Goal: Communication & Community: Answer question/provide support

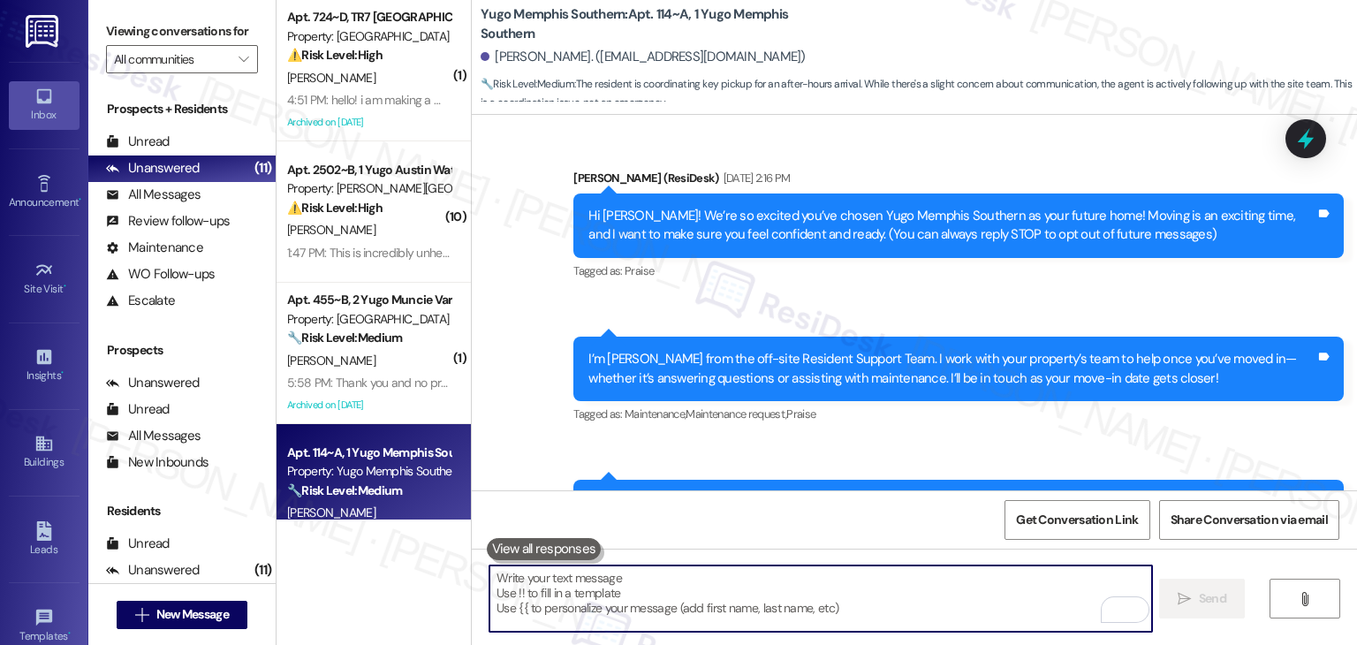
scroll to position [3121, 0]
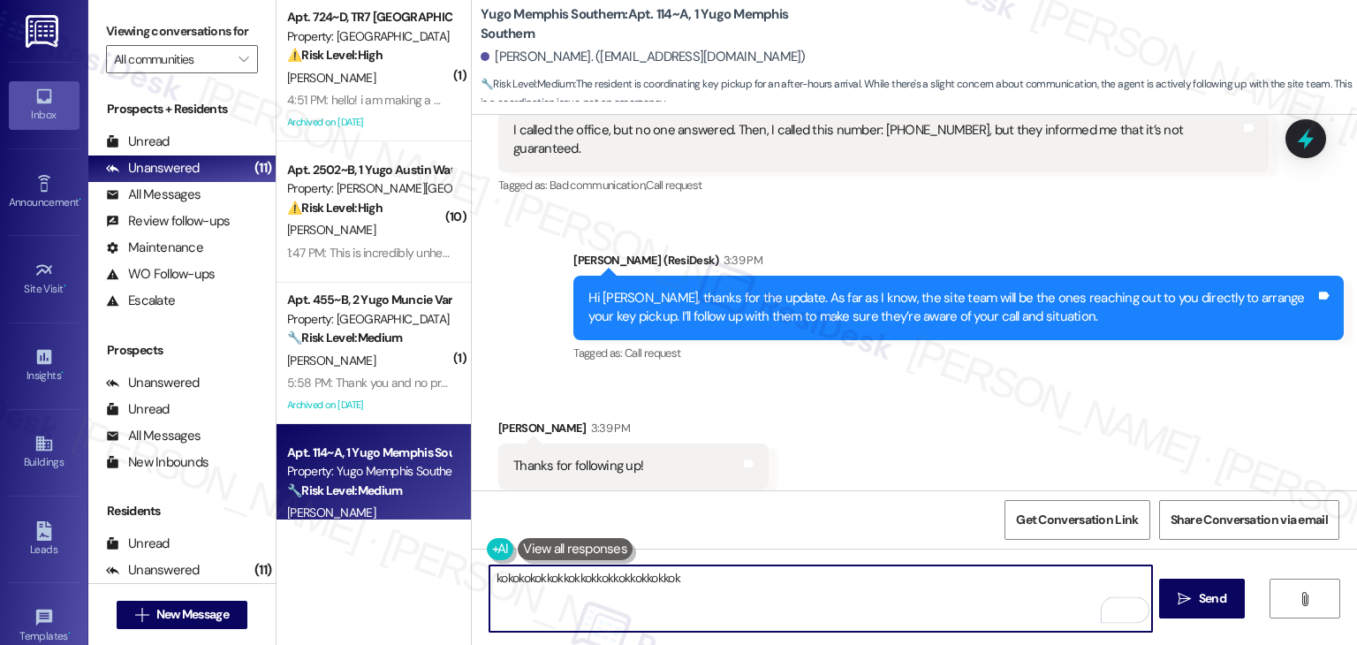
type textarea "kokokokokkokkokkokkokkokkokkokkok"
click at [884, 251] on div "[PERSON_NAME] (ResiDesk) 3:39 PM" at bounding box center [958, 263] width 770 height 25
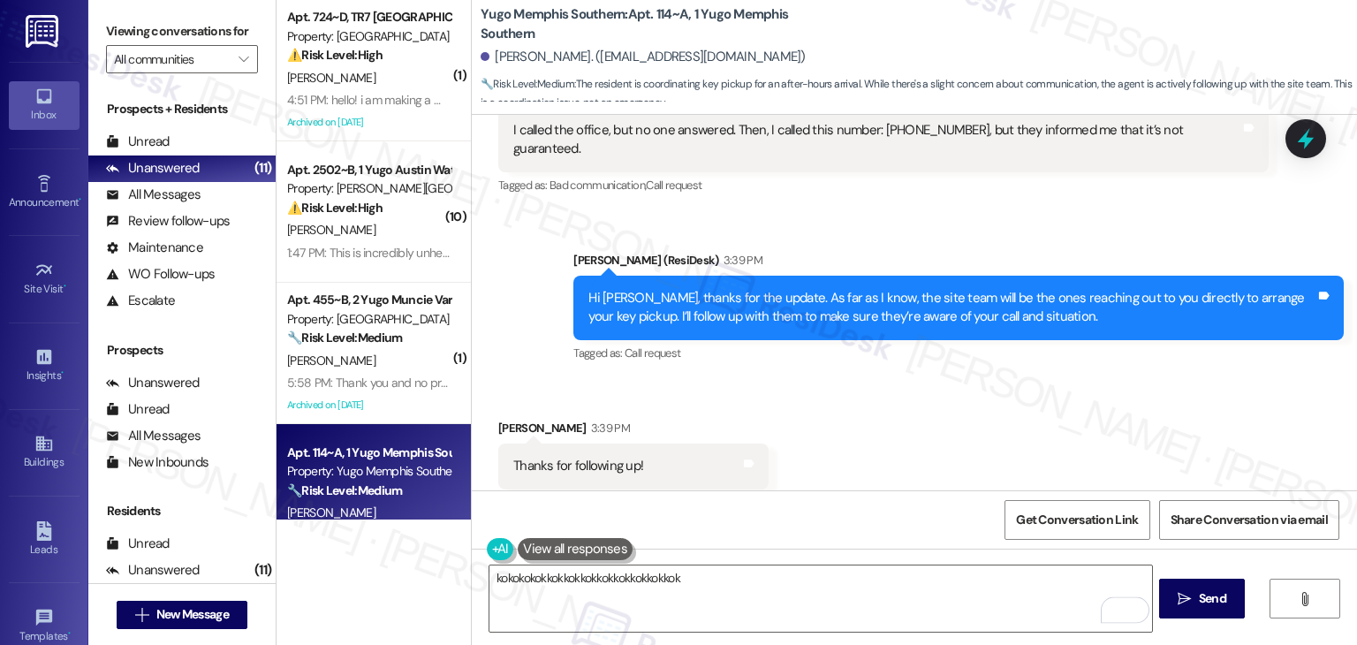
scroll to position [3227, 0]
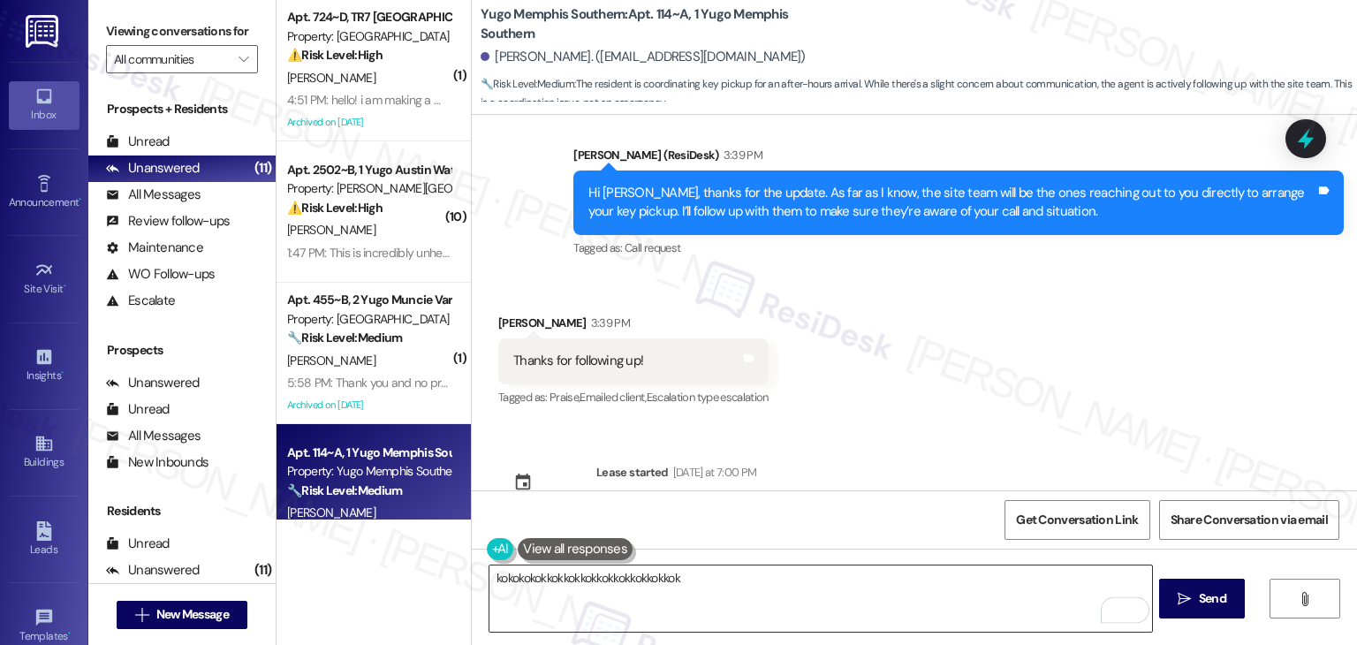
click at [662, 568] on textarea "kokokokokkokkokkokkokkokkokkokkok" at bounding box center [820, 598] width 662 height 66
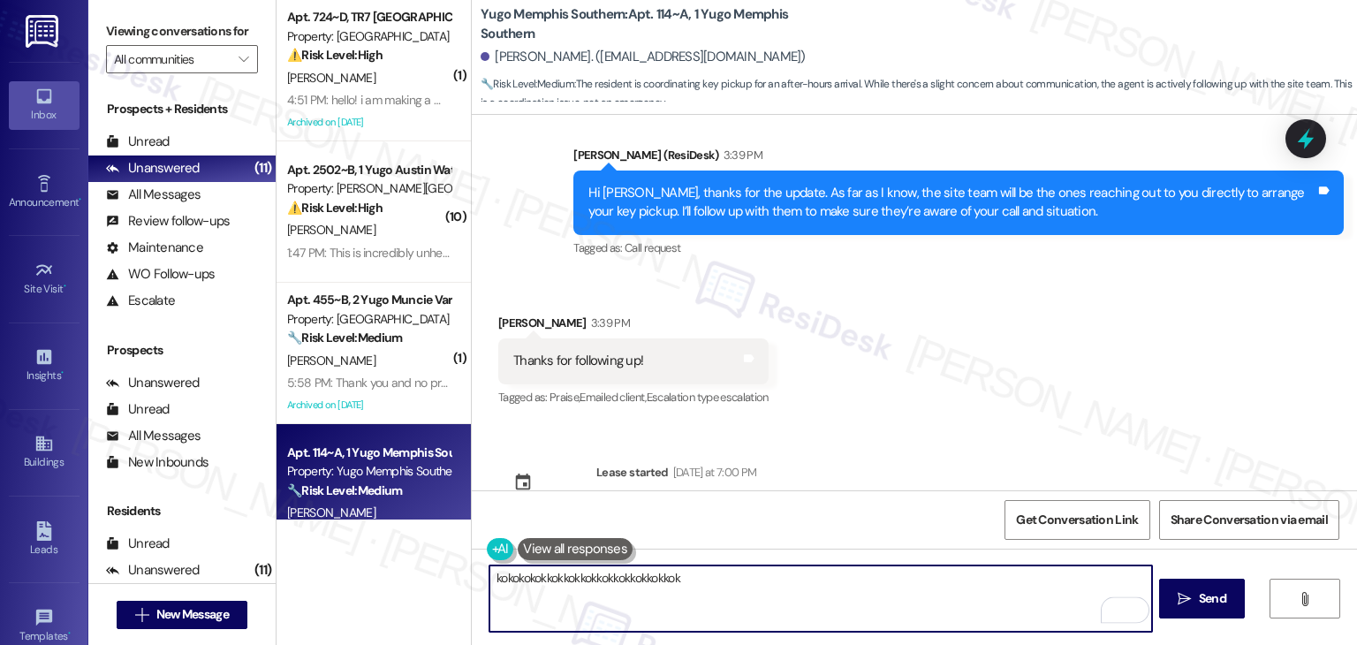
click at [662, 568] on textarea "kokokokokkokkokkokkokkokkokkokkok" at bounding box center [820, 598] width 662 height 66
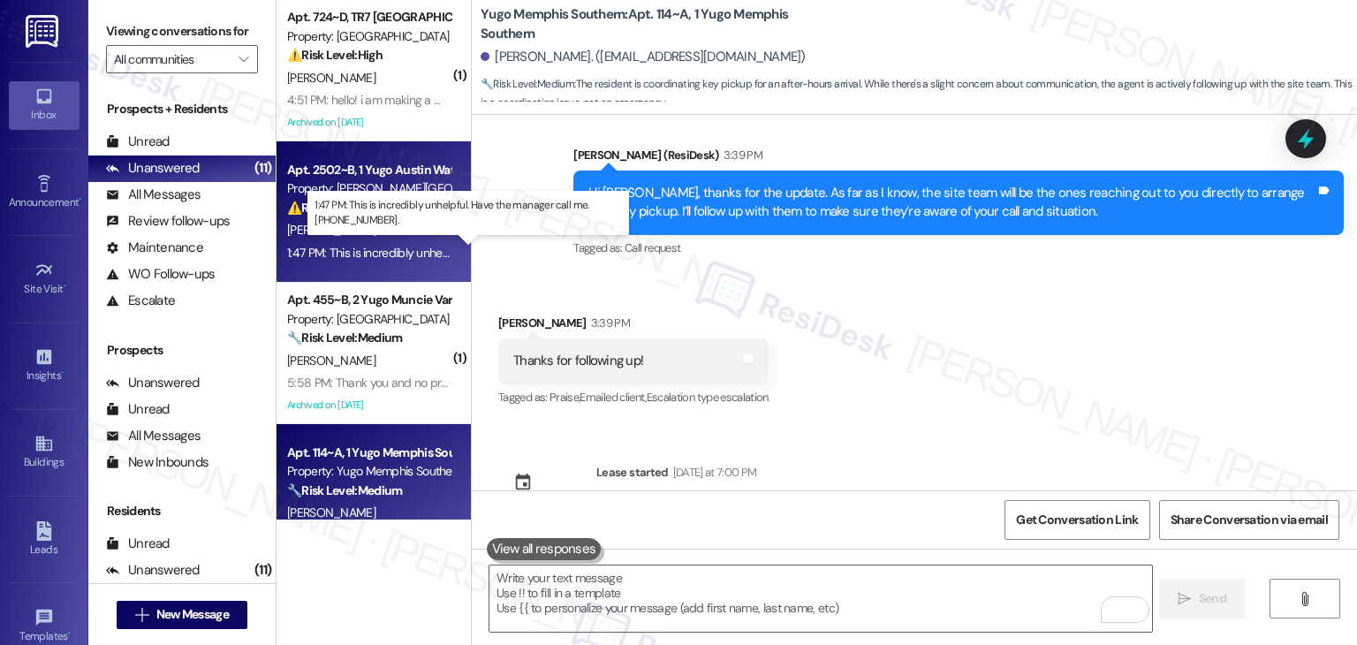
click at [382, 248] on div "1:47 PM: This is incredibly unhelpful. Have the manager call me. [PHONE_NUMBER]…" at bounding box center [497, 253] width 420 height 16
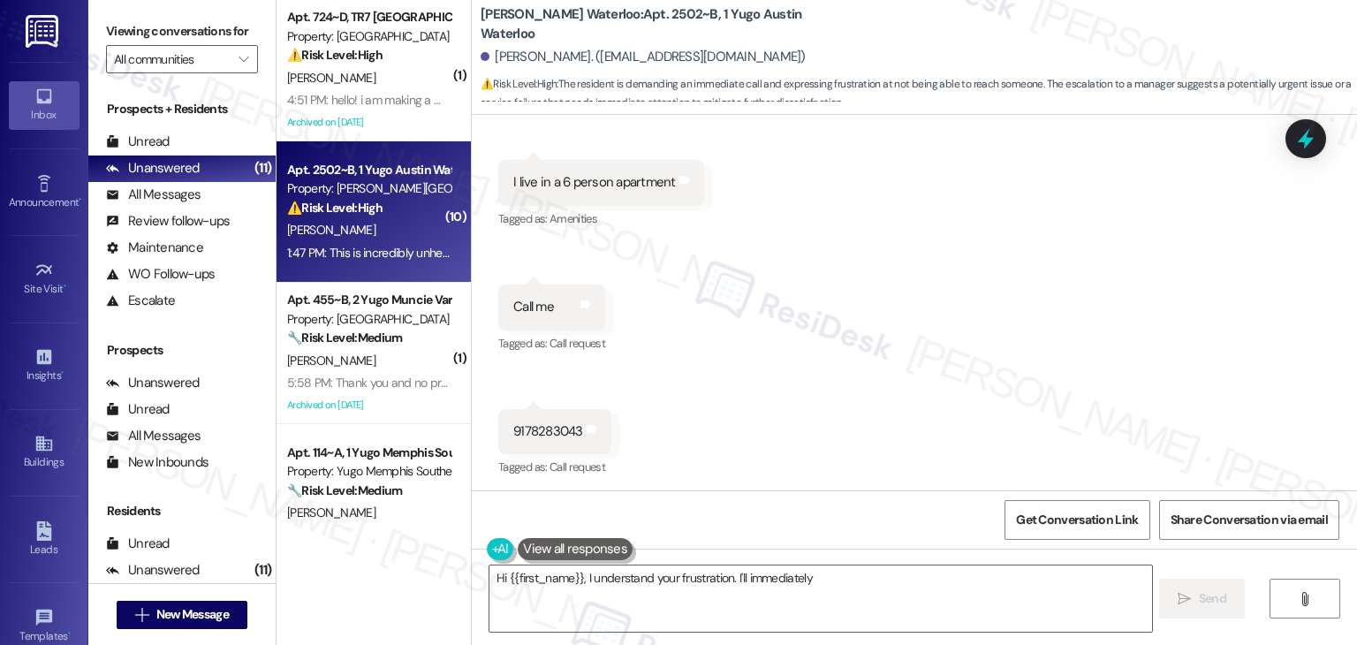
scroll to position [4267, 0]
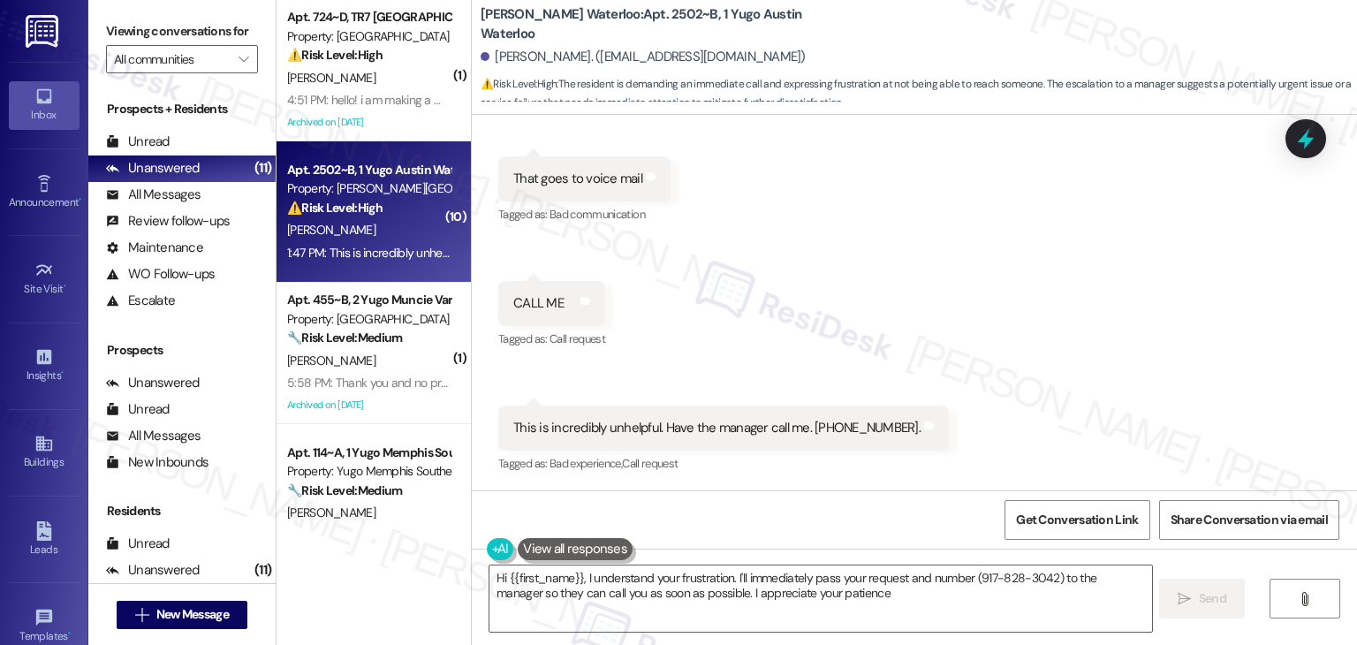
type textarea "Hi {{first_name}}, I understand your frustration. I'll immediately pass your re…"
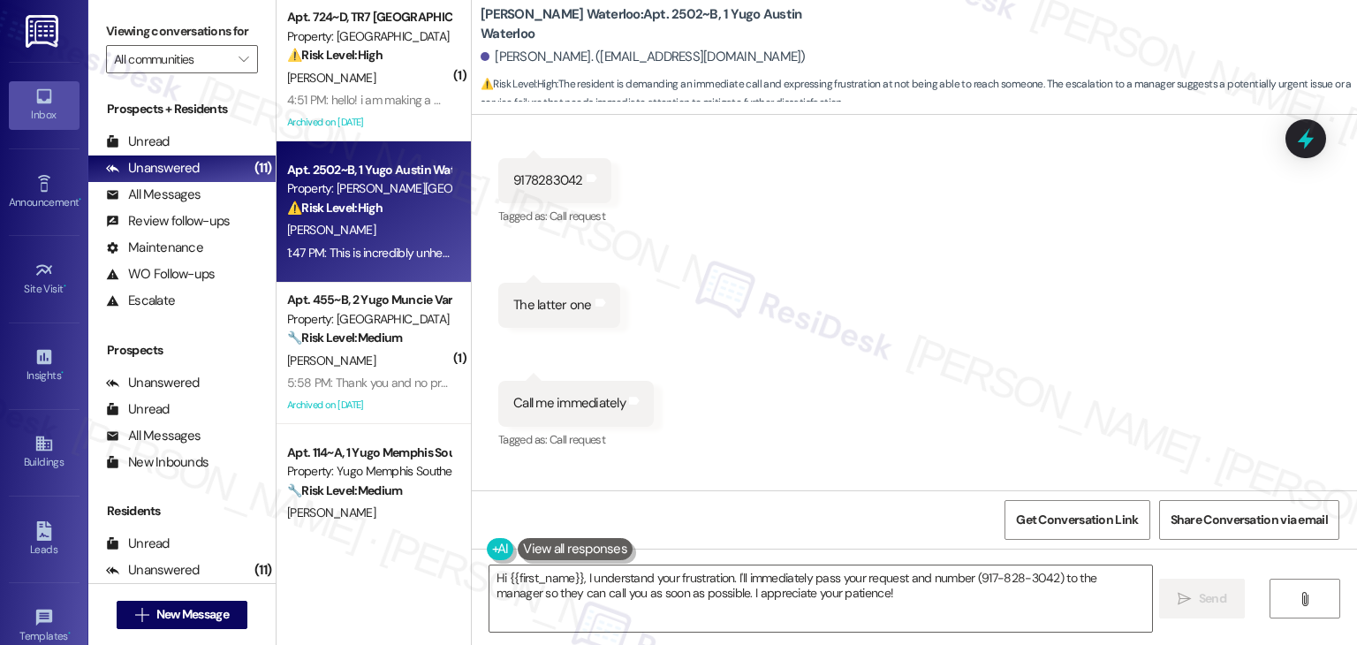
scroll to position [3915, 0]
click at [795, 385] on div "Received via SMS [PERSON_NAME] Question 1:42 PM Is this for real? Tags and note…" at bounding box center [914, 219] width 885 height 1246
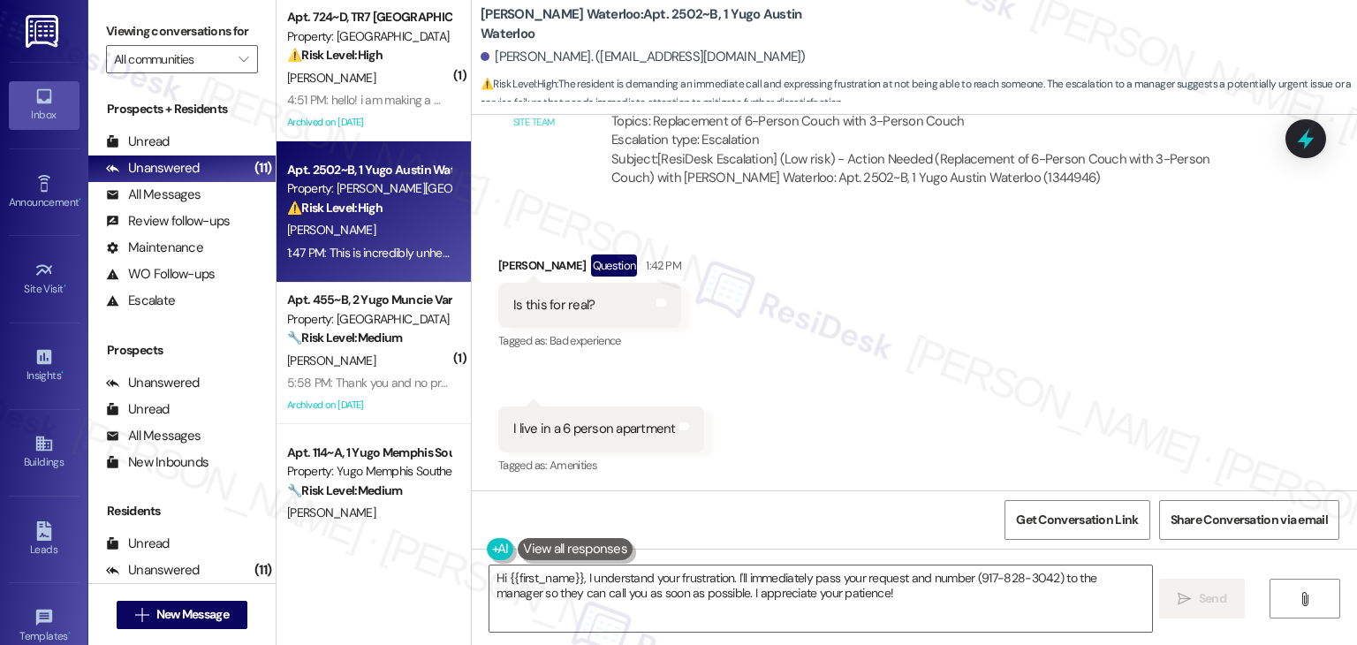
scroll to position [3208, 0]
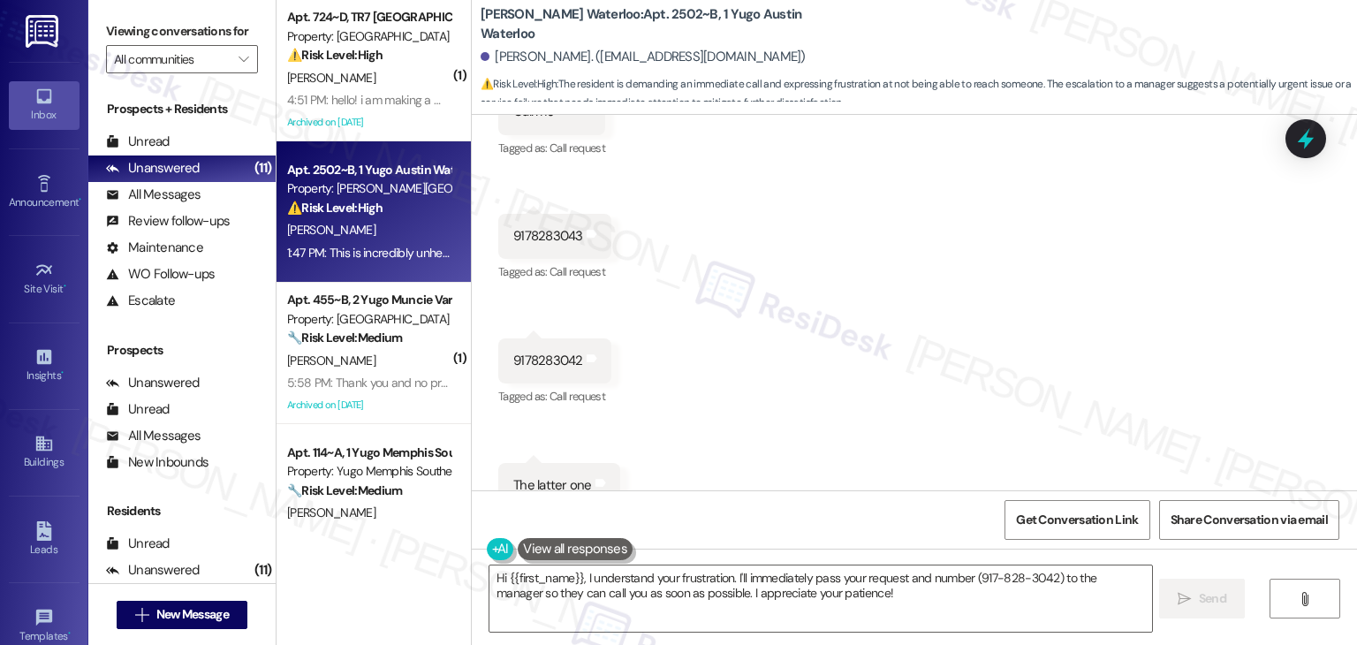
scroll to position [4003, 0]
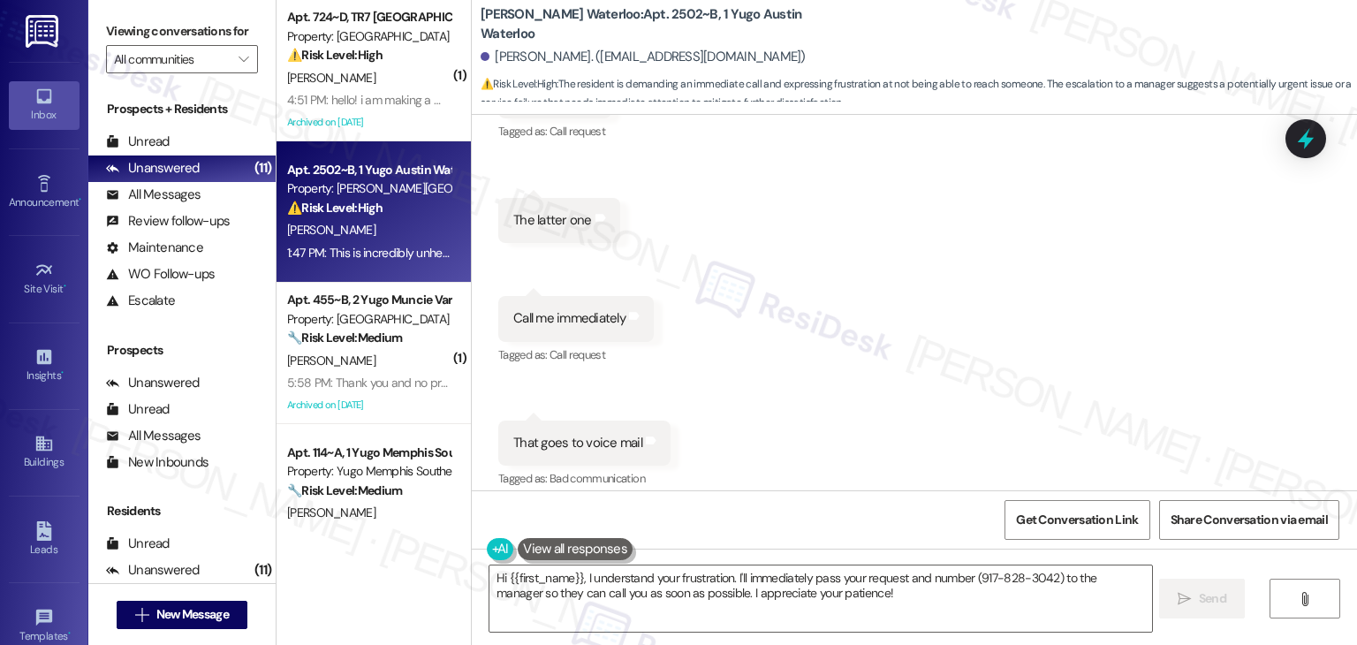
click at [798, 398] on div "Received via SMS [PERSON_NAME] Question 1:42 PM Is this for real? Tags and note…" at bounding box center [914, 131] width 885 height 1246
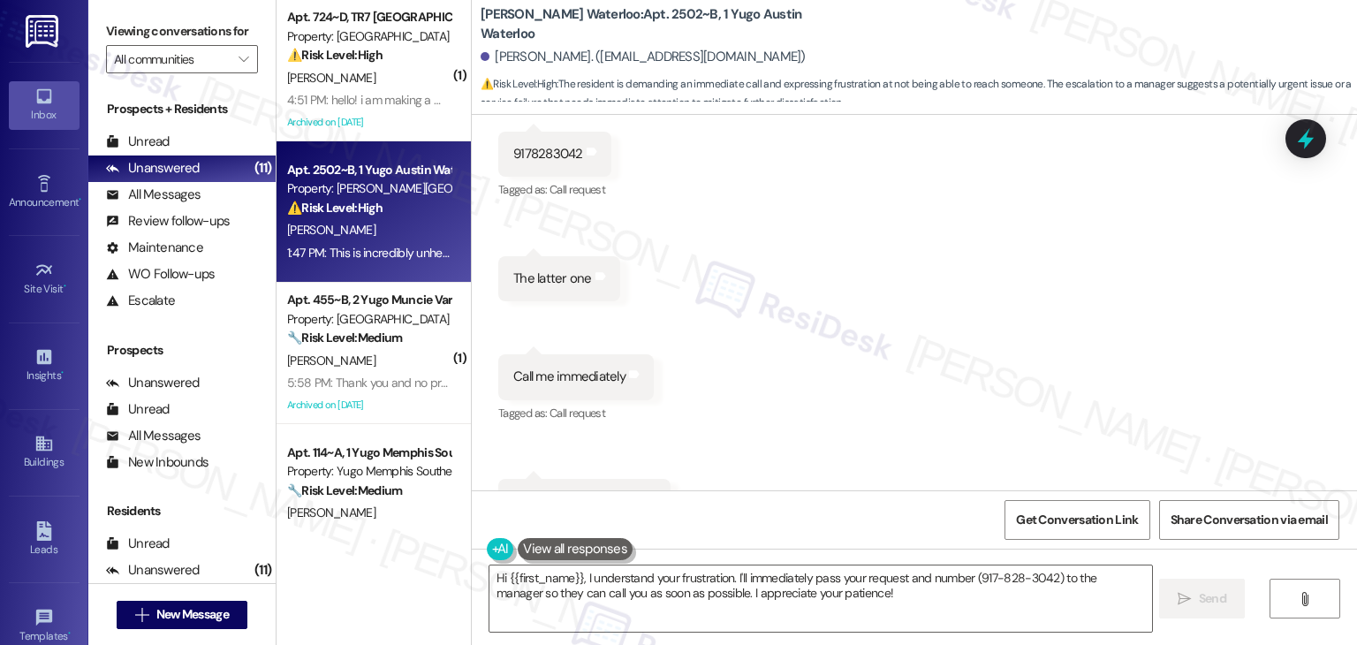
scroll to position [3915, 0]
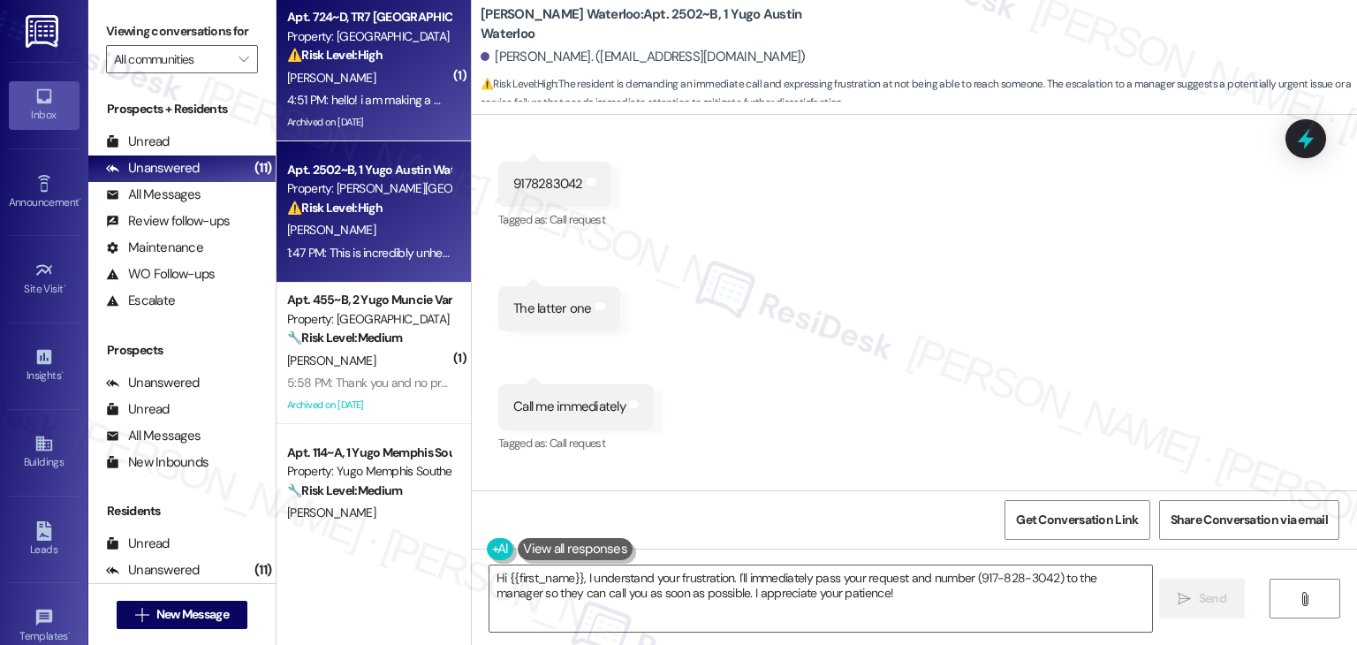
click at [393, 103] on div "4:51 PM: hello! i am making a maintenance request regarding my dryer as it has …" at bounding box center [910, 100] width 1246 height 16
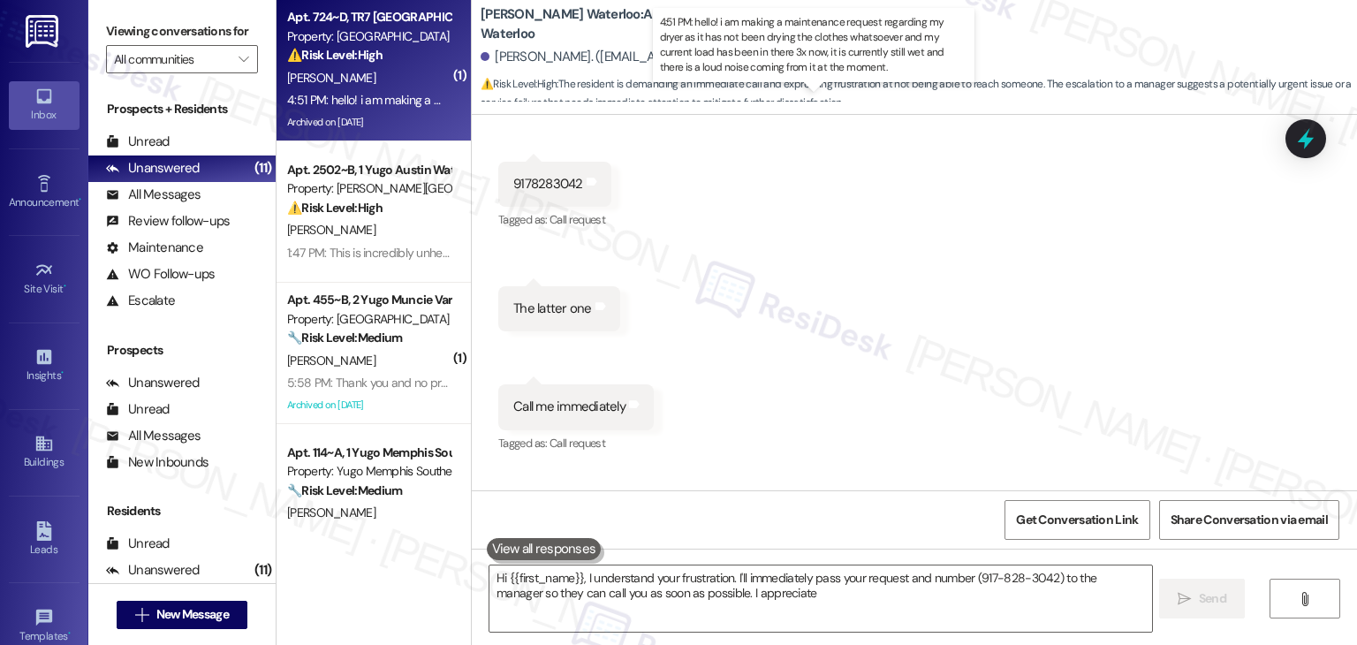
type textarea "Hi {{first_name}}, I understand your frustration. I'll immediately pass your re…"
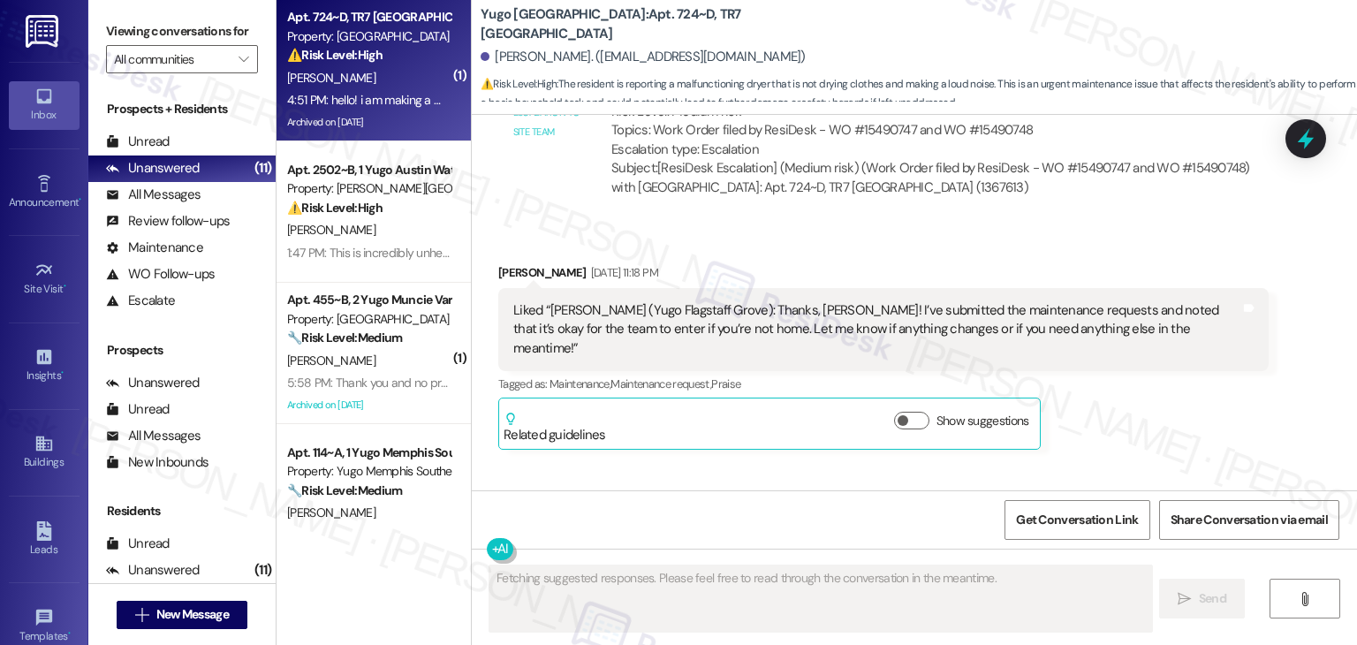
scroll to position [3775, 0]
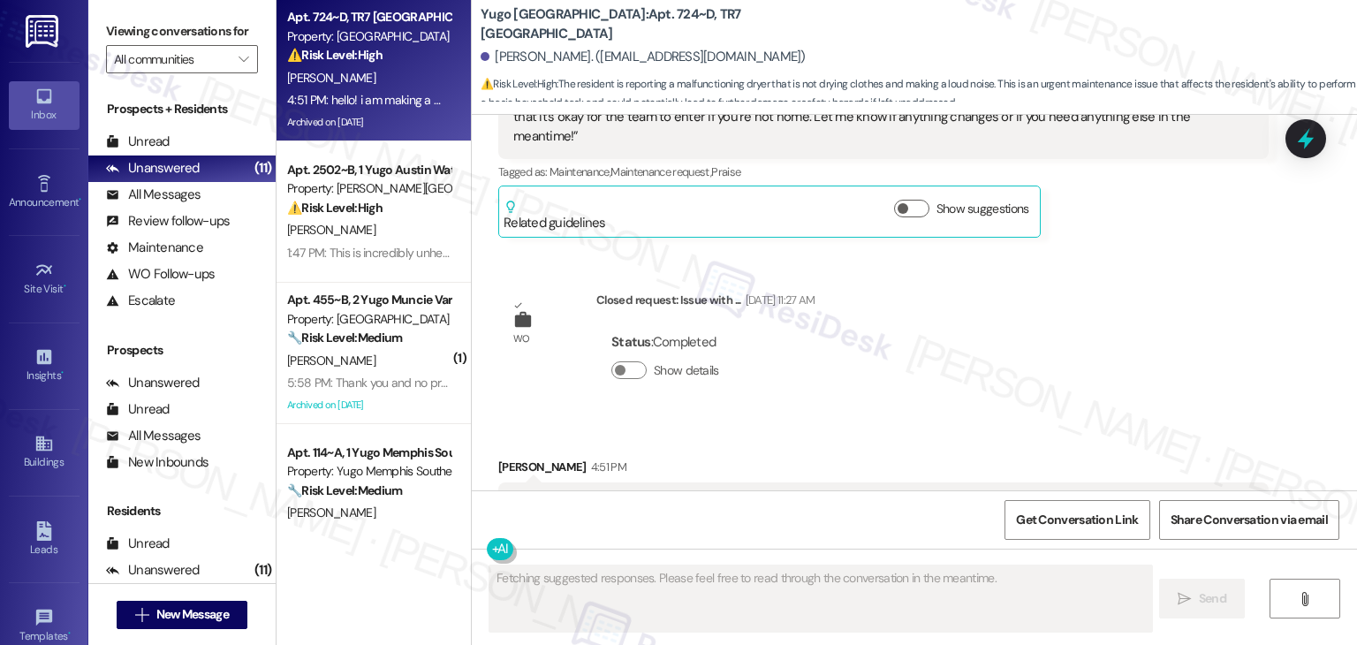
click at [1067, 418] on div "Received via SMS [PERSON_NAME] 4:51 PM hello! i am making a maintenance request…" at bounding box center [914, 502] width 885 height 168
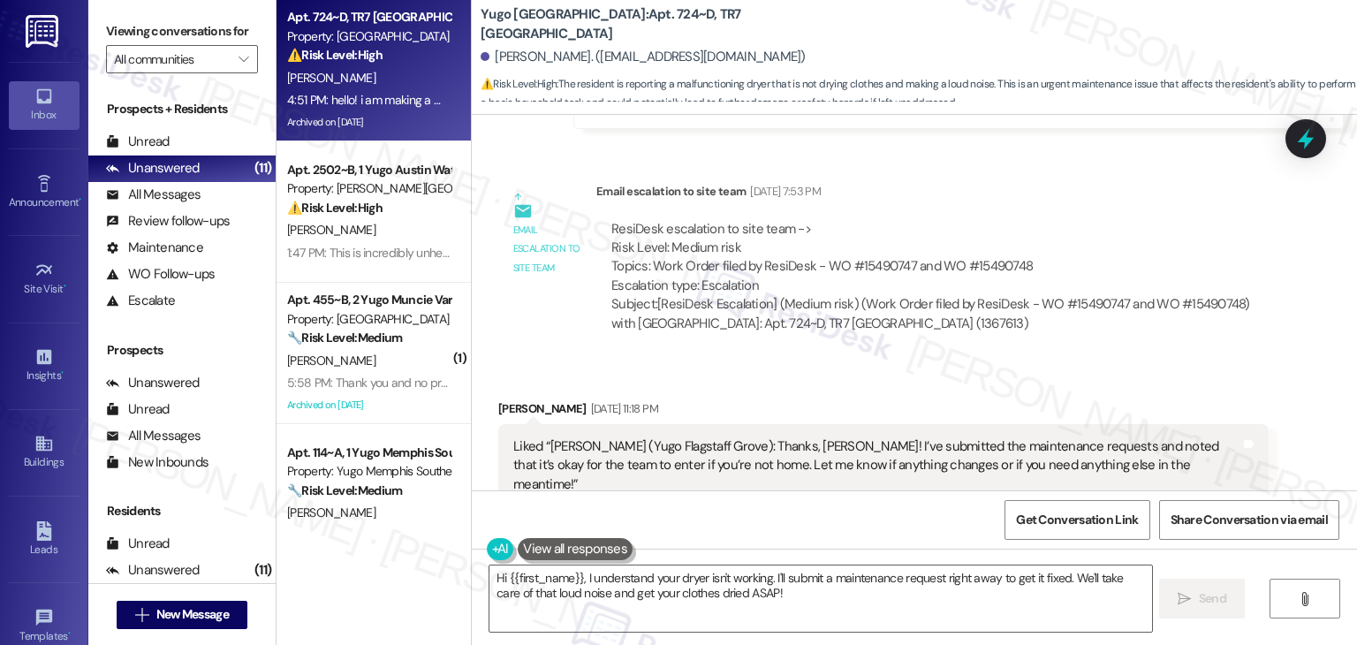
scroll to position [3422, 0]
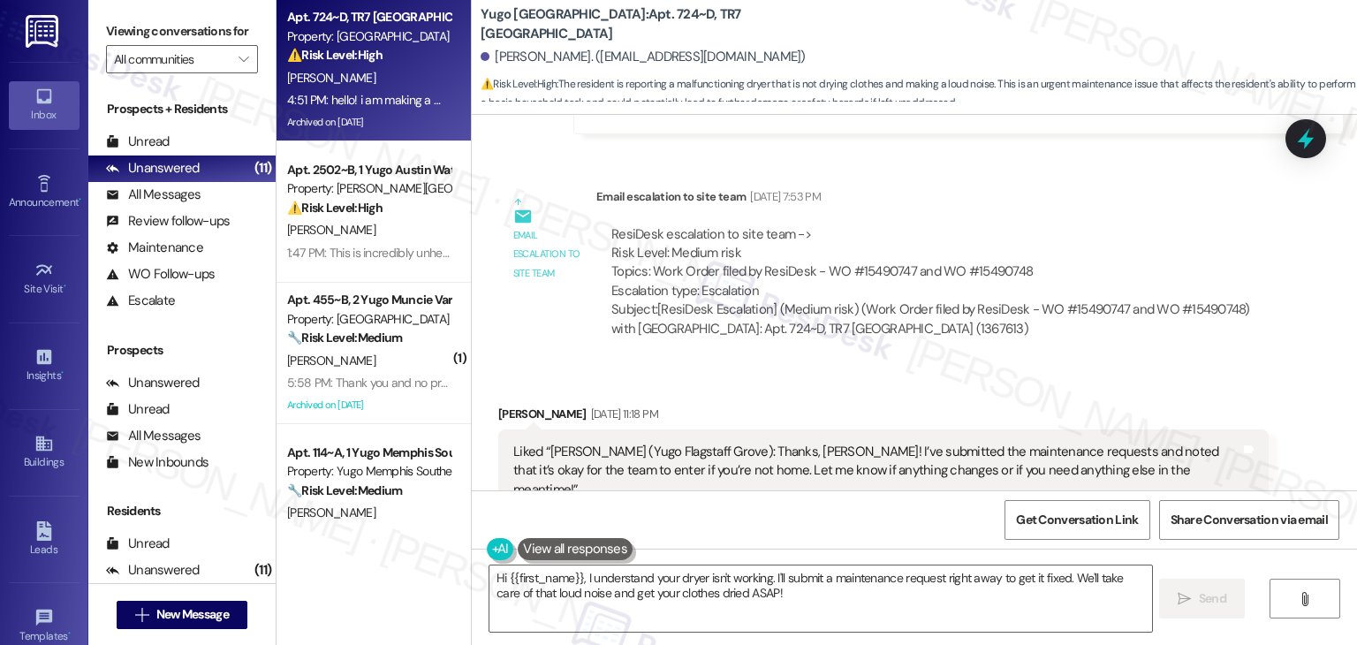
click at [1074, 365] on div "Received via SMS [PERSON_NAME] [DATE] 11:18 PM Liked “[PERSON_NAME] ([PERSON_NA…" at bounding box center [914, 484] width 885 height 239
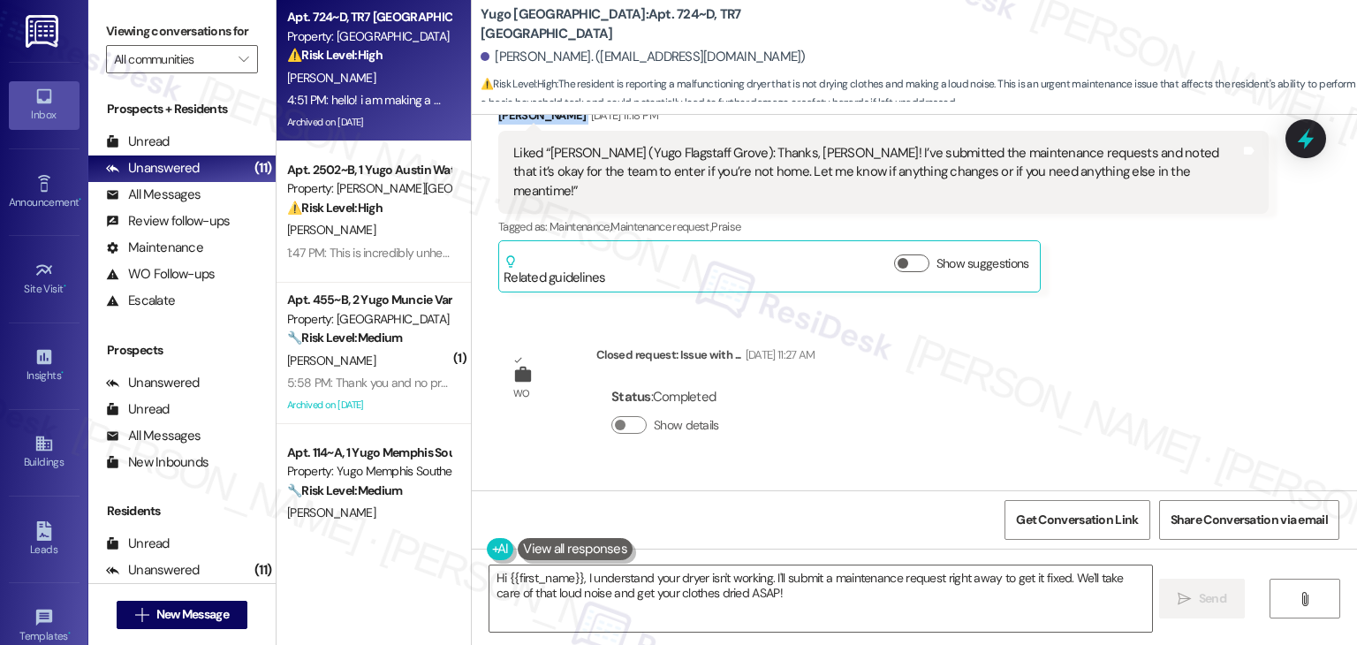
scroll to position [3775, 0]
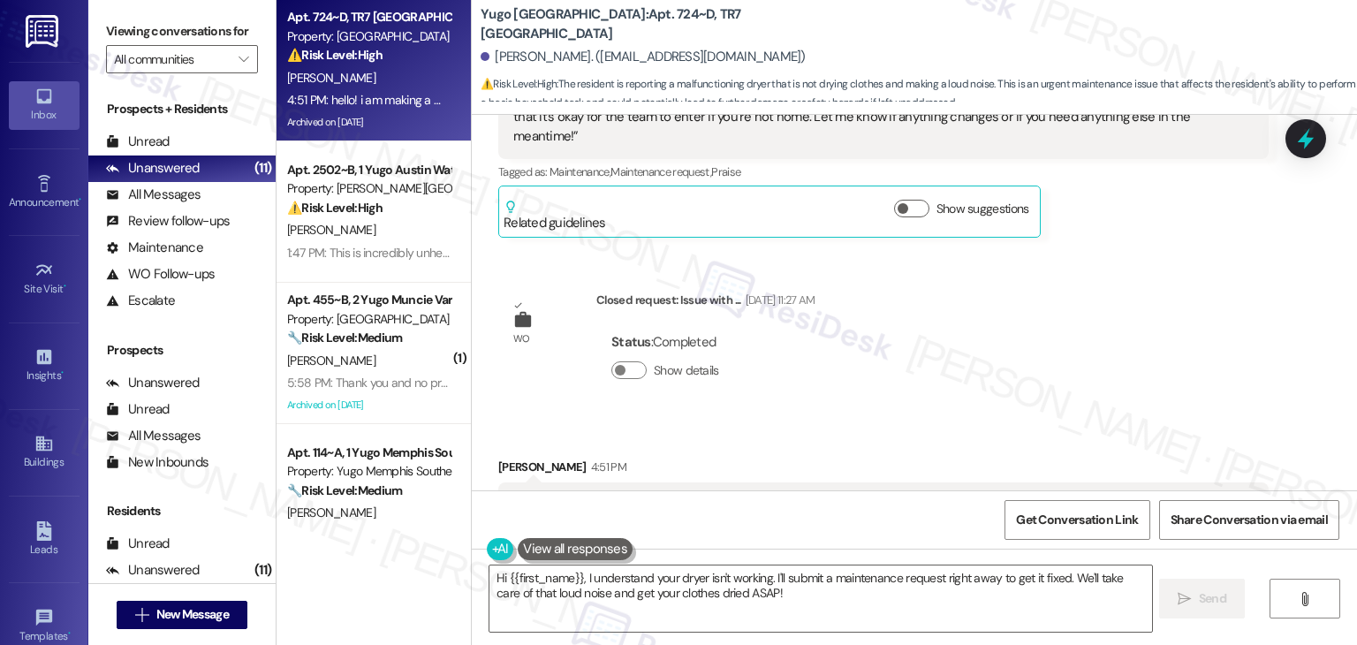
click at [930, 305] on div "WO Opened request: water tempe... [DATE] 11:25 AM Status : Completed Show detai…" at bounding box center [914, 302] width 885 height 375
click at [720, 496] on div "hello! i am making a maintenance request regarding my dryer as it has not been …" at bounding box center [876, 515] width 727 height 38
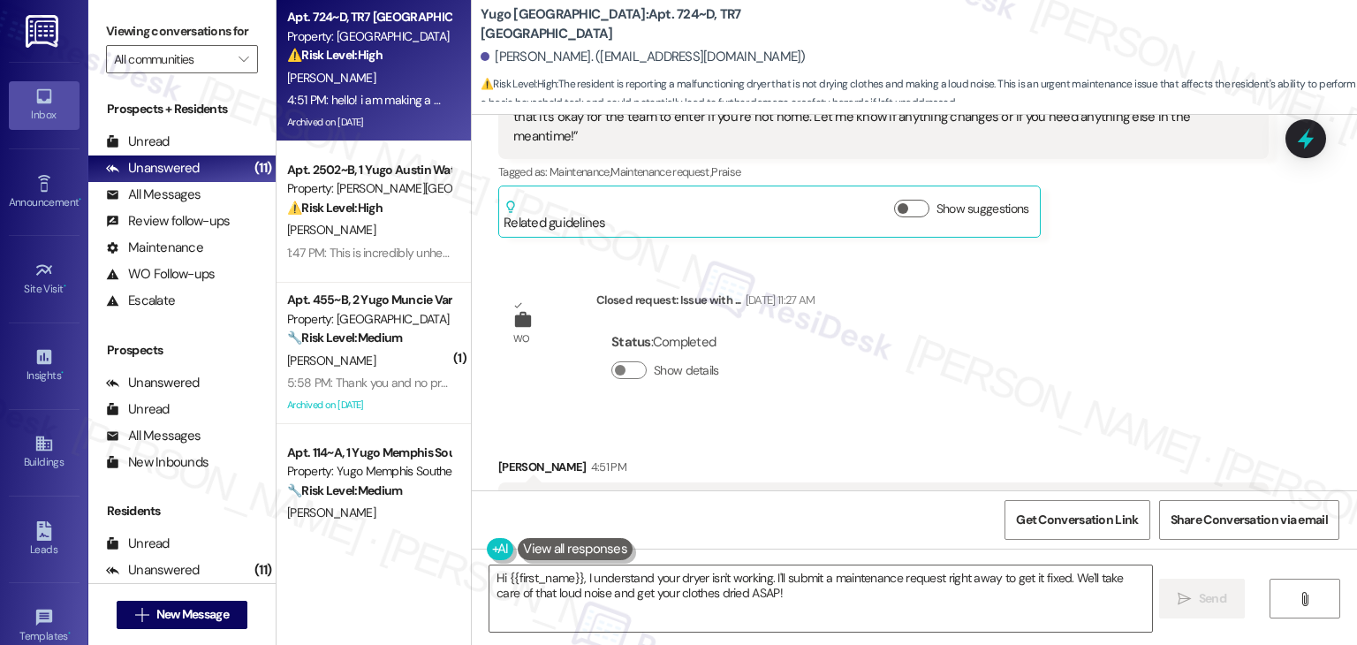
copy div "hello! i am making a maintenance request regarding my dryer as it has not been …"
click at [505, 68] on div "[PERSON_NAME]. ([EMAIL_ADDRESS][DOMAIN_NAME])" at bounding box center [919, 57] width 876 height 35
click at [506, 61] on div "[PERSON_NAME]. ([EMAIL_ADDRESS][DOMAIN_NAME])" at bounding box center [643, 57] width 325 height 19
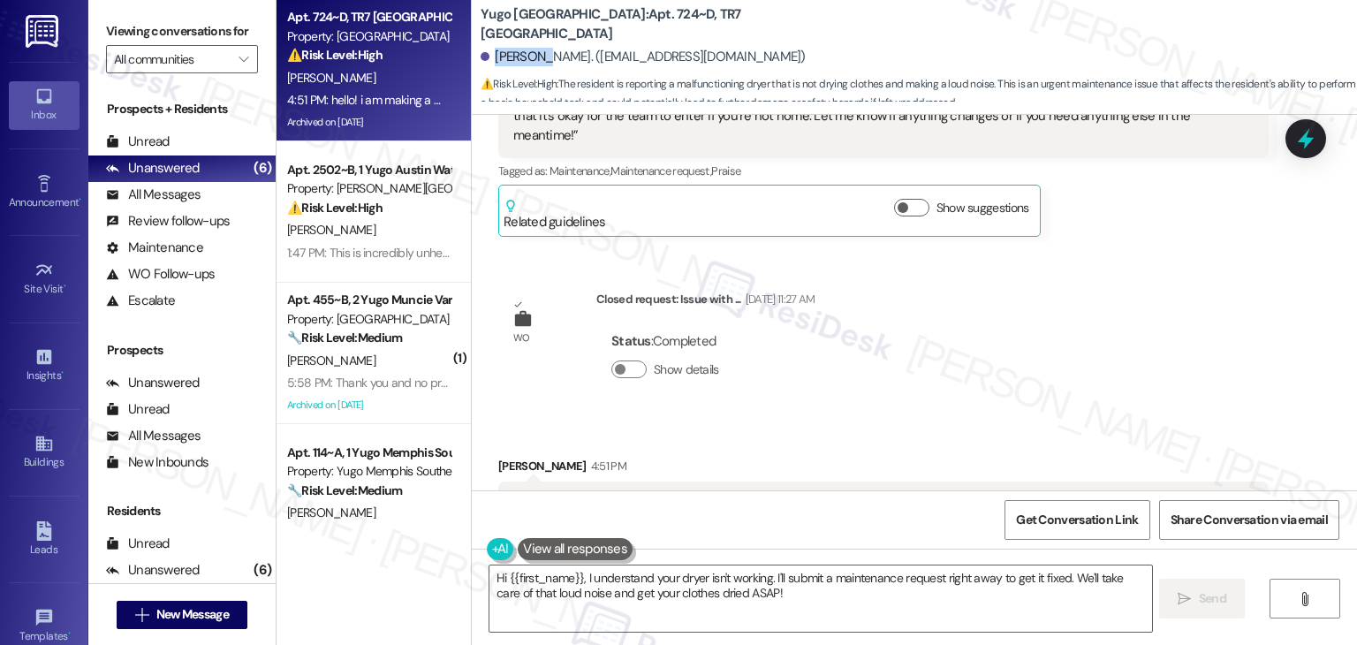
copy div "[PERSON_NAME]"
click at [583, 580] on textarea "Hi {{first_name}}, I understand your dryer isn't working. I'll submit a mainten…" at bounding box center [820, 598] width 662 height 66
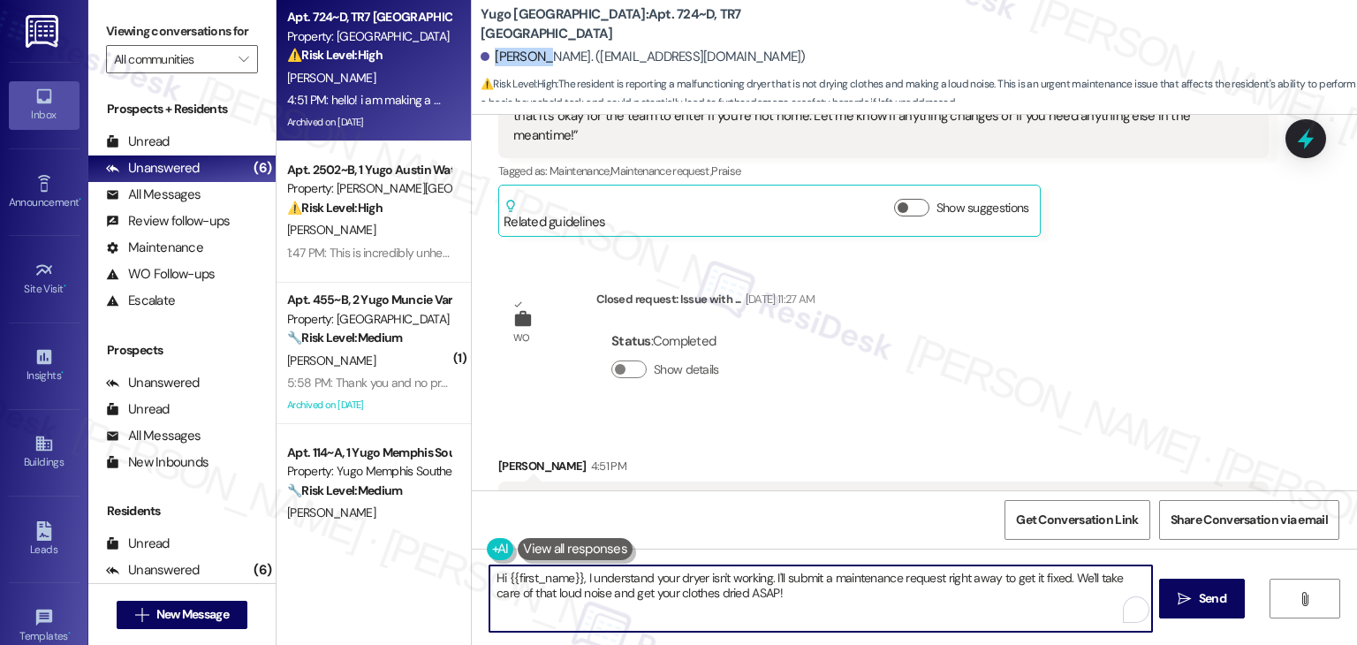
click at [583, 580] on textarea "Hi {{first_name}}, I understand your dryer isn't working. I'll submit a mainten…" at bounding box center [820, 598] width 662 height 66
paste textarea "[PERSON_NAME], thanks for letting us know about the dryer issue. Can you tell m…"
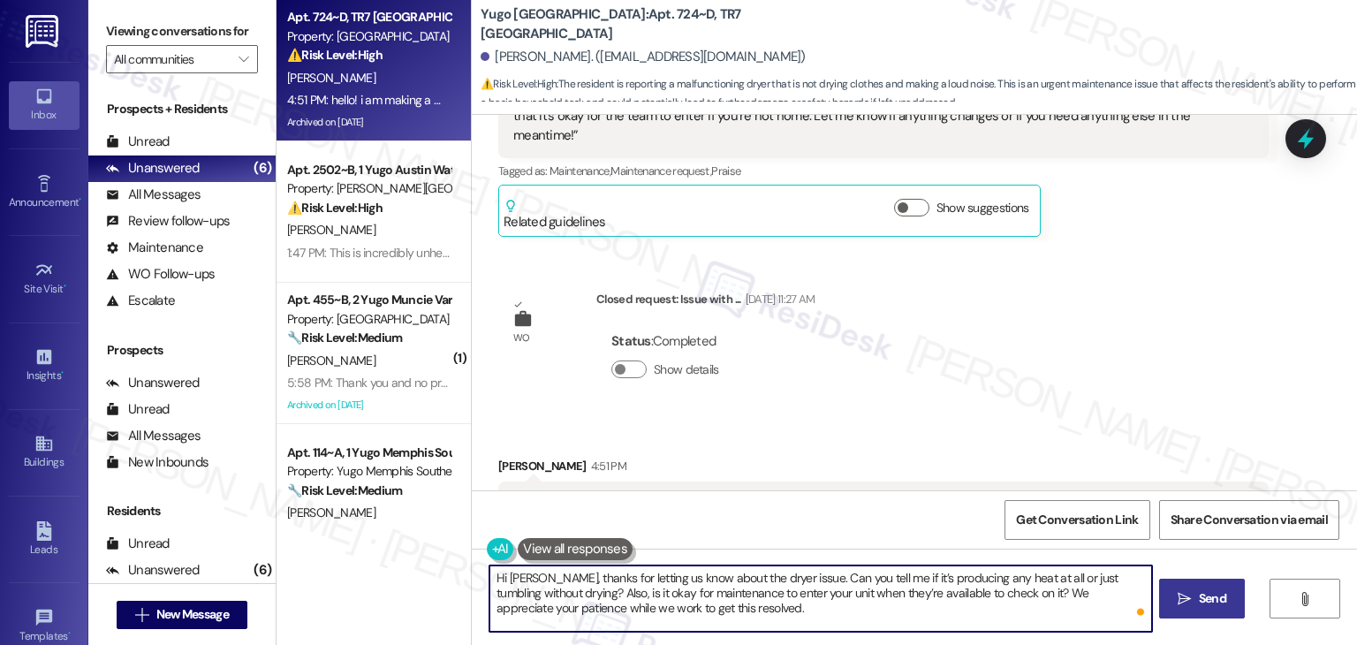
type textarea "Hi [PERSON_NAME], thanks for letting us know about the dryer issue. Can you tel…"
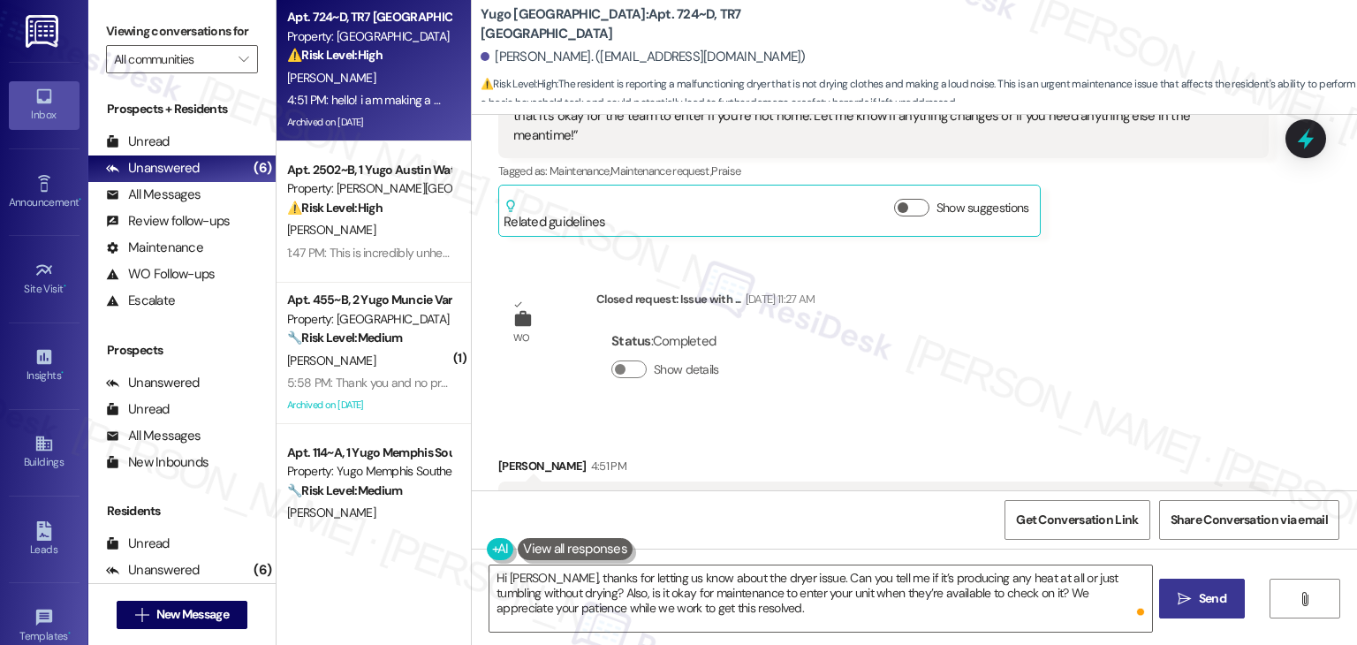
click at [1195, 596] on span "Send" at bounding box center [1212, 598] width 34 height 19
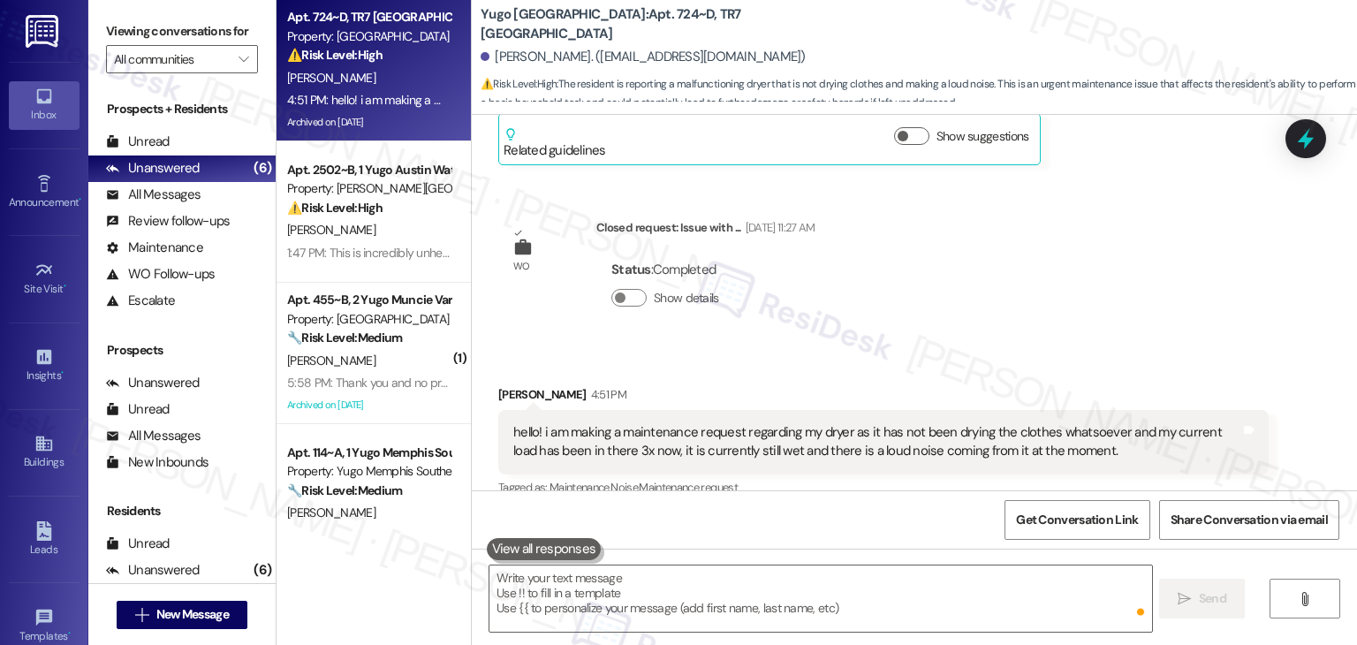
scroll to position [3937, 0]
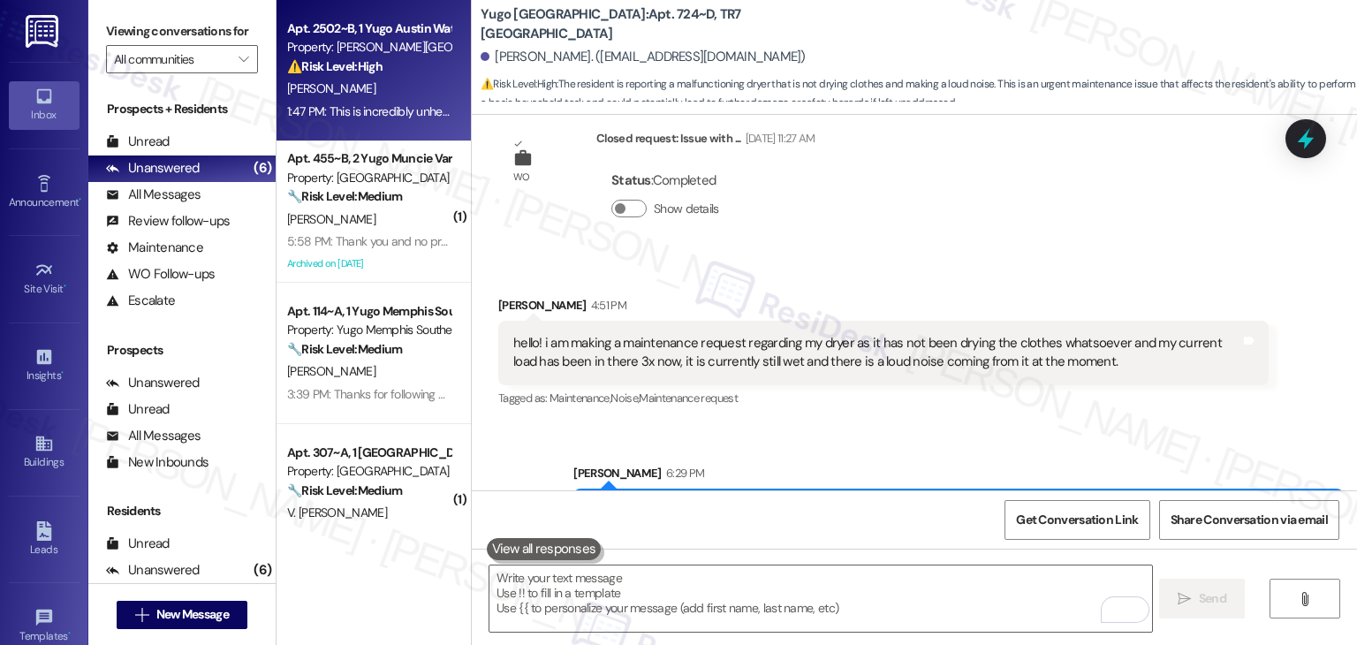
click at [333, 95] on span "[PERSON_NAME]" at bounding box center [331, 88] width 88 height 16
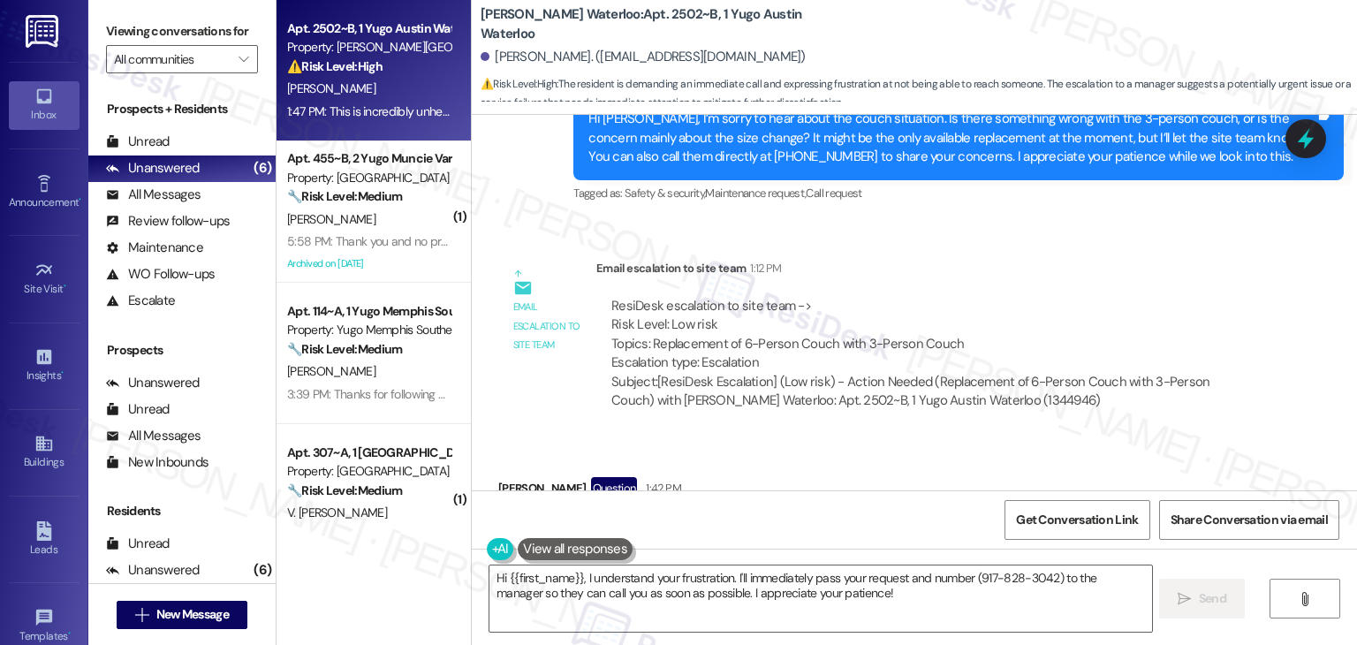
scroll to position [3031, 0]
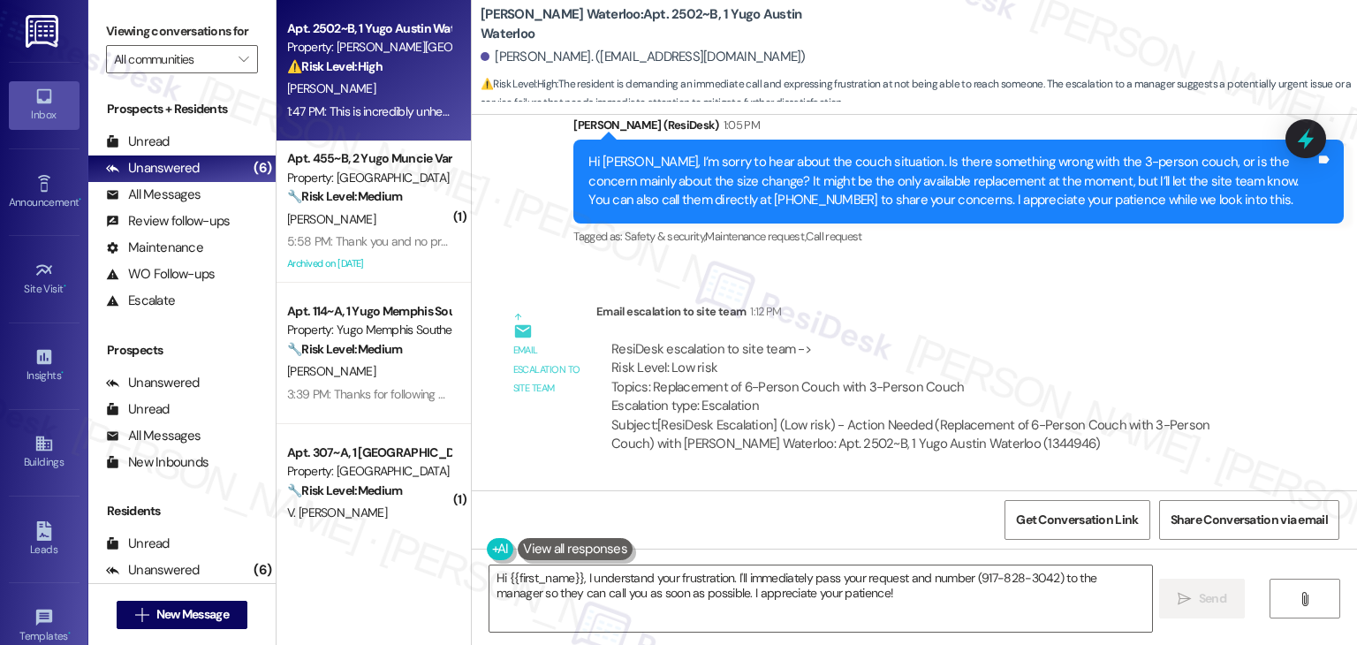
click at [732, 182] on div "Hi [PERSON_NAME], I’m sorry to hear about the couch situation. Is there somethi…" at bounding box center [951, 181] width 727 height 57
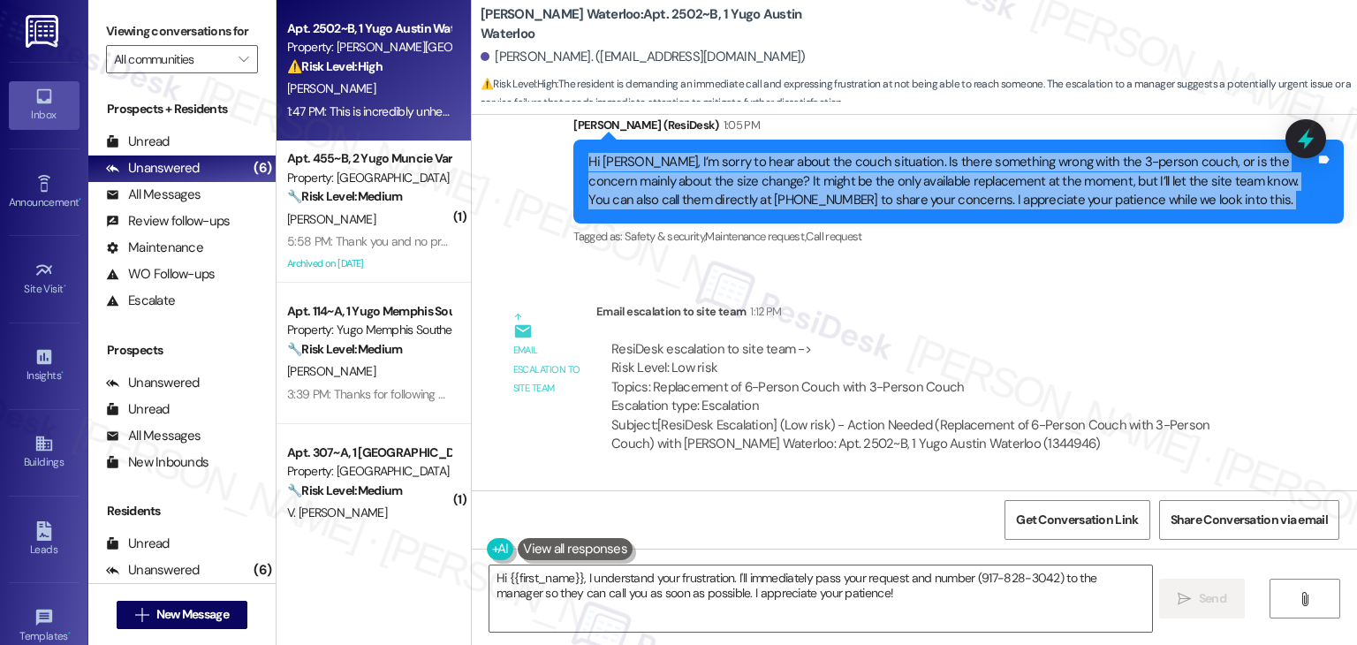
click at [732, 182] on div "Hi [PERSON_NAME], I’m sorry to hear about the couch situation. Is there somethi…" at bounding box center [951, 181] width 727 height 57
copy div "Hi [PERSON_NAME], I’m sorry to hear about the couch situation. Is there somethi…"
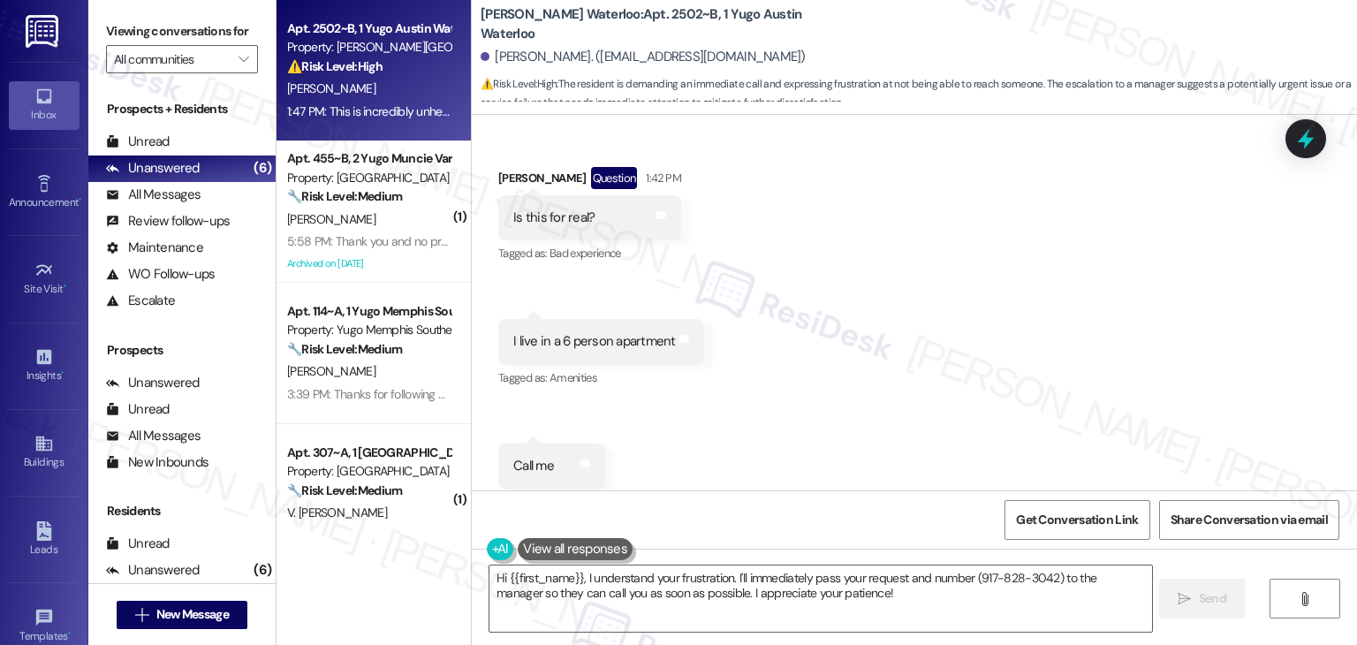
scroll to position [3472, 0]
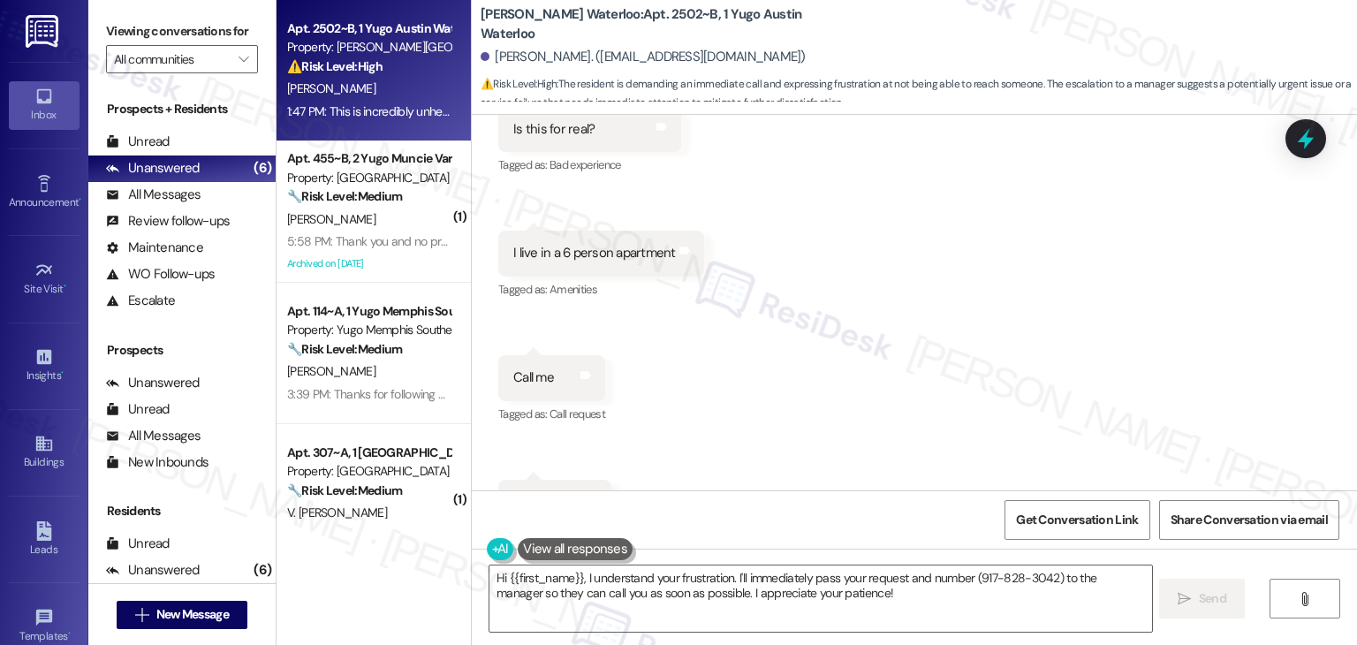
click at [563, 259] on div "I live in a 6 person apartment" at bounding box center [594, 253] width 163 height 19
copy div "I live in a 6 person apartment Tags and notes"
click at [524, 380] on div "Call me" at bounding box center [533, 377] width 41 height 19
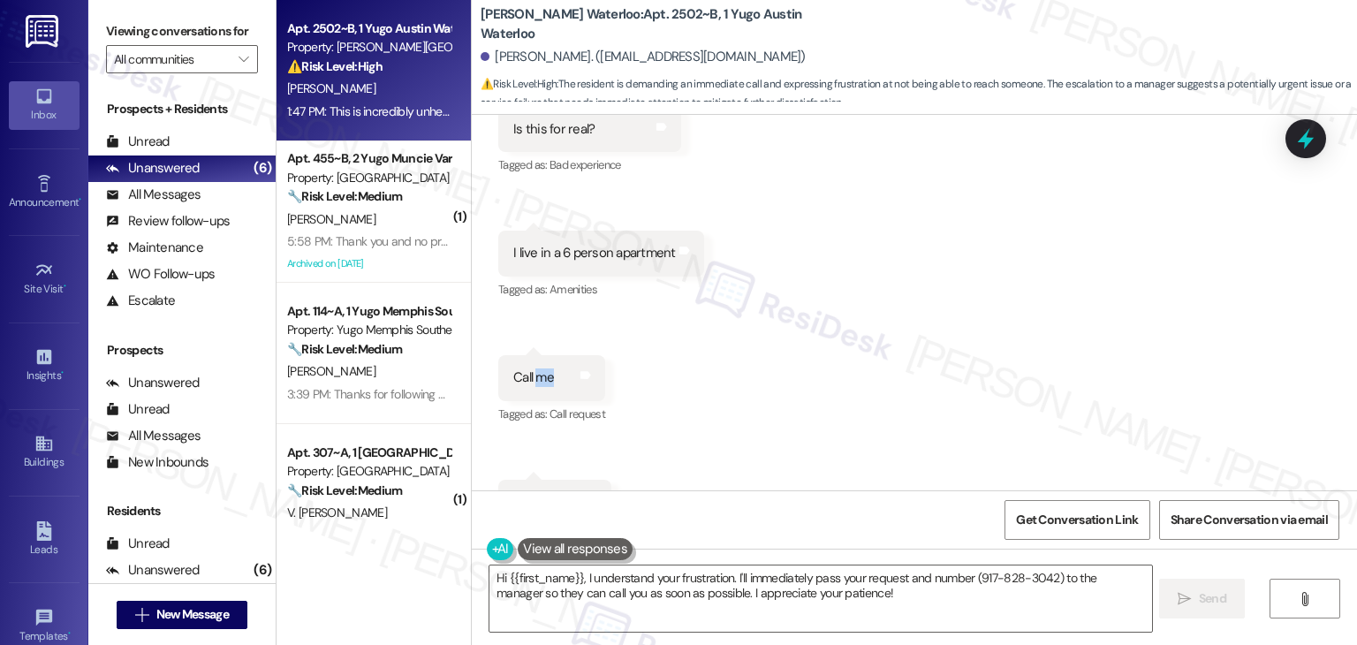
click at [524, 380] on div "Call me" at bounding box center [533, 377] width 41 height 19
copy div "Call me Tags and notes"
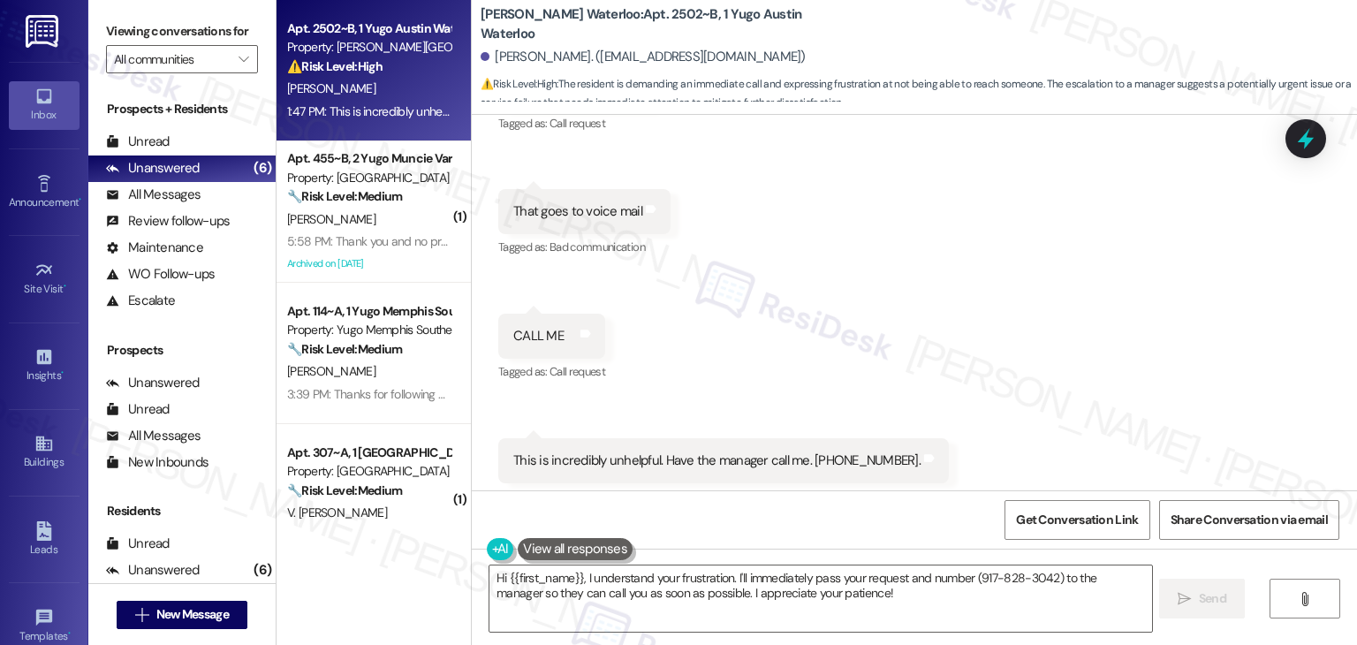
scroll to position [4267, 0]
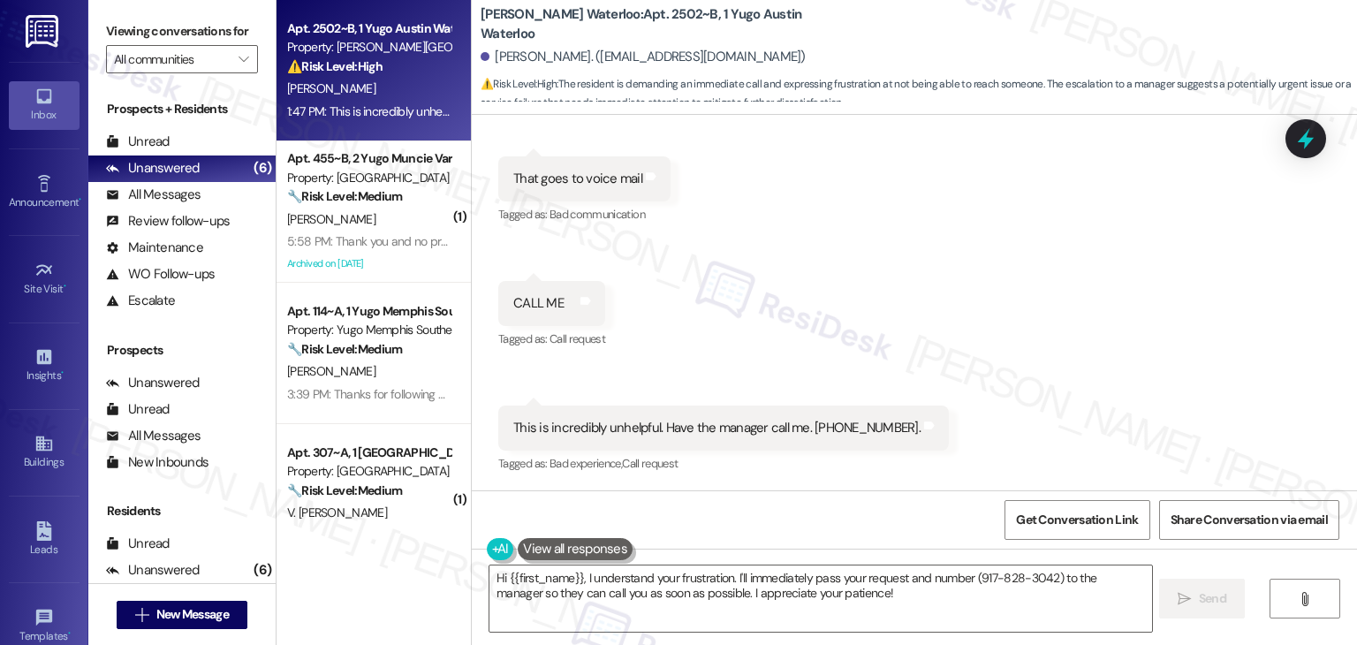
click at [710, 426] on div "This is incredibly unhelpful. Have the manager call me. [PHONE_NUMBER]." at bounding box center [716, 428] width 407 height 19
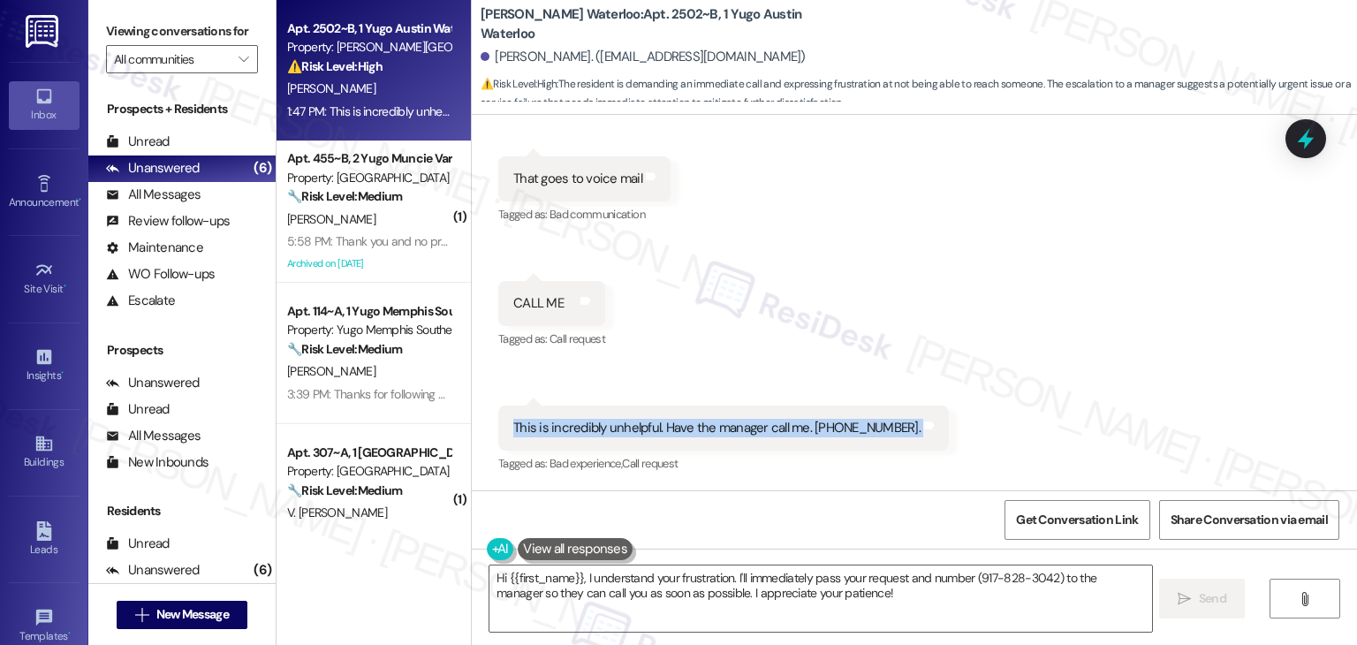
click at [710, 426] on div "This is incredibly unhelpful. Have the manager call me. [PHONE_NUMBER]." at bounding box center [716, 428] width 407 height 19
copy div "This is incredibly unhelpful. Have the manager call me. [PHONE_NUMBER]. Tags an…"
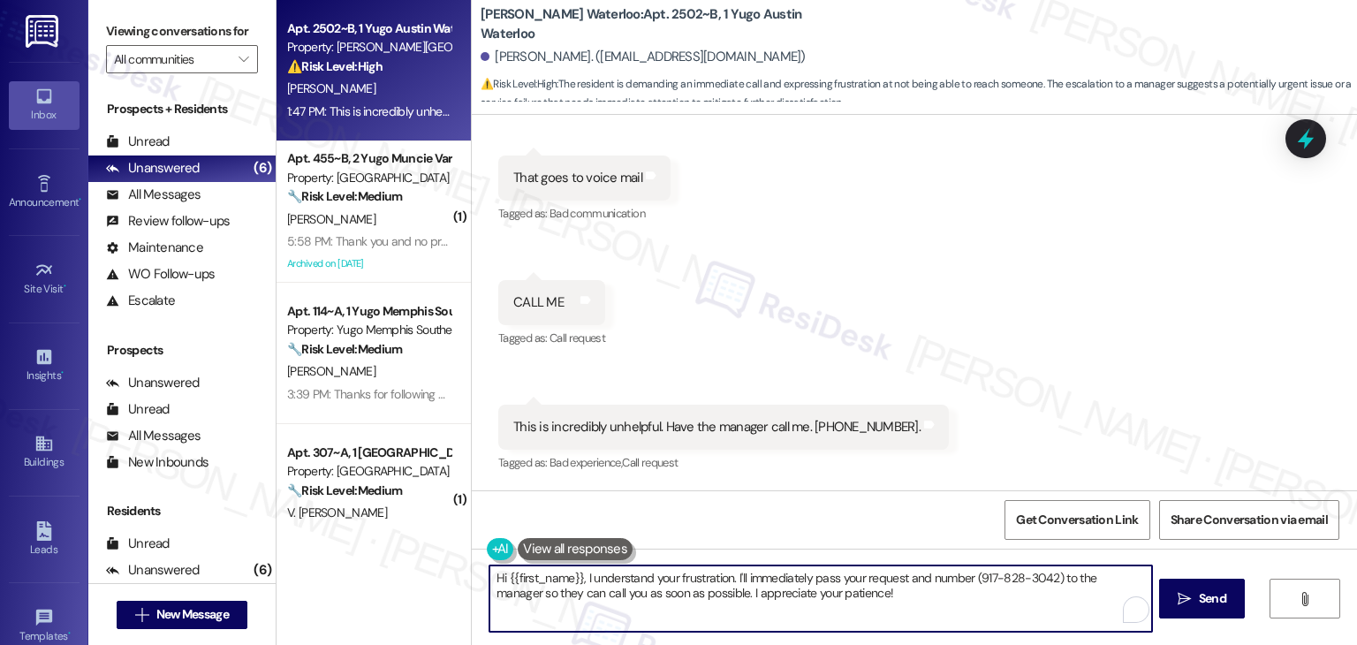
drag, startPoint x: 890, startPoint y: 606, endPoint x: 756, endPoint y: 577, distance: 137.4
click at [756, 577] on textarea "Hi {{first_name}}, I understand your frustration. I'll immediately pass your re…" at bounding box center [820, 598] width 662 height 66
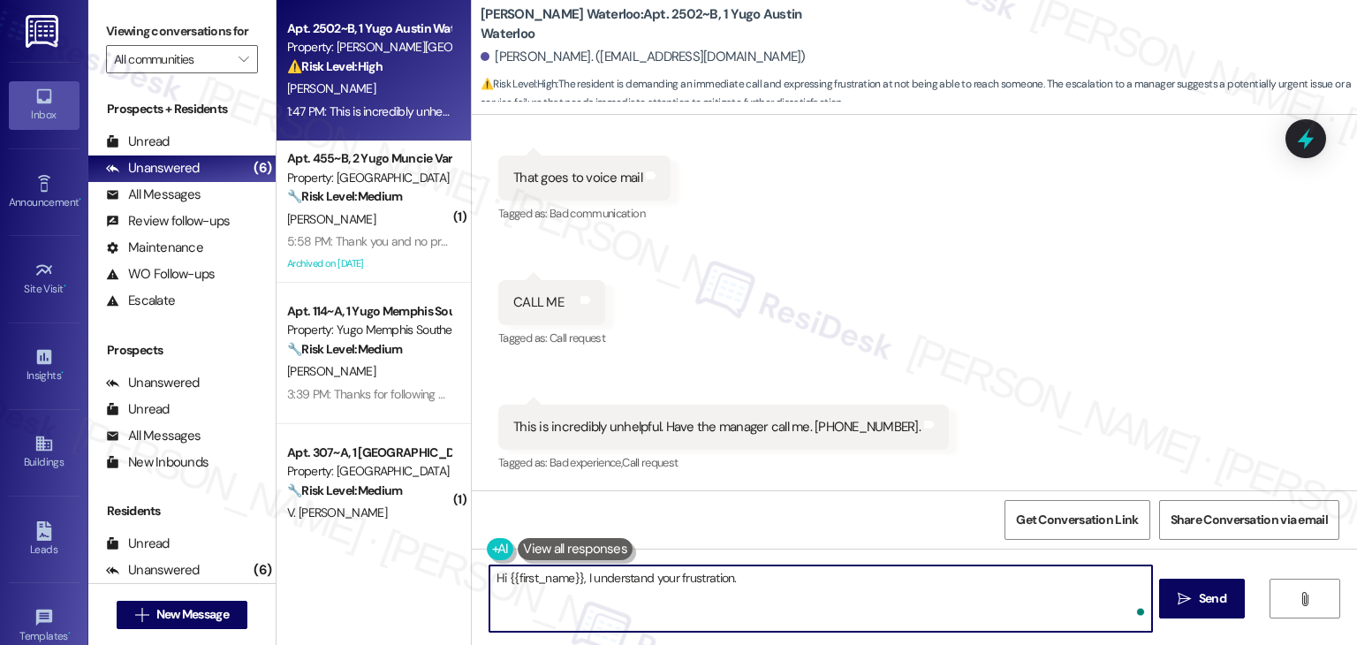
paste textarea "I’ve escalated your concern to the site team and asked them to review it. I app…"
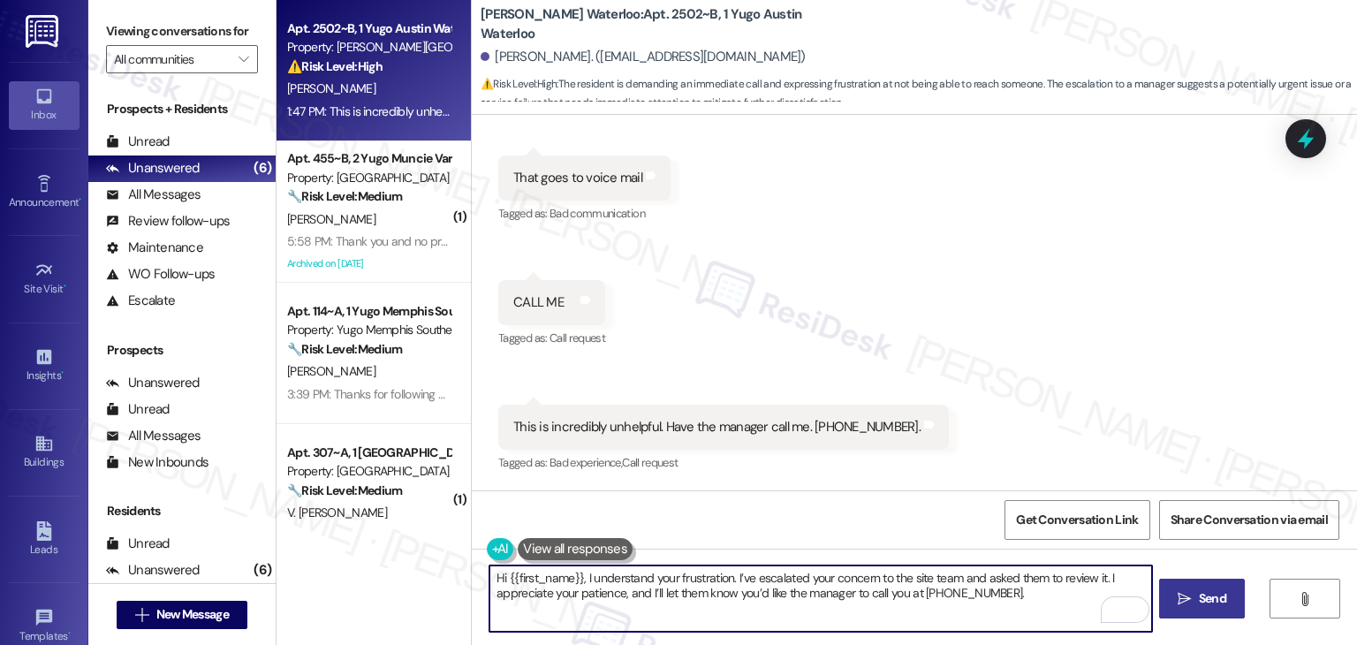
type textarea "Hi {{first_name}}, I understand your frustration. I’ve escalated your concern t…"
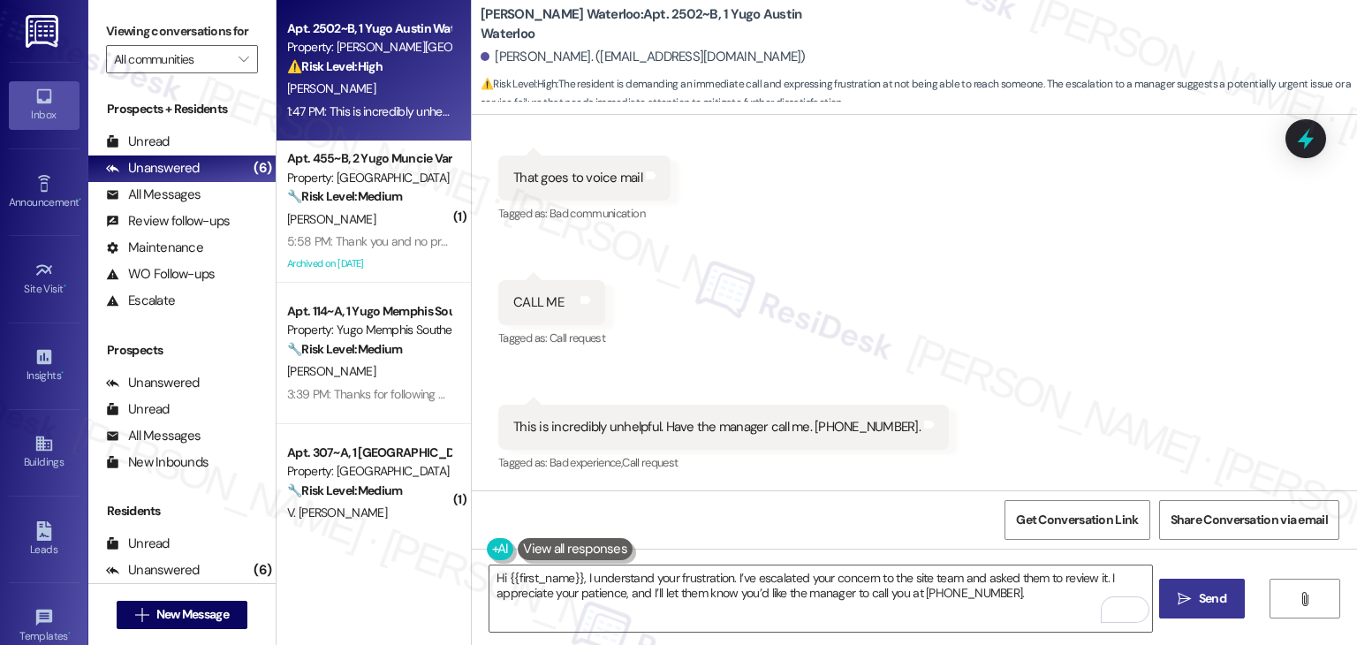
click at [1207, 602] on span "Send" at bounding box center [1212, 598] width 27 height 19
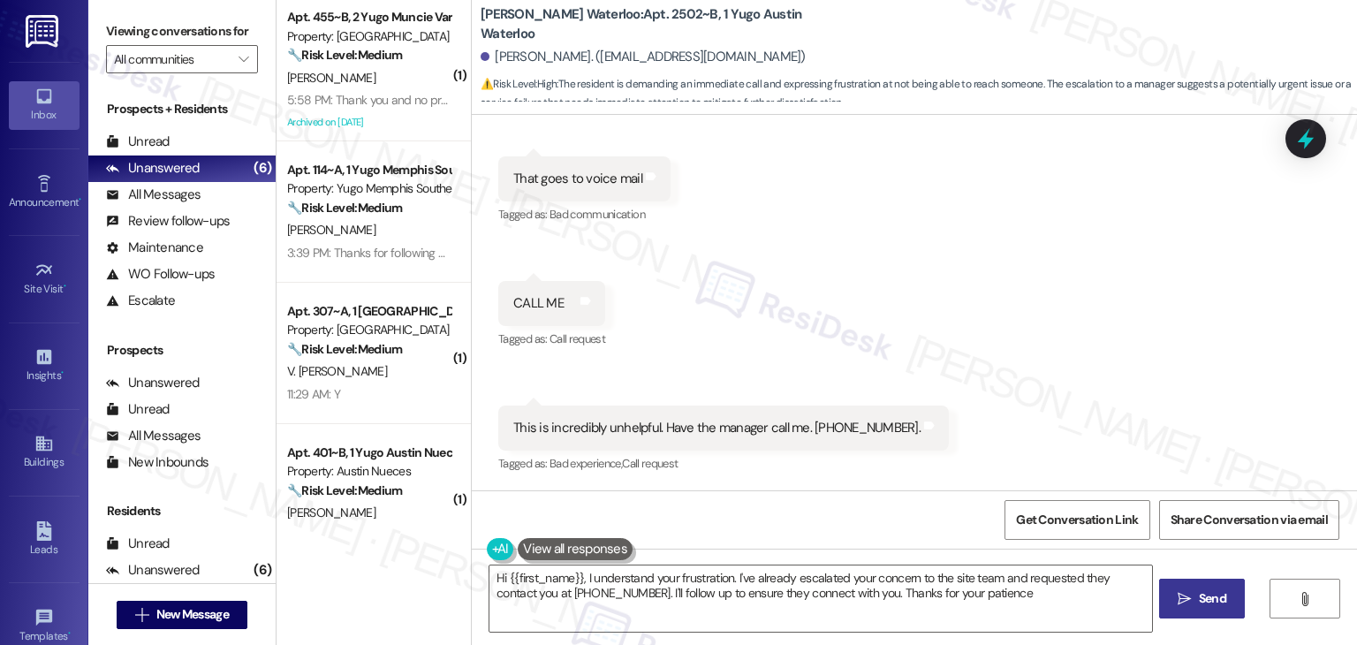
type textarea "Hi {{first_name}}, I understand your frustration. I've already escalated your c…"
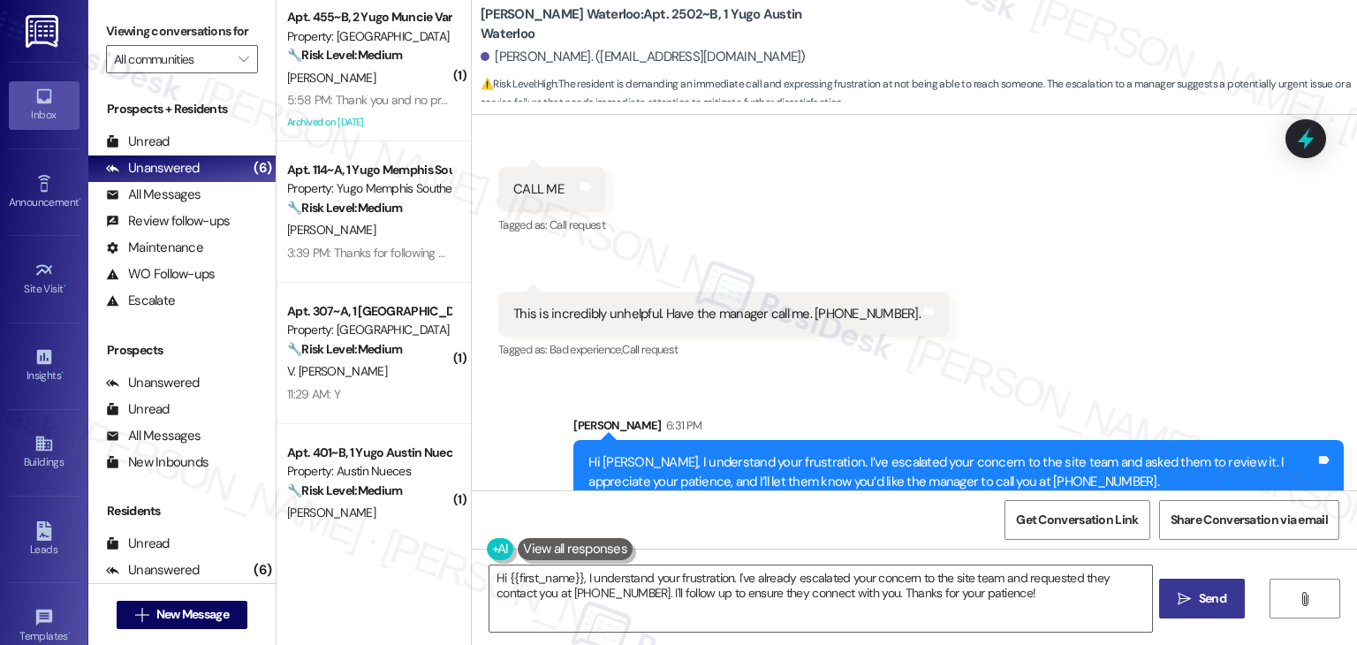
scroll to position [4409, 0]
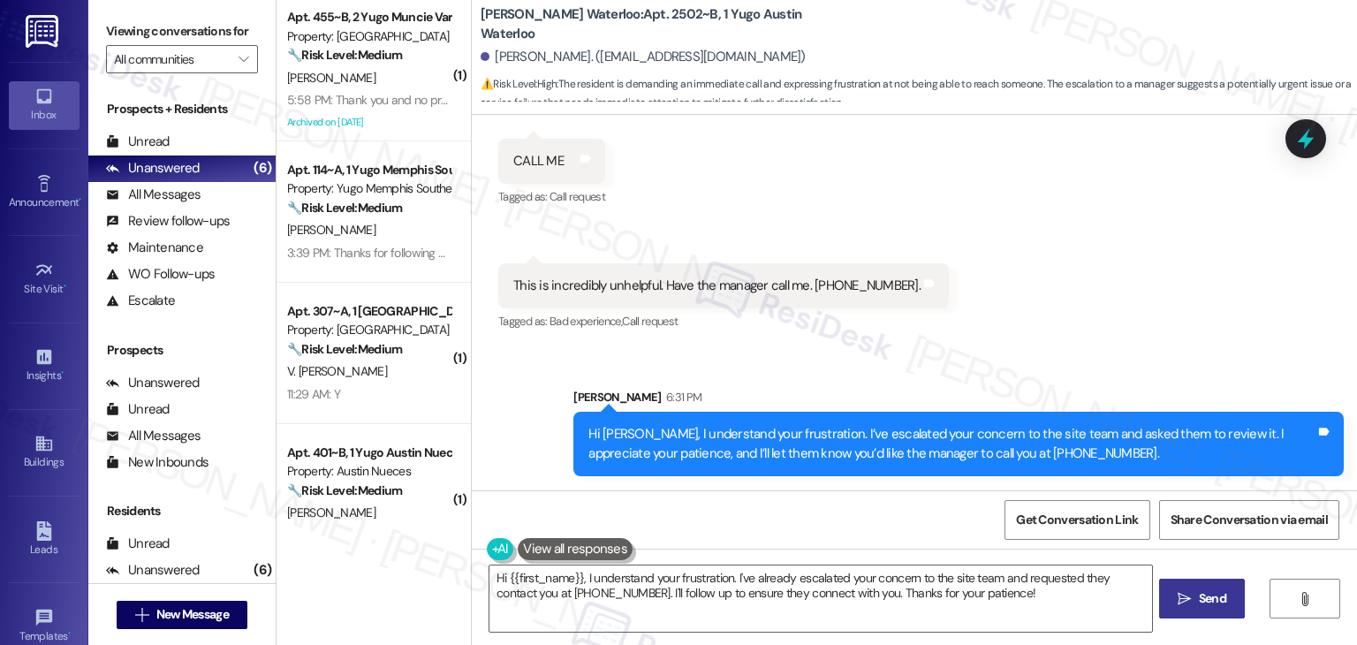
click at [1311, 150] on icon at bounding box center [1305, 139] width 30 height 30
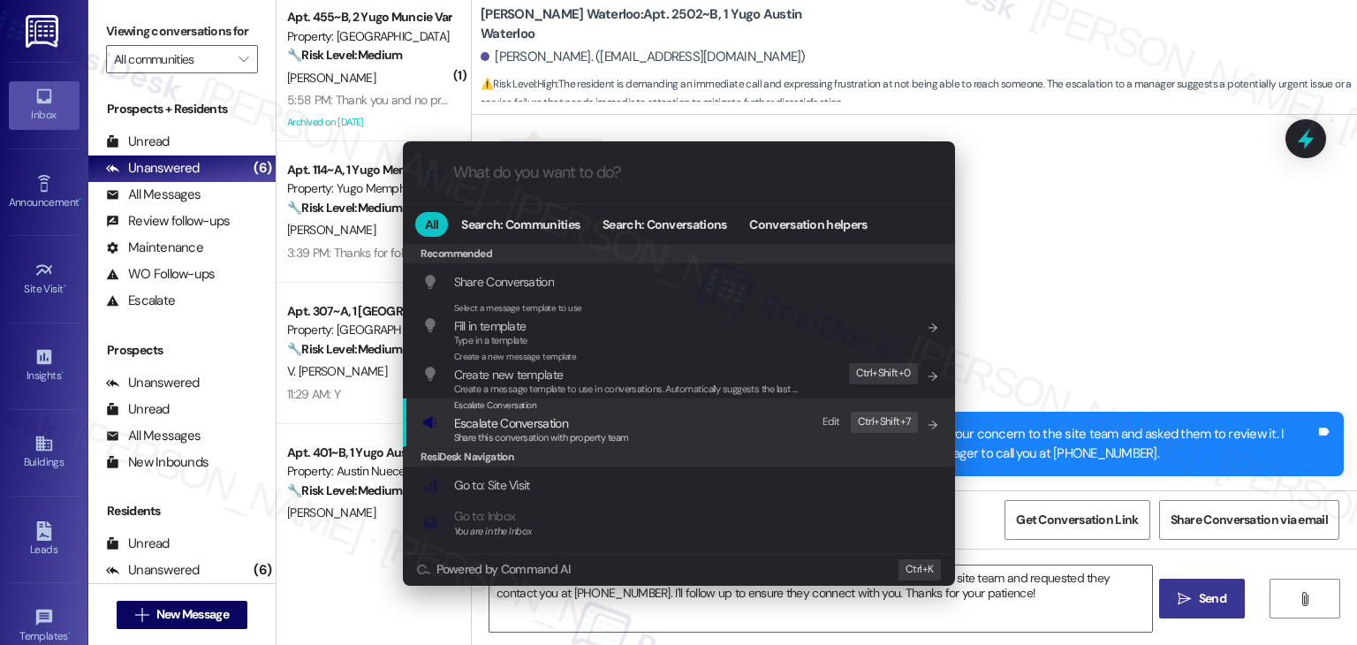
click at [544, 432] on span "Share this conversation with property team" at bounding box center [541, 437] width 175 height 12
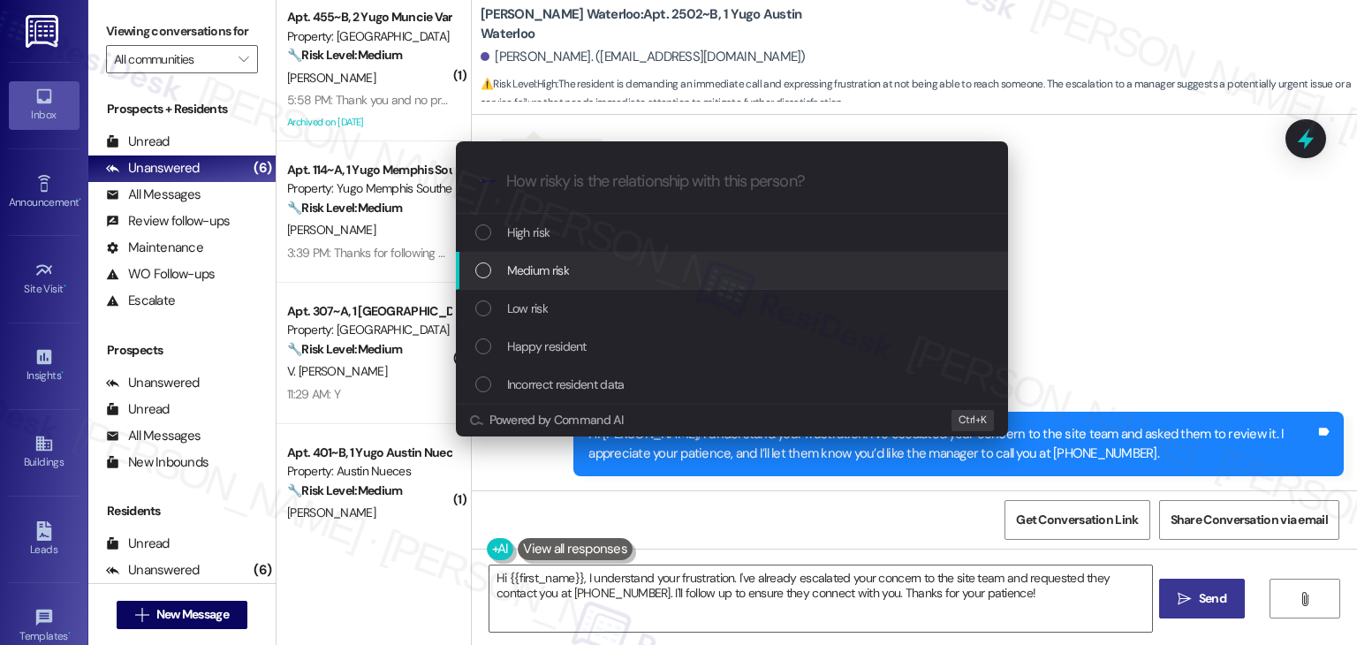
click at [484, 272] on div "List of options" at bounding box center [483, 270] width 16 height 16
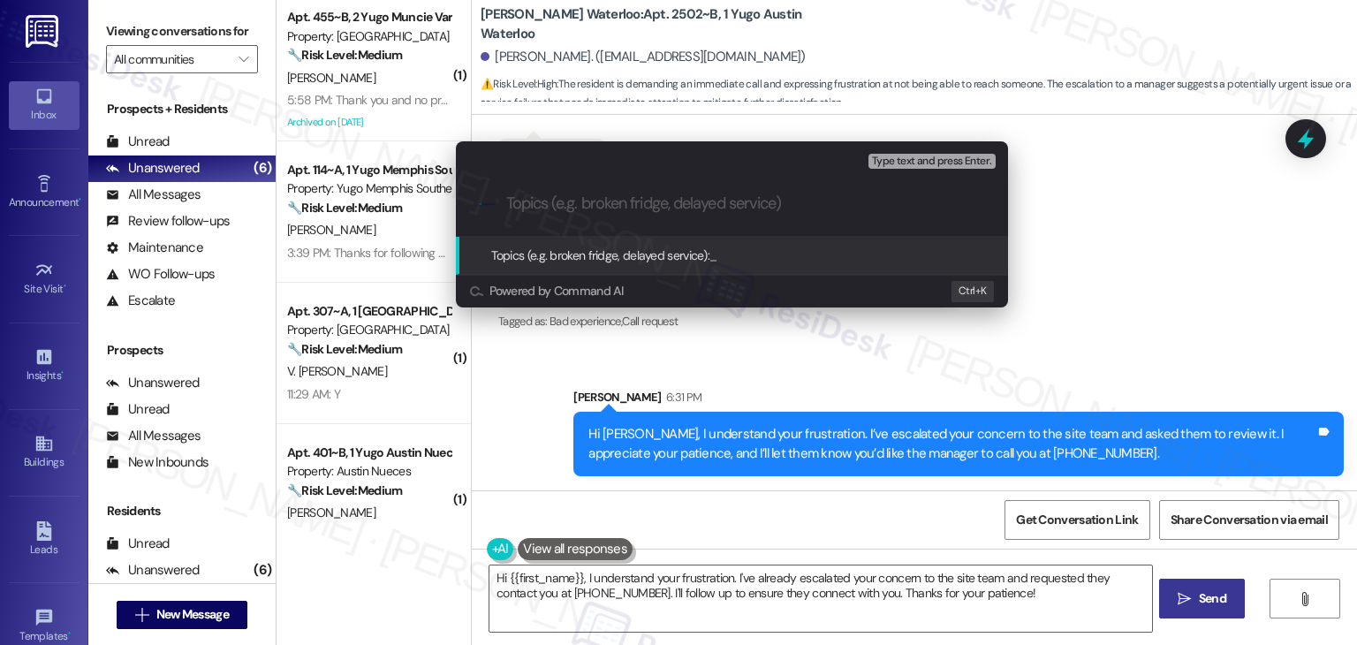
paste input "Request for Manager Callback – Furniture Replacement Concern"
type input "Request for Manager Callback – Furniture Replacement Concern"
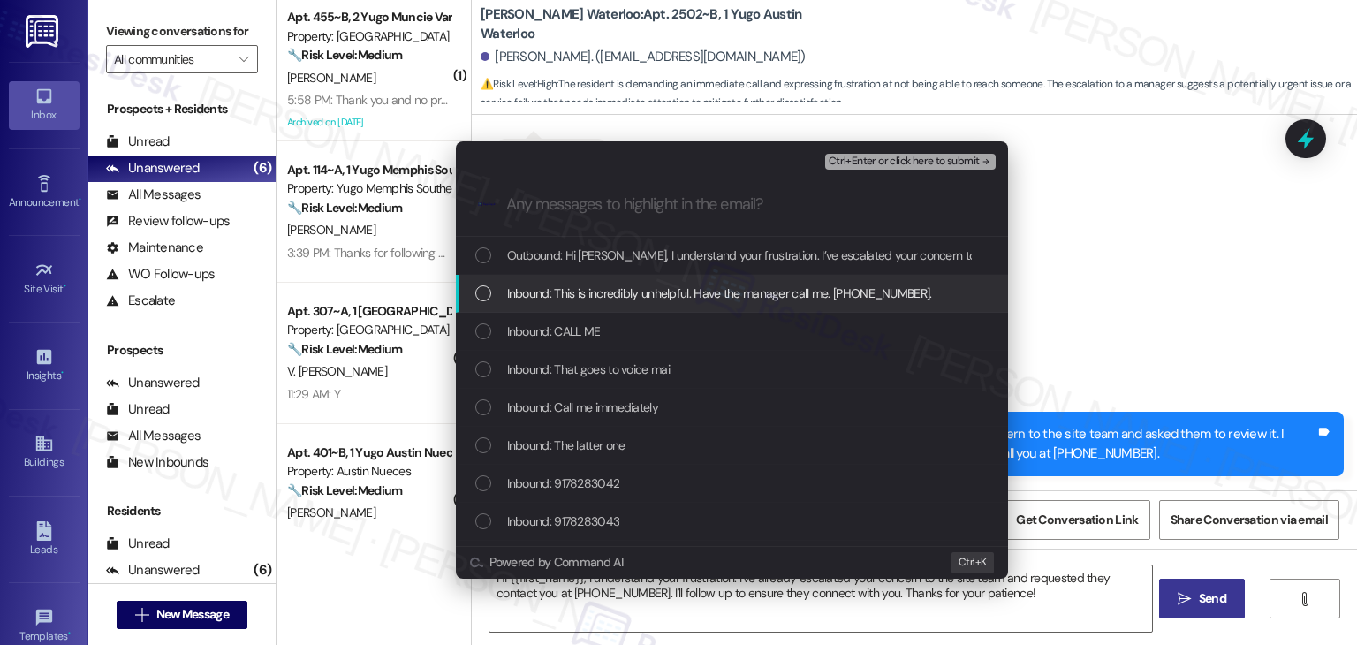
click at [483, 293] on div "List of options" at bounding box center [483, 293] width 16 height 16
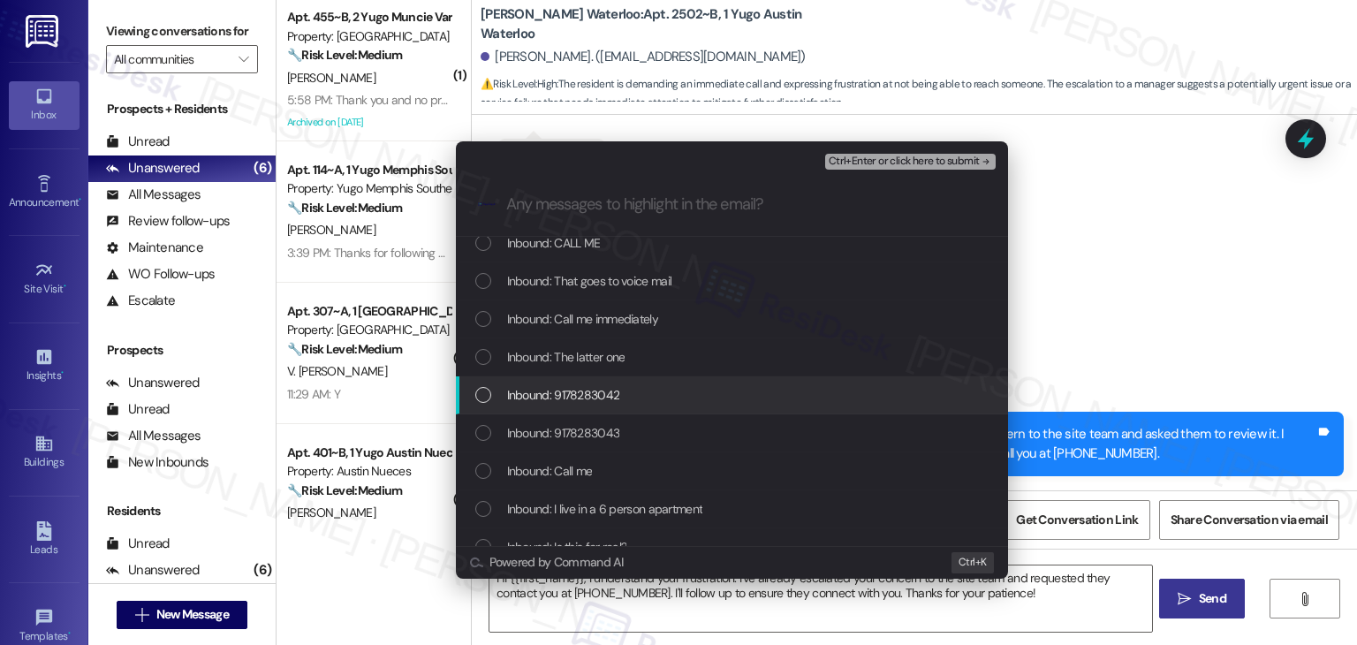
scroll to position [177, 0]
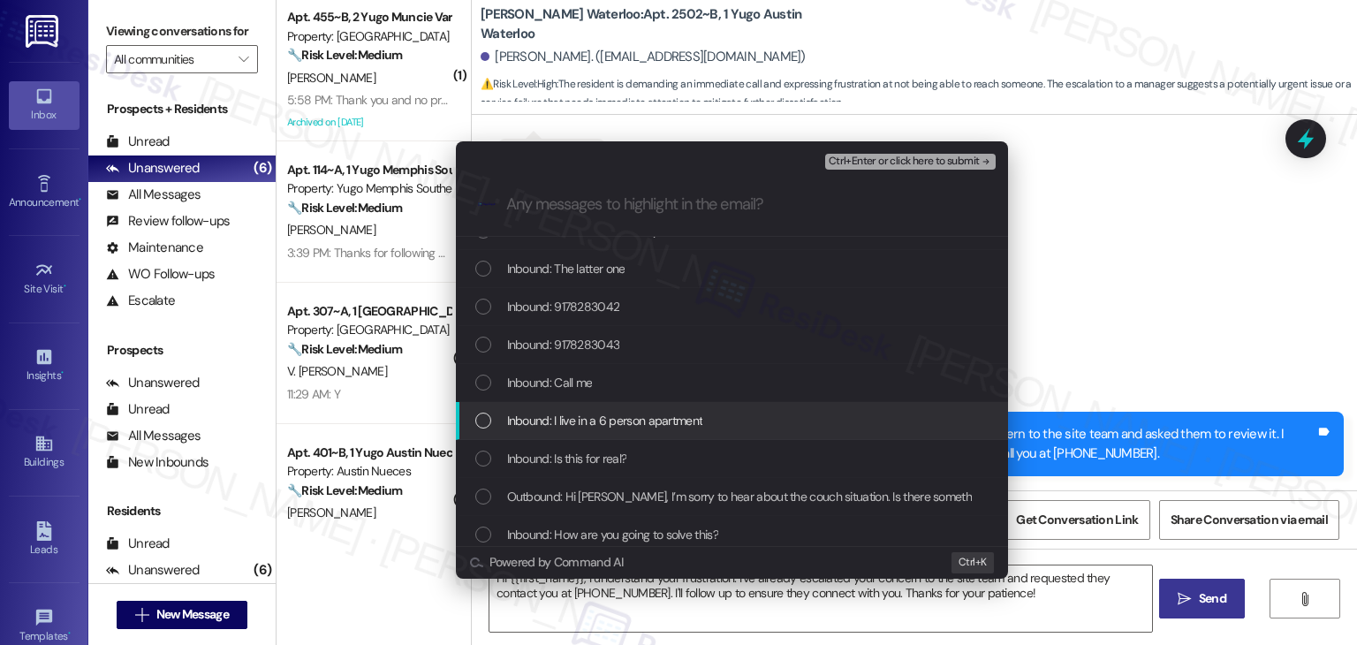
click at [479, 419] on div "List of options" at bounding box center [483, 420] width 16 height 16
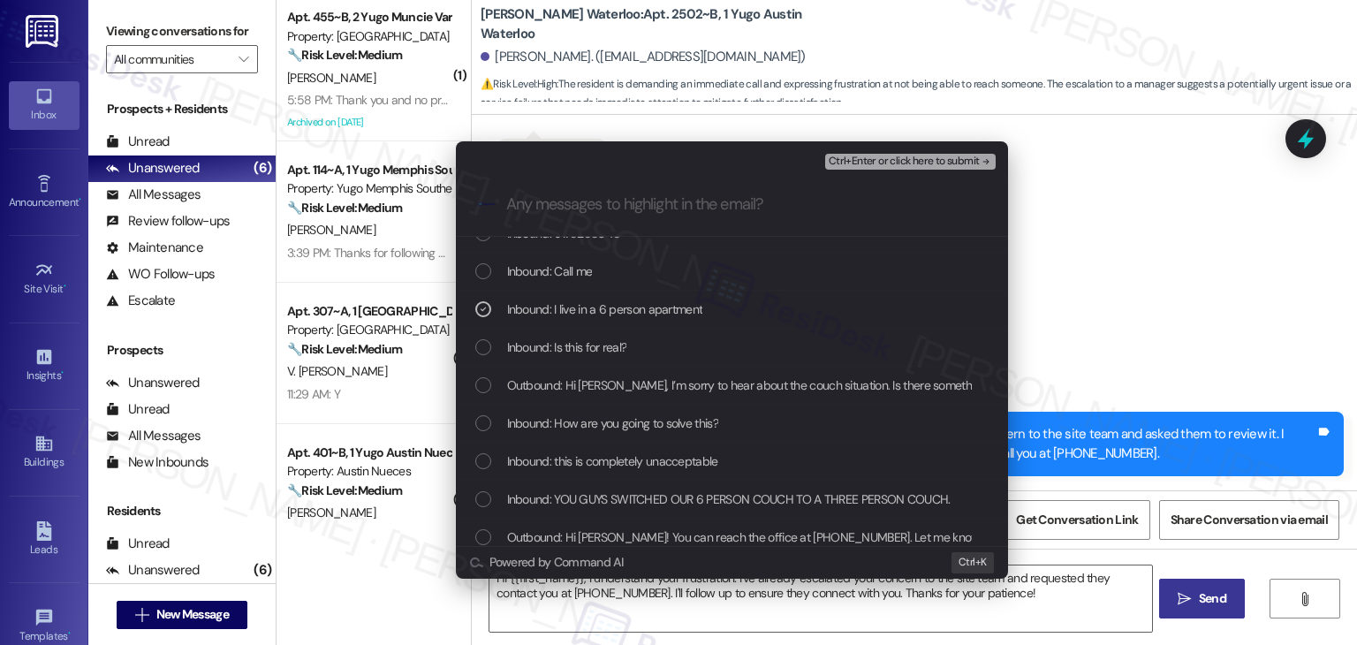
scroll to position [353, 0]
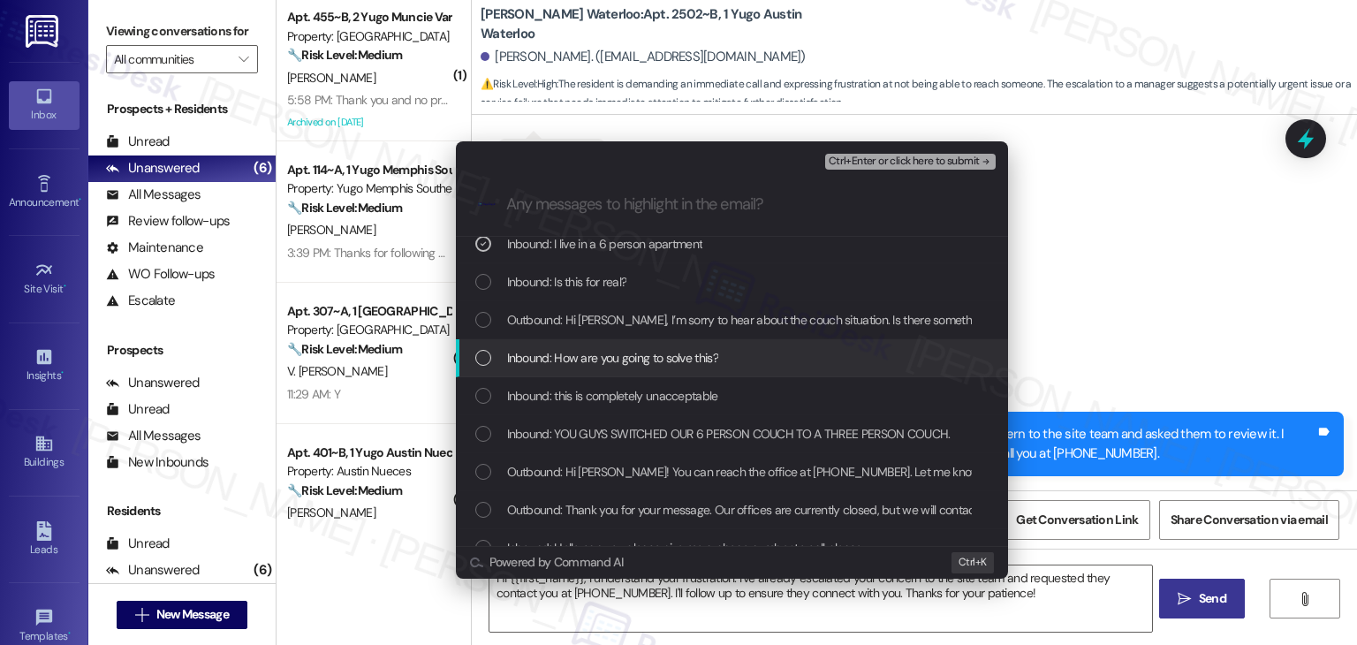
click at [484, 357] on div "List of options" at bounding box center [483, 358] width 16 height 16
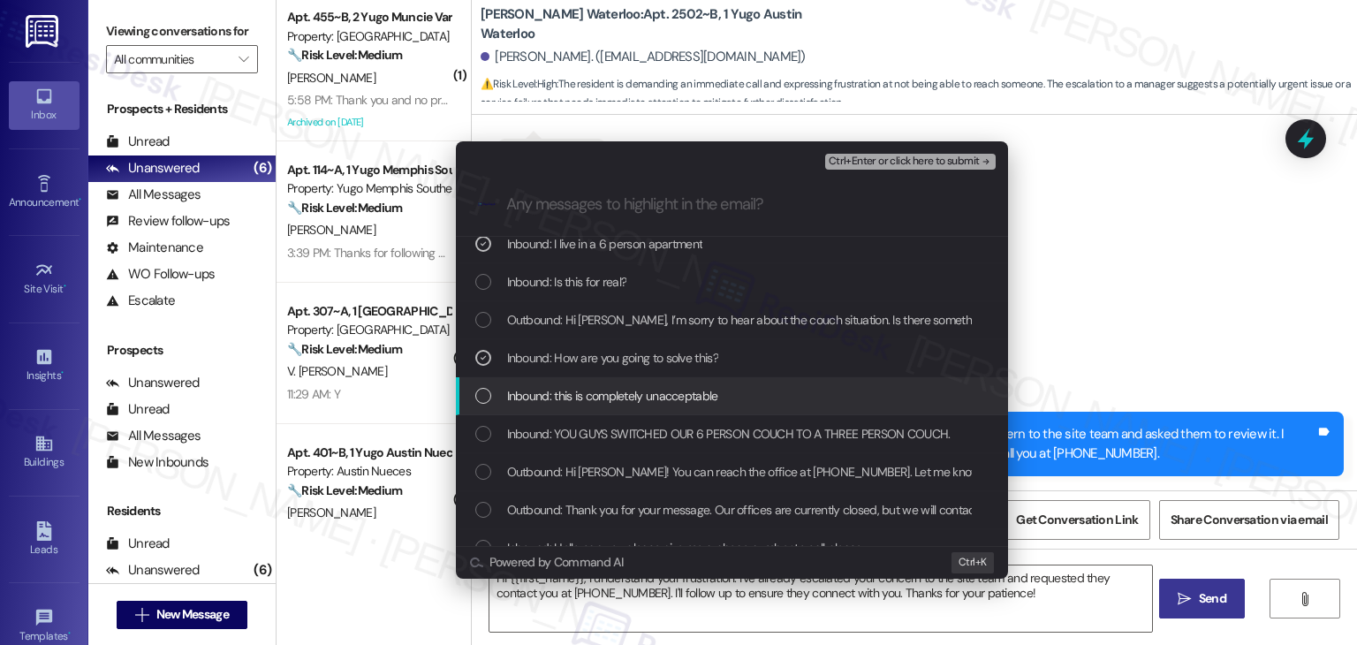
click at [493, 394] on div "Inbound: this is completely unacceptable" at bounding box center [733, 395] width 517 height 19
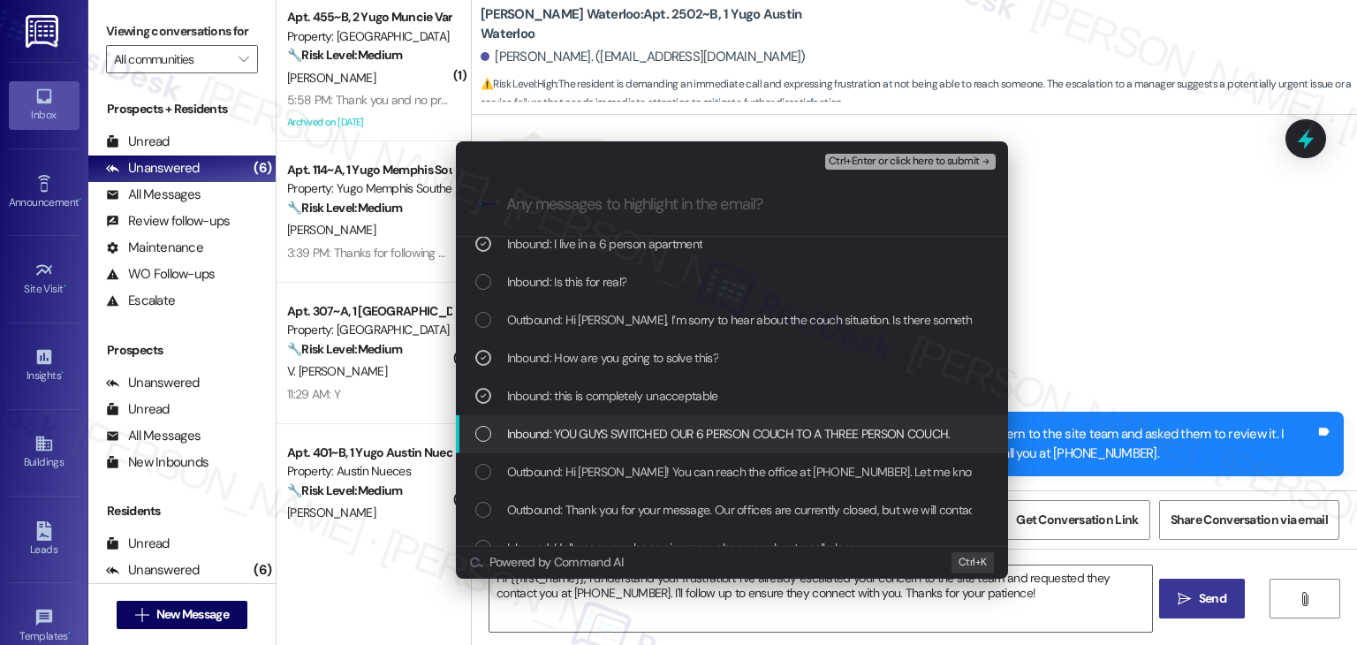
click at [481, 433] on div "List of options" at bounding box center [483, 434] width 16 height 16
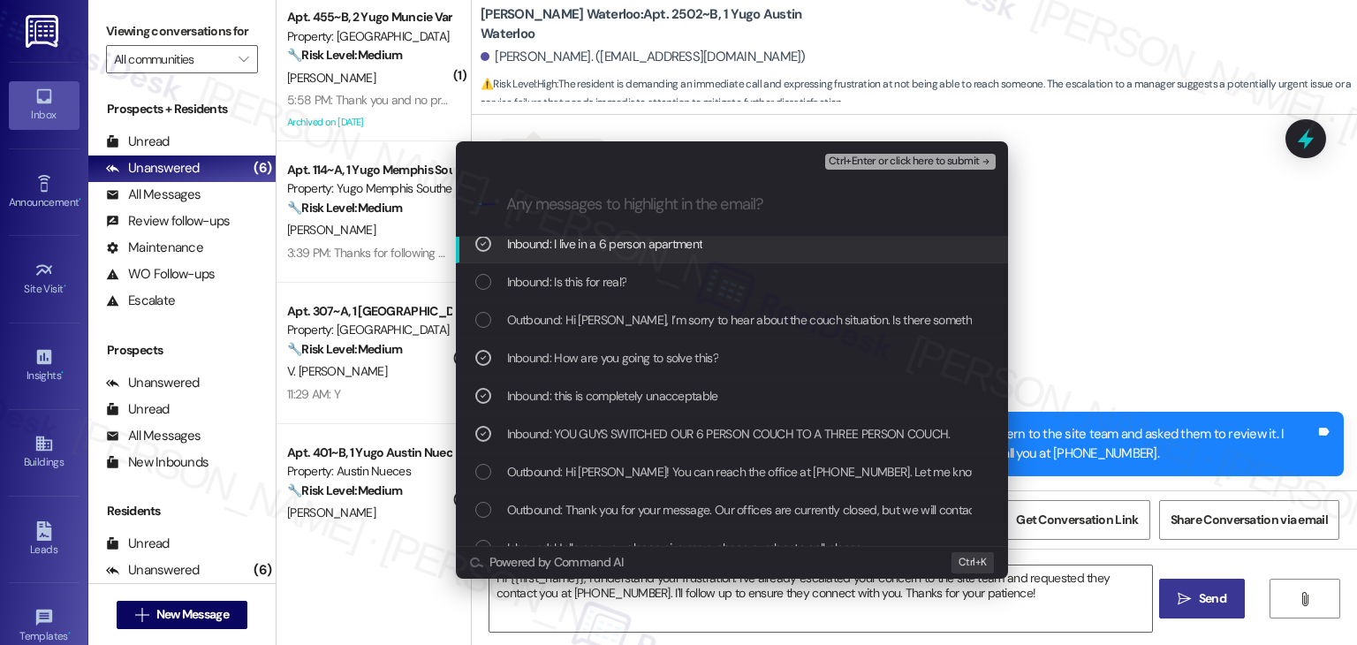
click at [944, 159] on span "Ctrl+Enter or click here to submit" at bounding box center [904, 161] width 151 height 12
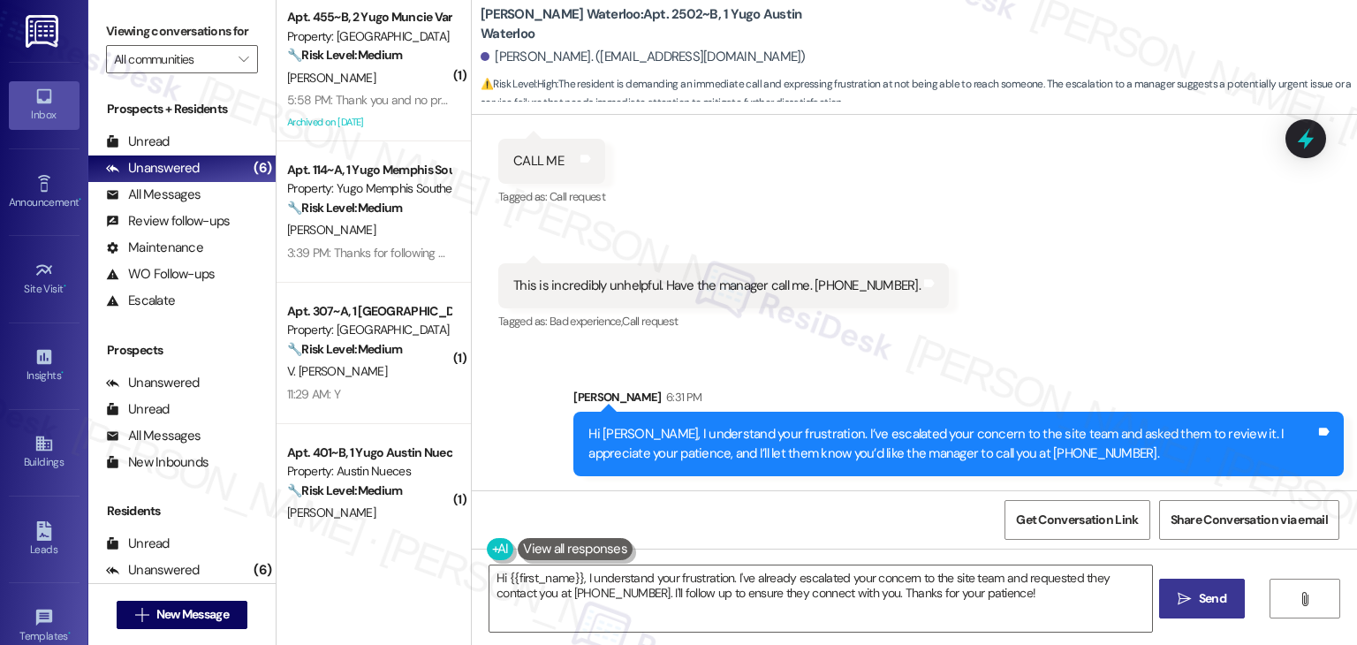
scroll to position [4267, 0]
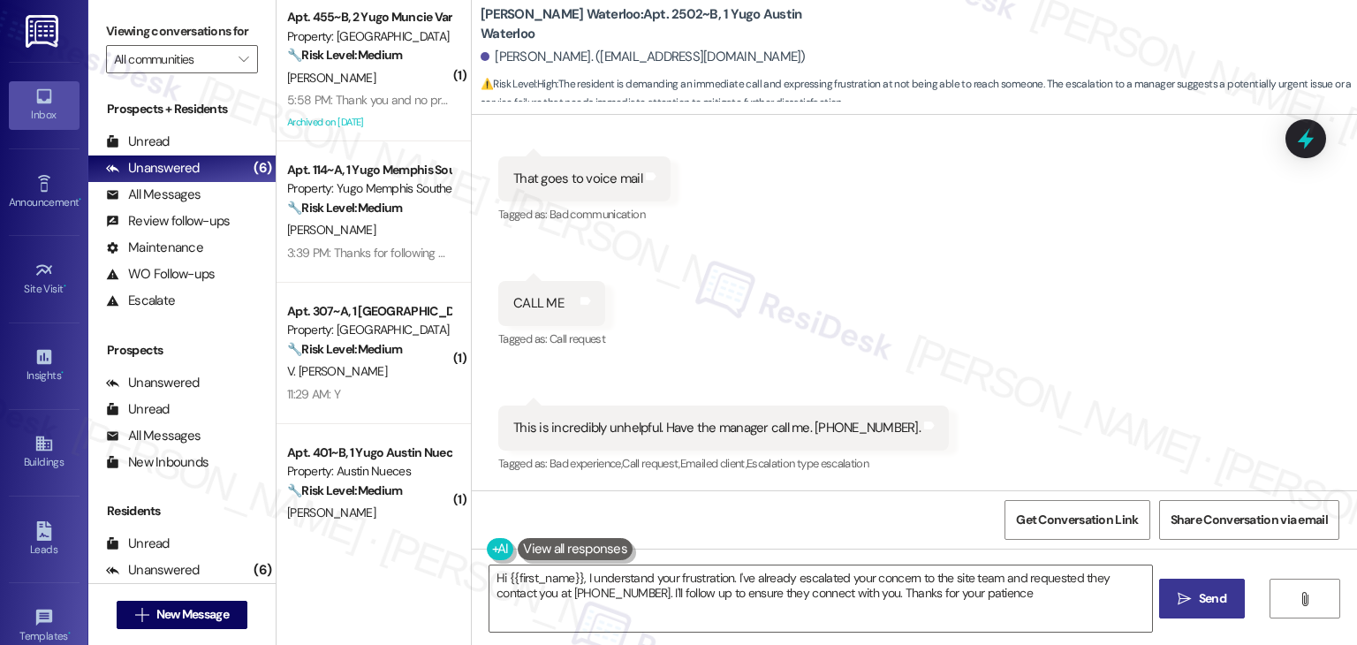
type textarea "Hi {{first_name}}, I understand your frustration. I've already escalated your c…"
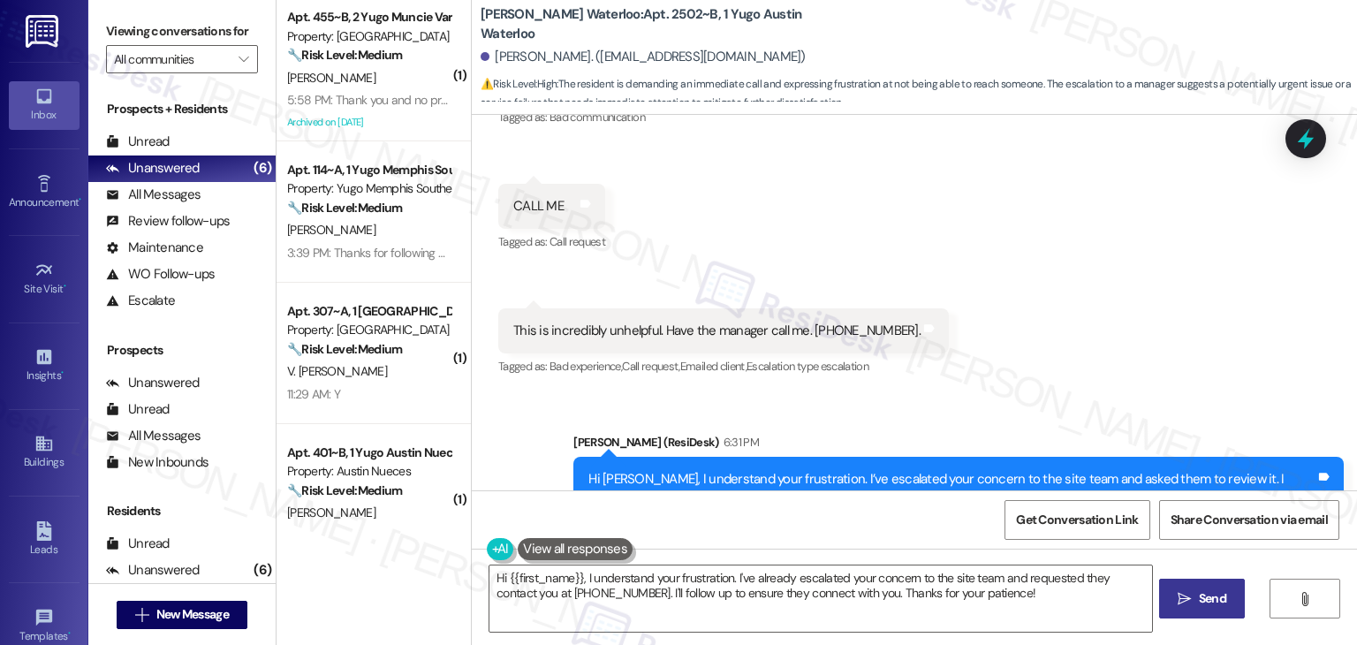
scroll to position [4436, 0]
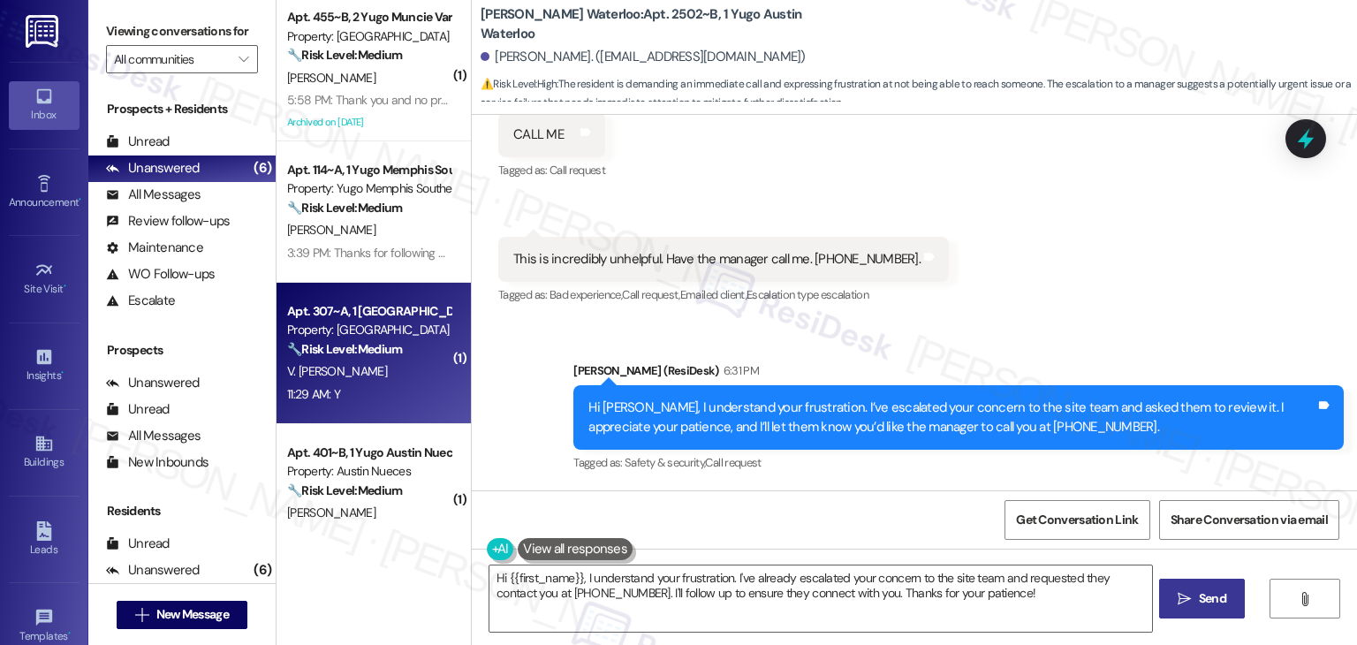
click at [380, 388] on div "11:29 AM: Y 11:29 AM: Y" at bounding box center [368, 394] width 167 height 22
type textarea "Hi {{first_name}}, I understand your frustration. I've already escalated your c…"
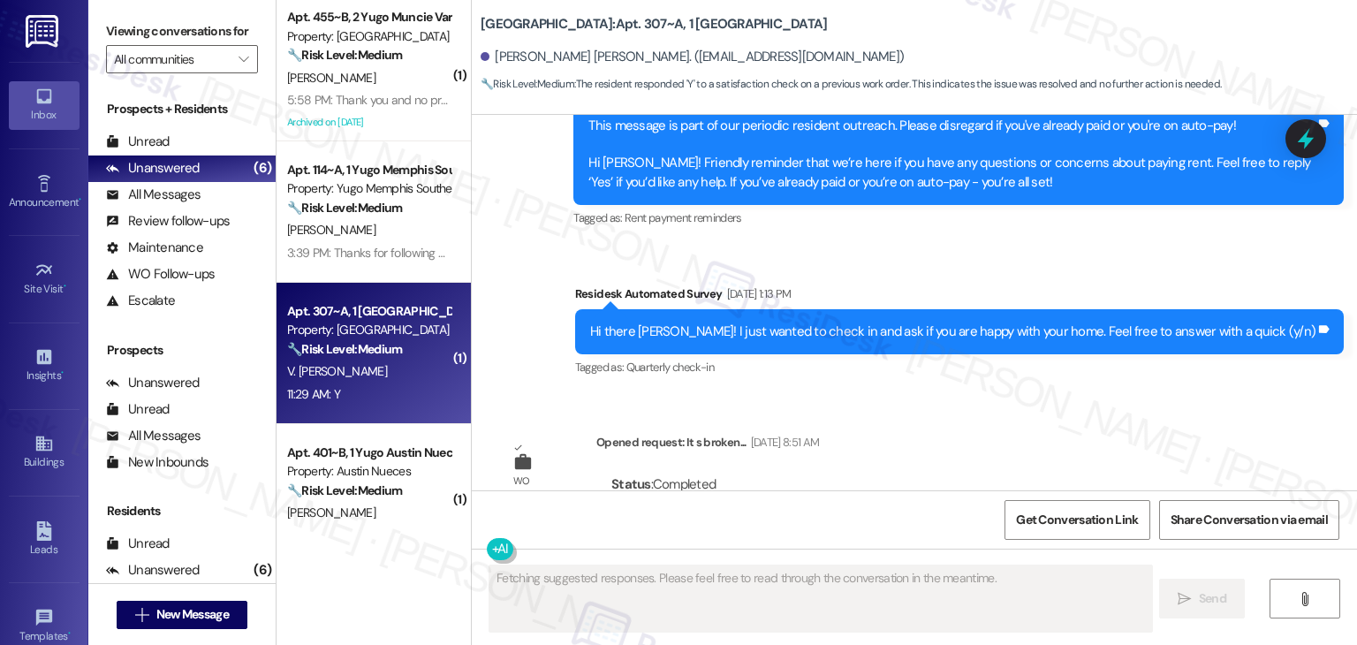
scroll to position [2281, 0]
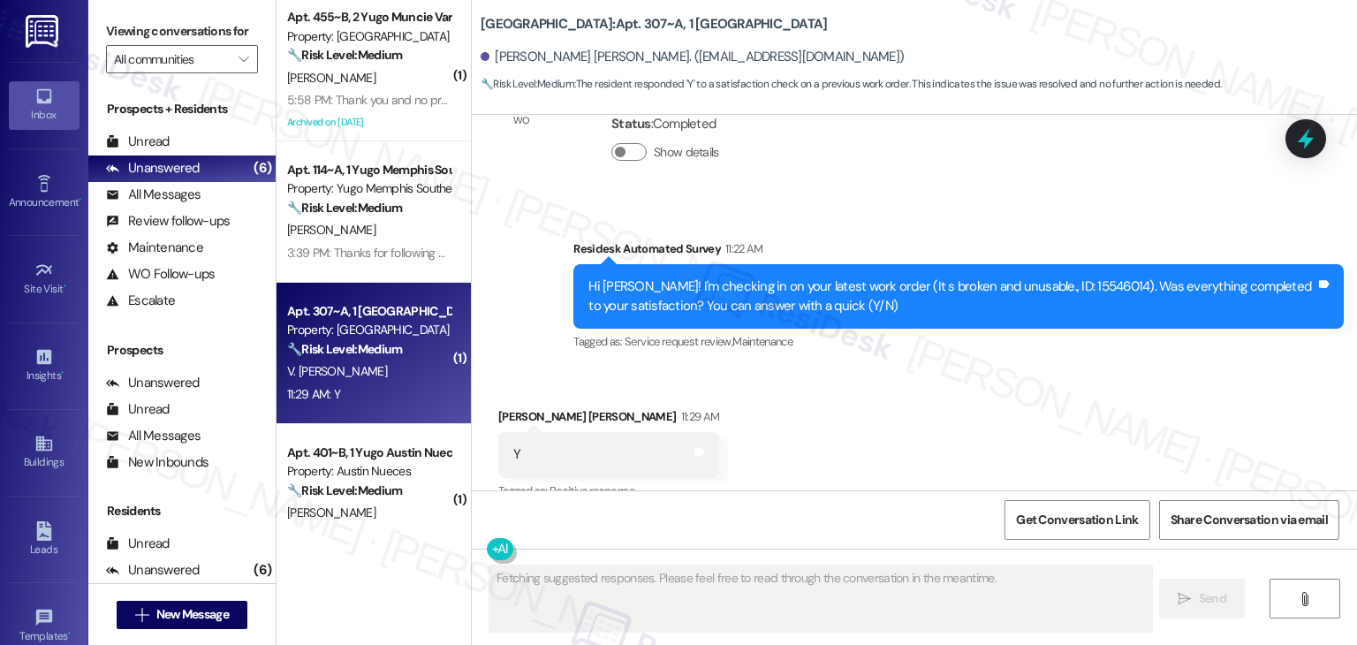
click at [888, 45] on div "[PERSON_NAME] [PERSON_NAME]. ([EMAIL_ADDRESS][DOMAIN_NAME])" at bounding box center [919, 57] width 876 height 35
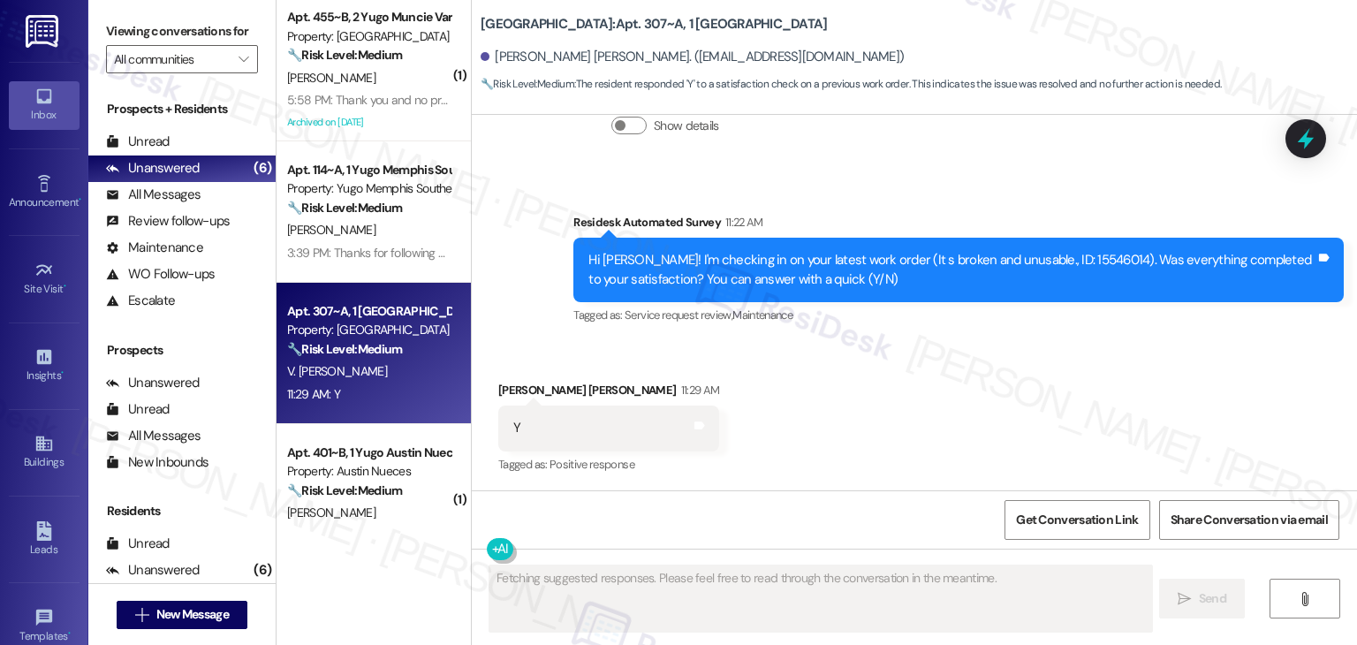
click at [889, 41] on div "[PERSON_NAME] [PERSON_NAME]. ([EMAIL_ADDRESS][DOMAIN_NAME])" at bounding box center [919, 57] width 876 height 35
click at [882, 390] on div "Received via SMS [PERSON_NAME] [PERSON_NAME] 11:29 AM Y Tags and notes Tagged a…" at bounding box center [914, 415] width 885 height 149
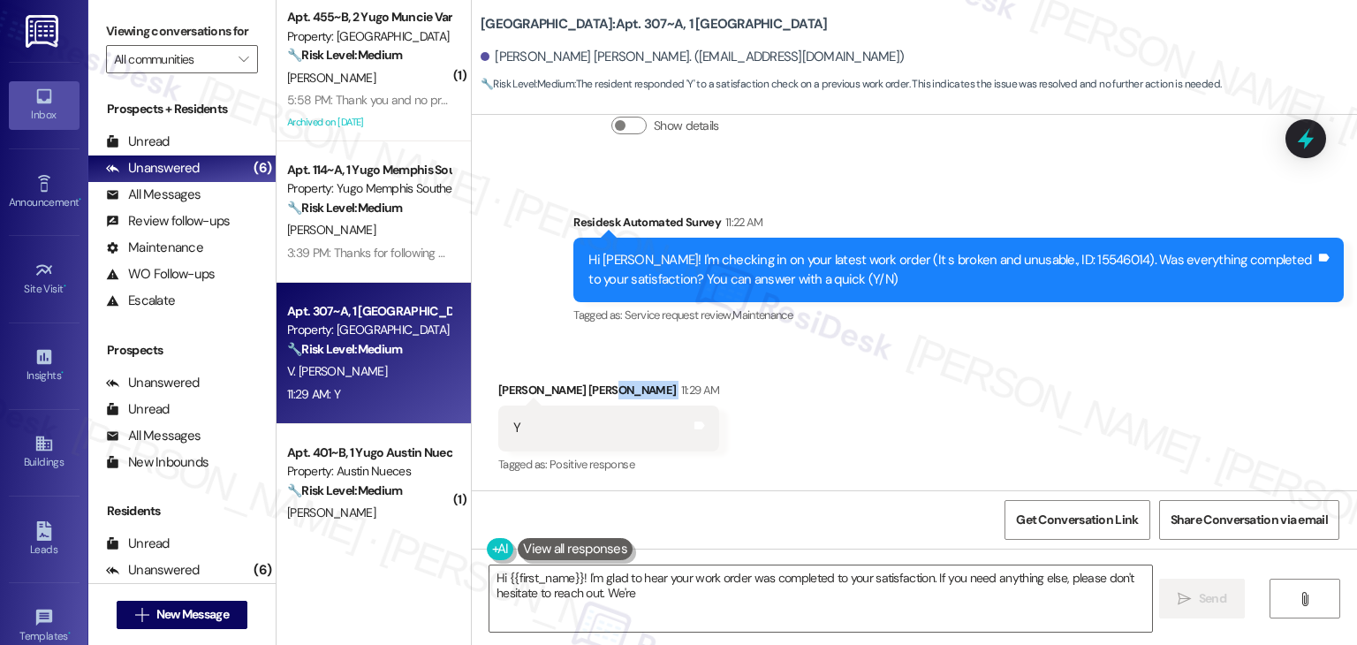
click at [882, 390] on div "Received via SMS [PERSON_NAME] [PERSON_NAME] 11:29 AM Y Tags and notes Tagged a…" at bounding box center [914, 415] width 885 height 149
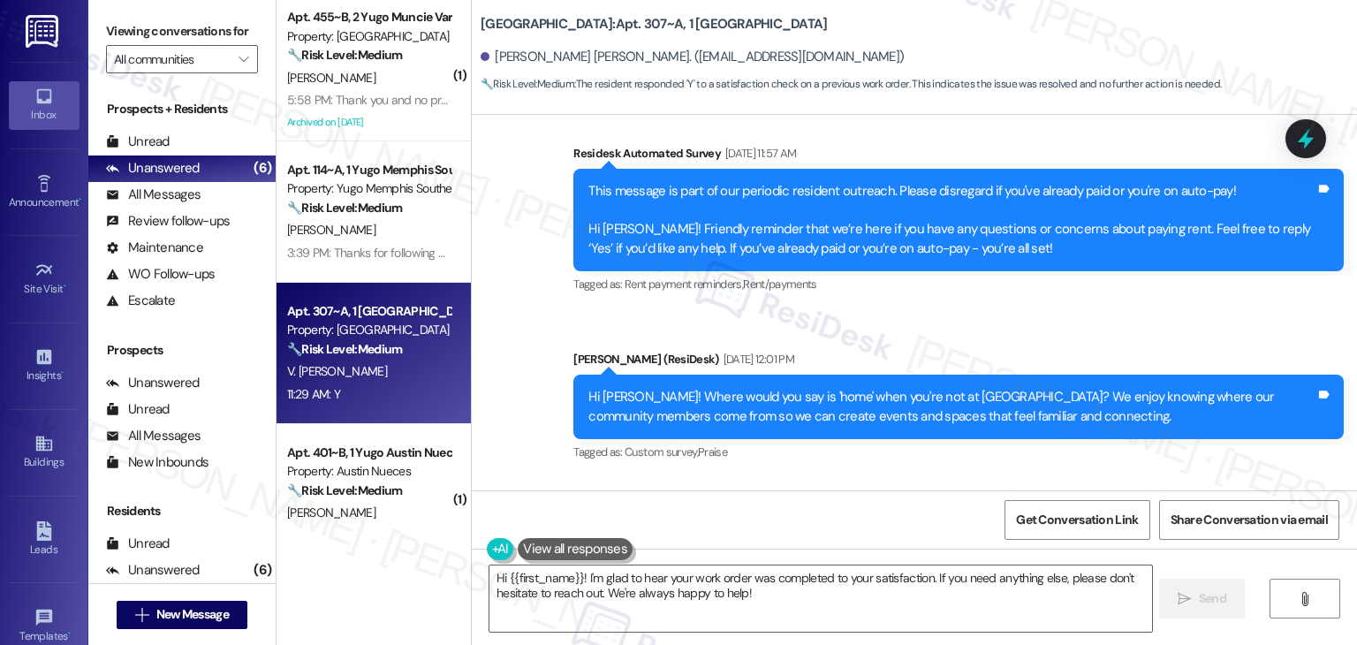
scroll to position [2281, 0]
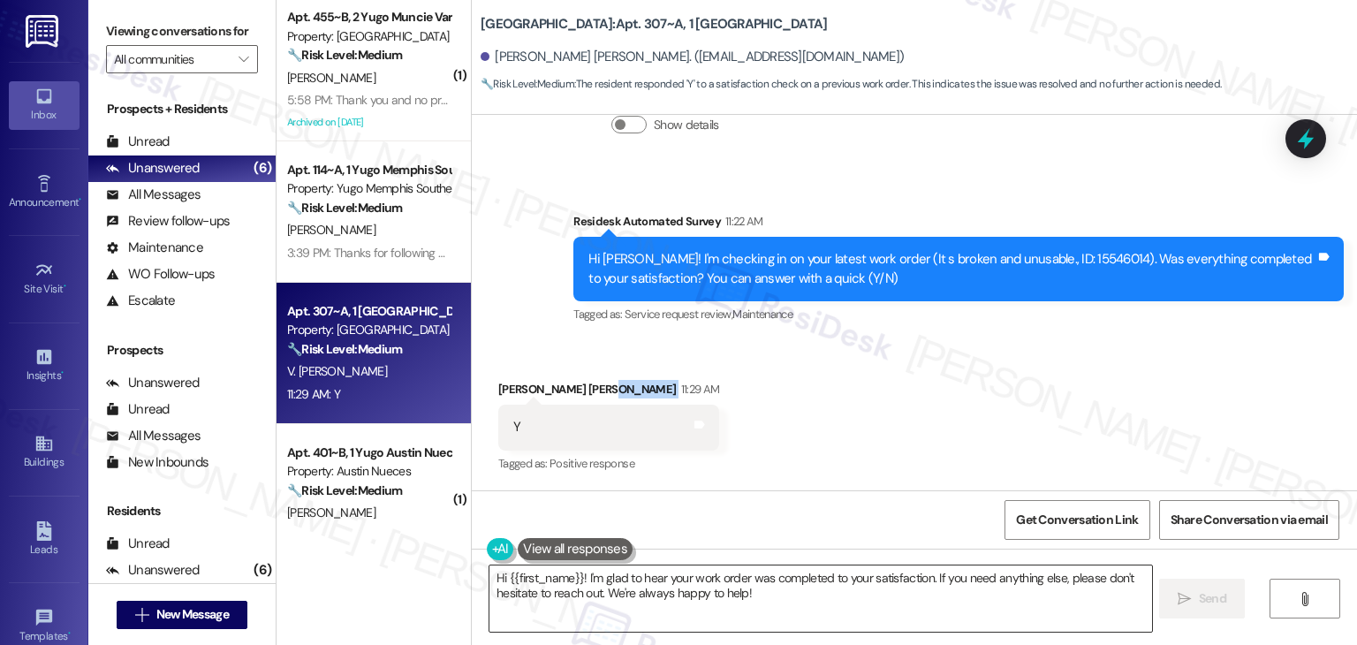
click at [658, 586] on textarea "Hi {{first_name}}! I'm glad to hear your work order was completed to your satis…" at bounding box center [820, 598] width 662 height 66
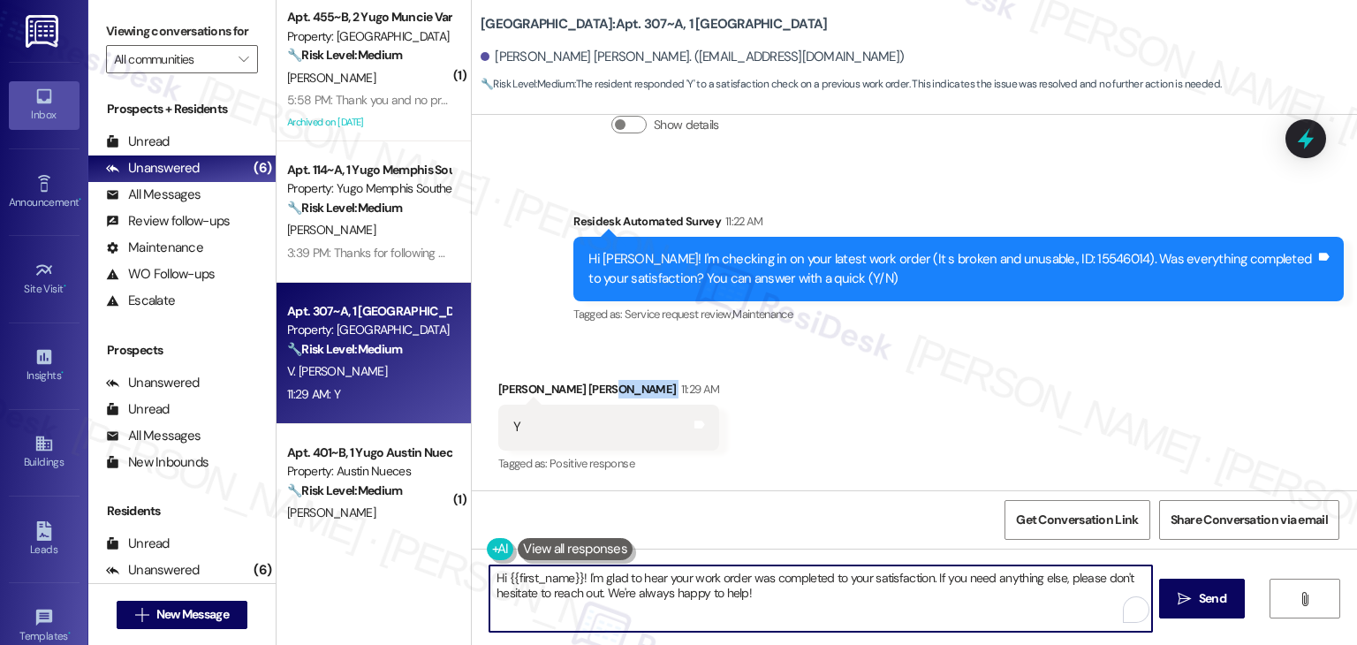
click at [658, 586] on textarea "Hi {{first_name}}! I'm glad to hear your work order was completed to your satis…" at bounding box center [820, 598] width 662 height 66
paste textarea "ey Onkar! I’m glad your latest work order was completed to your satisfaction. Y…"
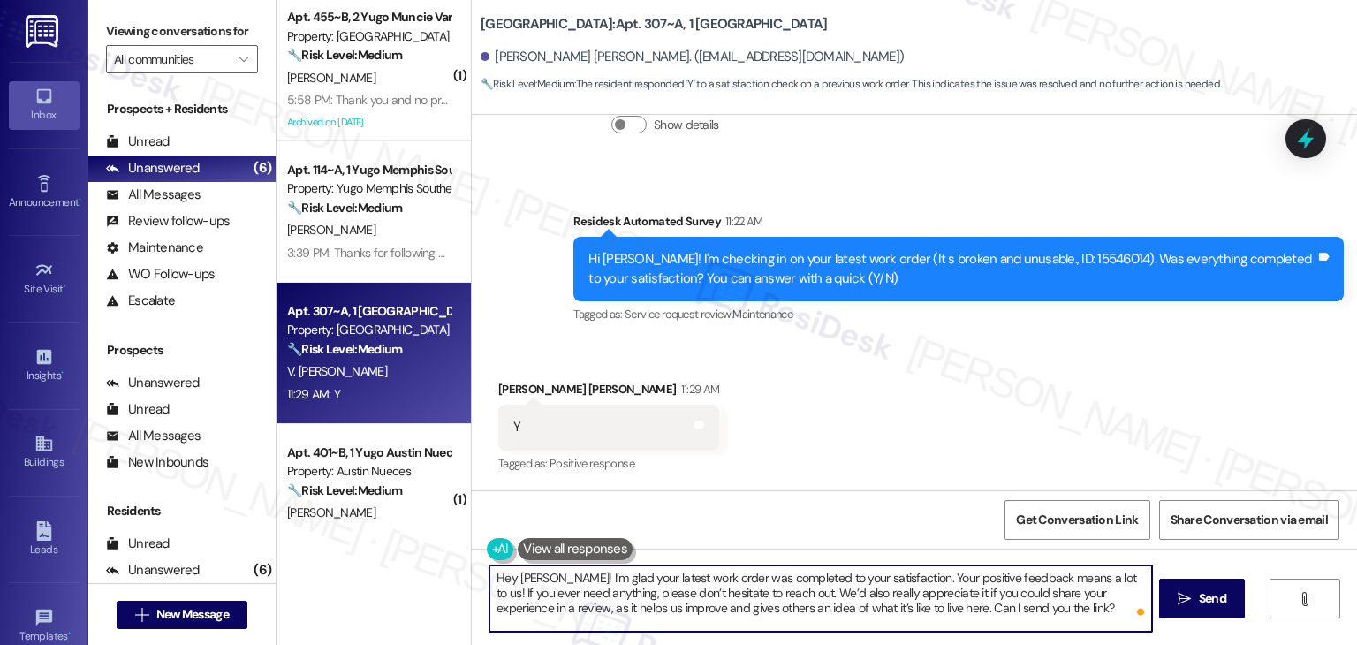
click at [498, 382] on div "[PERSON_NAME][DEMOGRAPHIC_DATA][PERSON_NAME] 11:29 AM" at bounding box center [608, 392] width 221 height 25
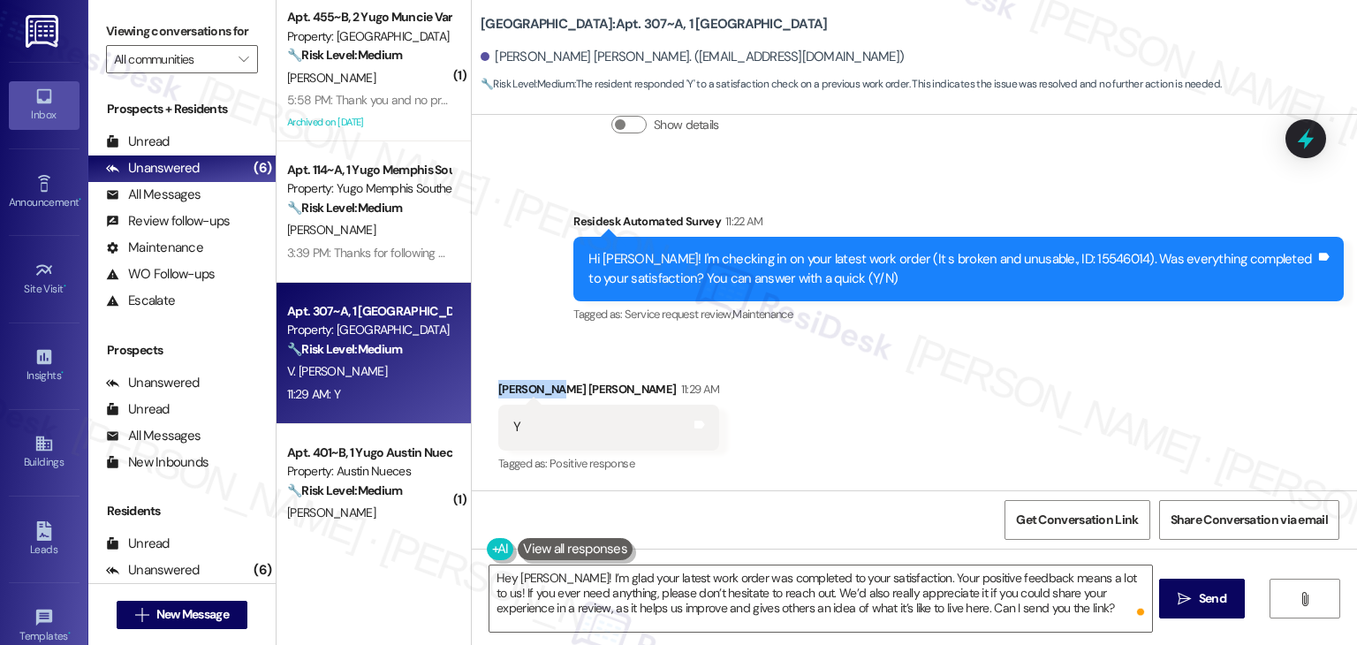
click at [498, 382] on div "[PERSON_NAME][DEMOGRAPHIC_DATA][PERSON_NAME] 11:29 AM" at bounding box center [608, 392] width 221 height 25
copy div "[DEMOGRAPHIC_DATA]"
click at [518, 579] on textarea "Hey [PERSON_NAME]! I’m glad your latest work order was completed to your satisf…" at bounding box center [820, 598] width 662 height 66
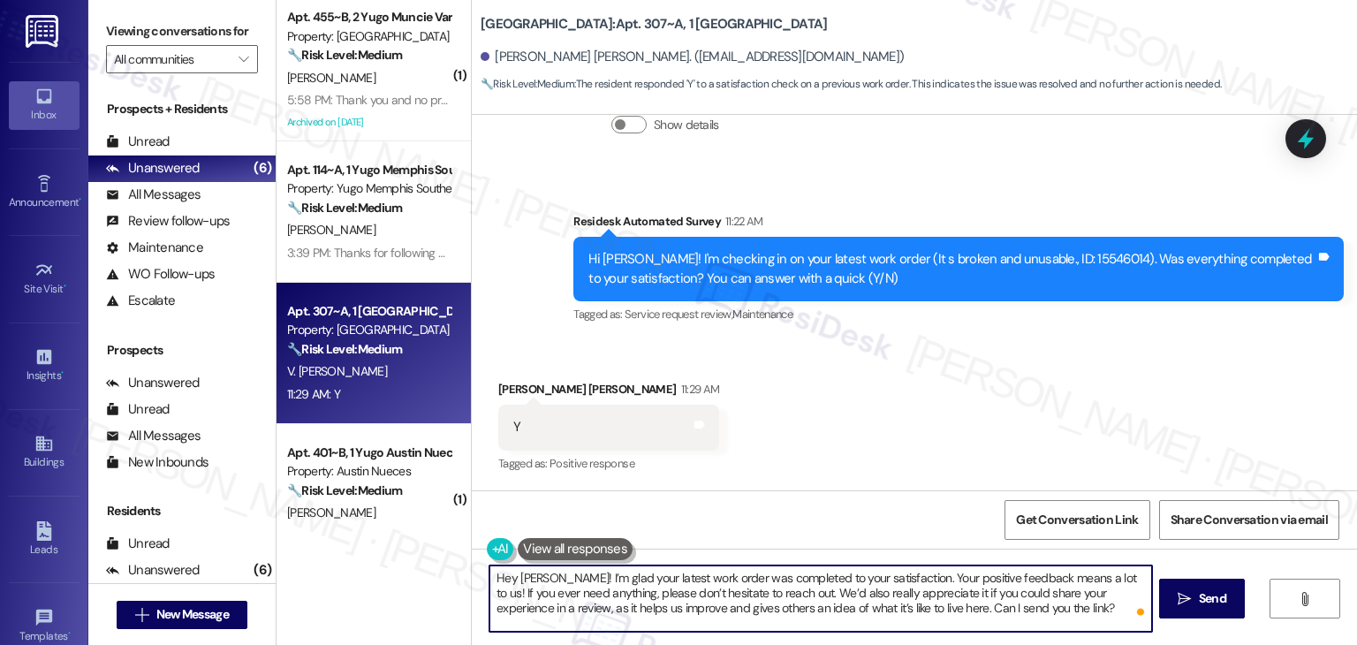
click at [518, 579] on textarea "Hey [PERSON_NAME]! I’m glad your latest work order was completed to your satisf…" at bounding box center [820, 598] width 662 height 66
paste textarea "[DEMOGRAPHIC_DATA]"
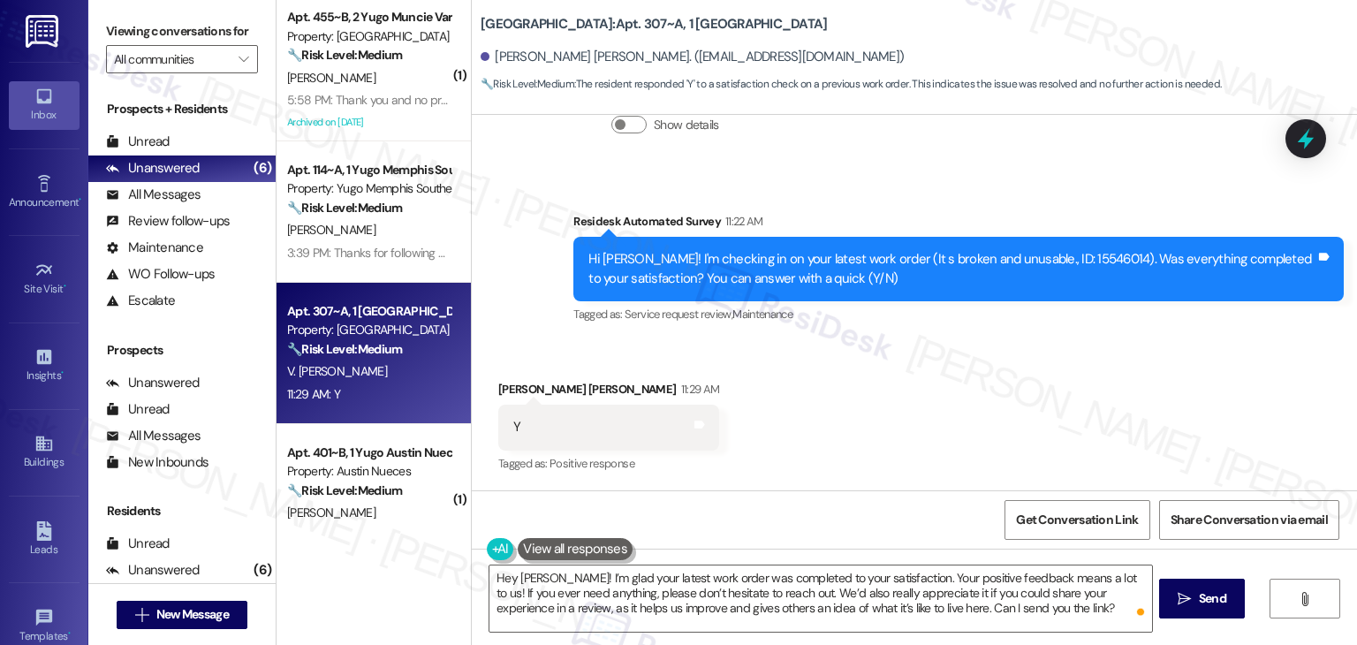
click at [894, 461] on div "Received via SMS [PERSON_NAME] [PERSON_NAME] 11:29 AM Y Tags and notes Tagged a…" at bounding box center [914, 414] width 885 height 149
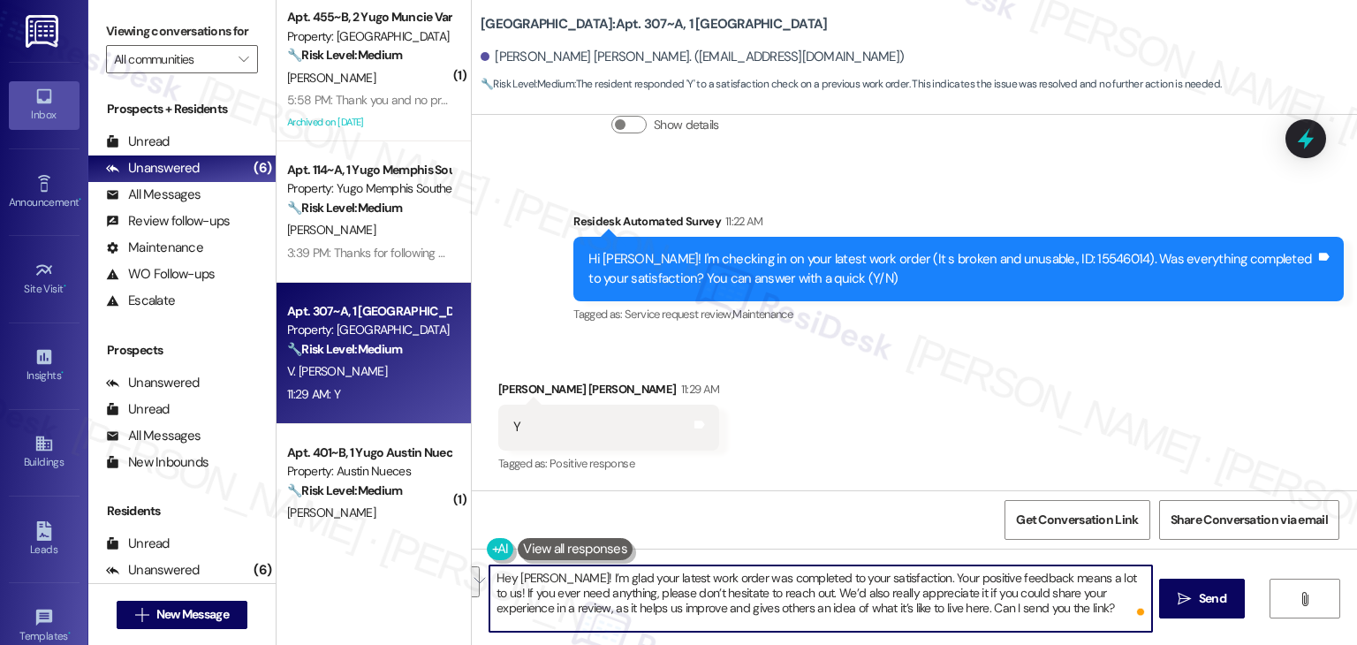
drag, startPoint x: 1032, startPoint y: 603, endPoint x: 768, endPoint y: 597, distance: 263.3
click at [768, 597] on textarea "Hey [PERSON_NAME]! I’m glad your latest work order was completed to your satisf…" at bounding box center [820, 598] width 662 height 66
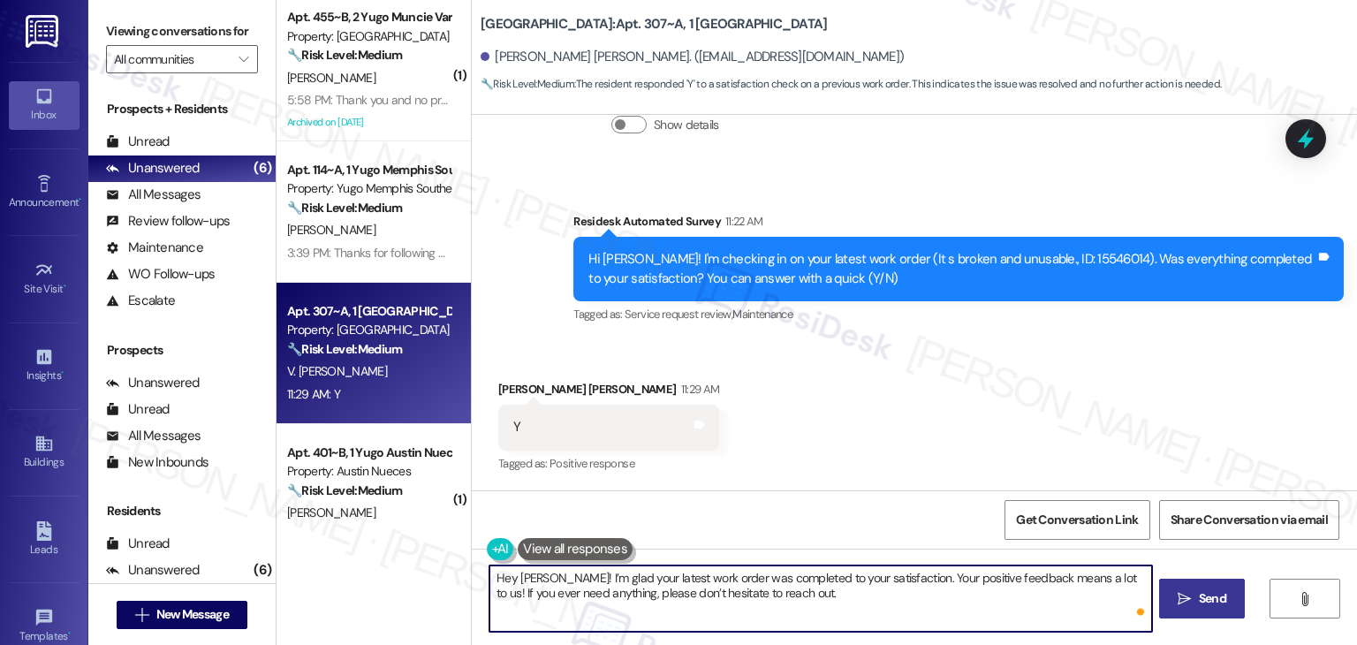
type textarea "Hey [PERSON_NAME]! I’m glad your latest work order was completed to your satisf…"
drag, startPoint x: 1212, startPoint y: 600, endPoint x: 1189, endPoint y: 602, distance: 23.0
click at [1212, 601] on span "Send" at bounding box center [1212, 598] width 27 height 19
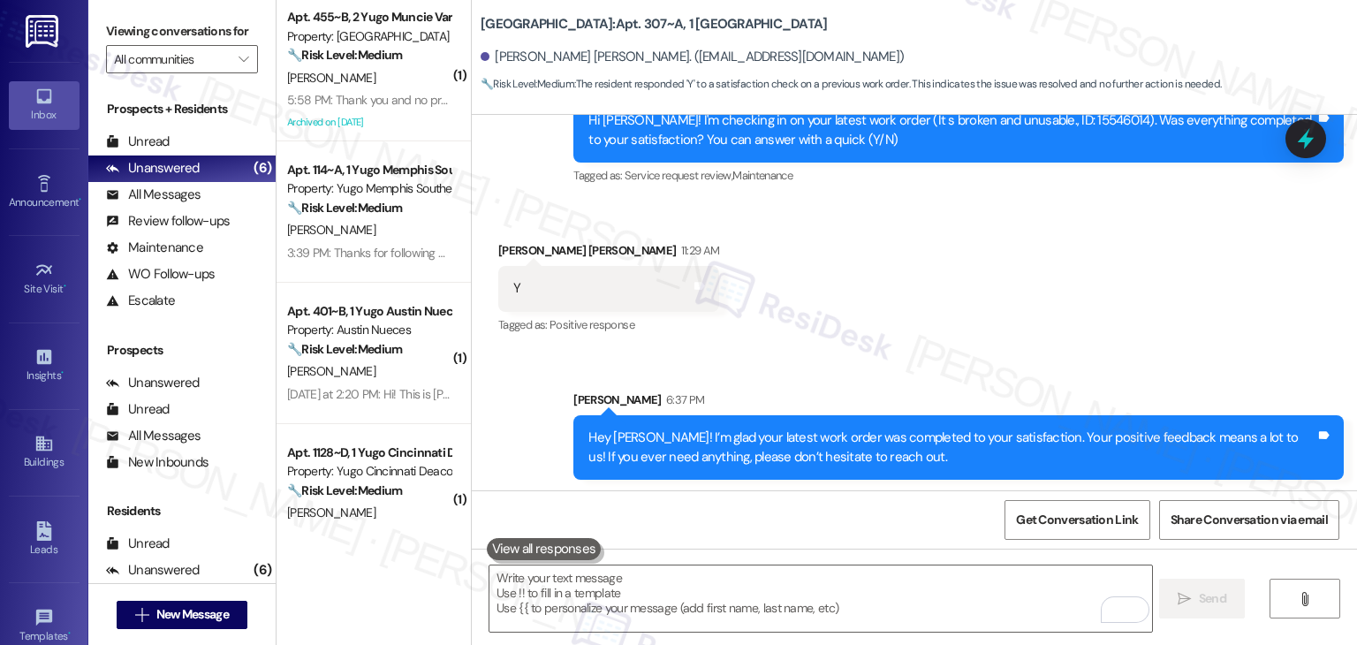
scroll to position [2424, 0]
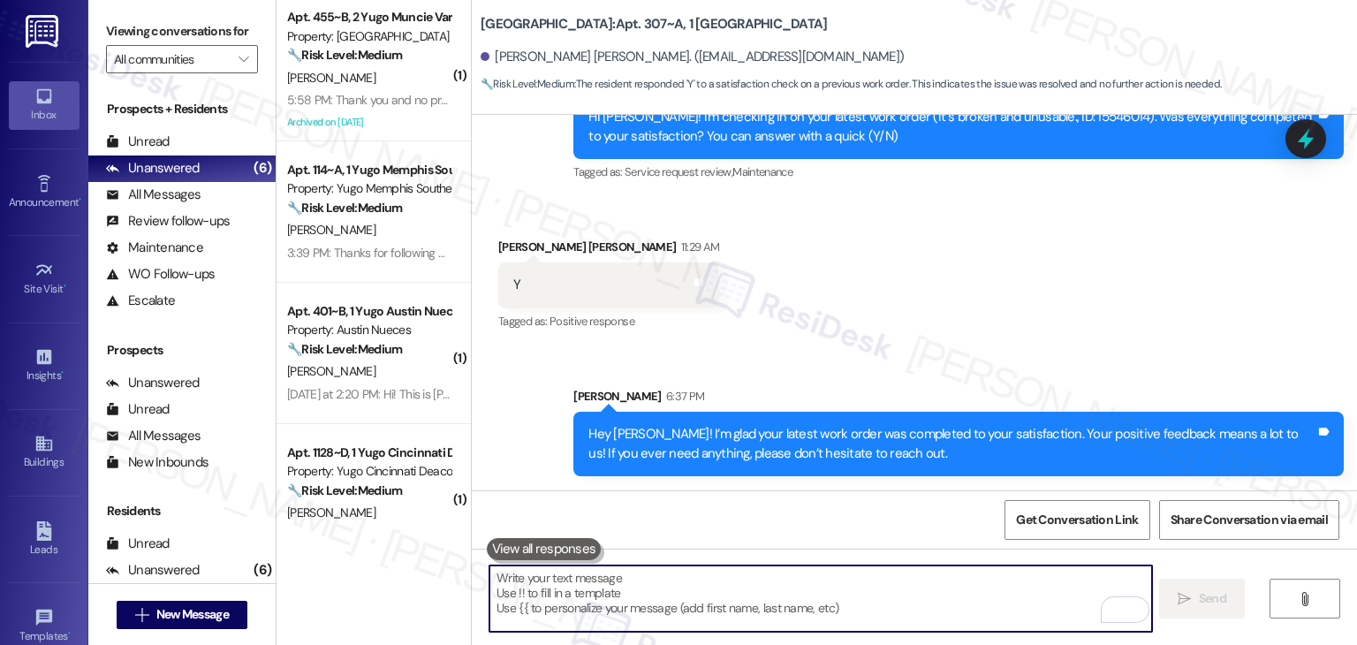
click at [829, 591] on textarea "To enrich screen reader interactions, please activate Accessibility in Grammarl…" at bounding box center [820, 598] width 662 height 66
paste textarea "We’d also really appreciate it if you could share your experience in a review, …"
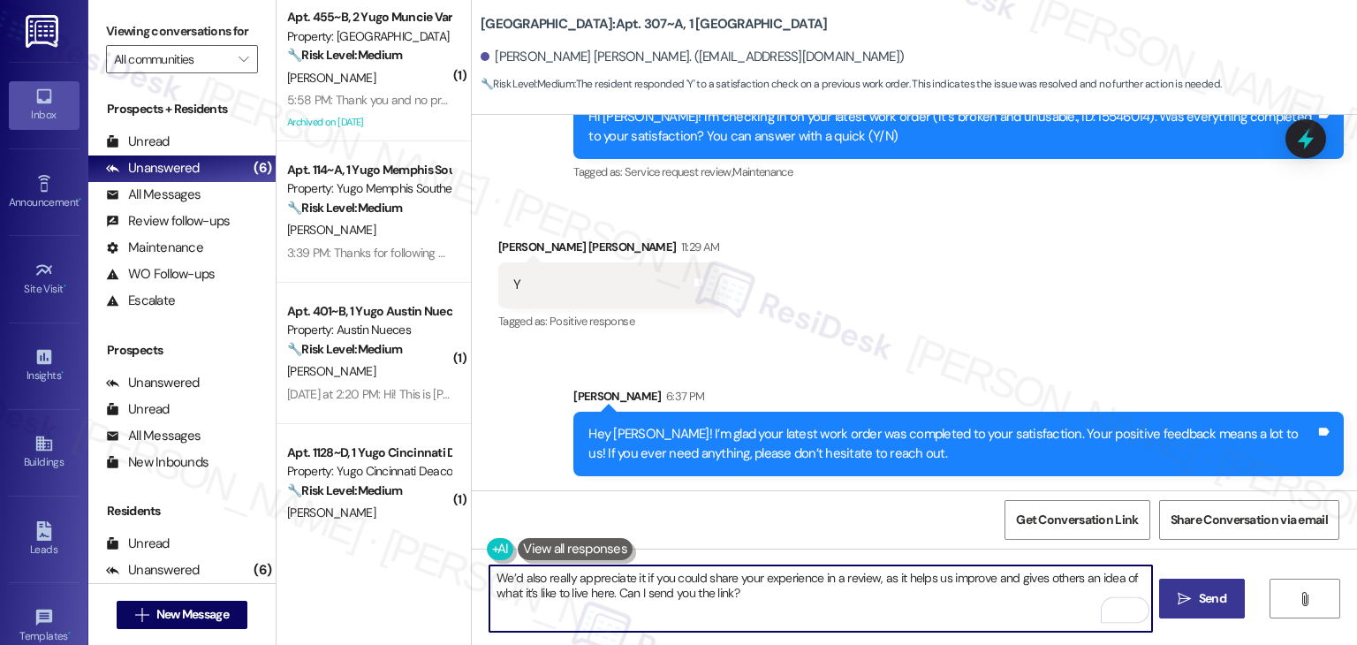
type textarea "We’d also really appreciate it if you could share your experience in a review, …"
click at [1214, 590] on span "Send" at bounding box center [1212, 598] width 27 height 19
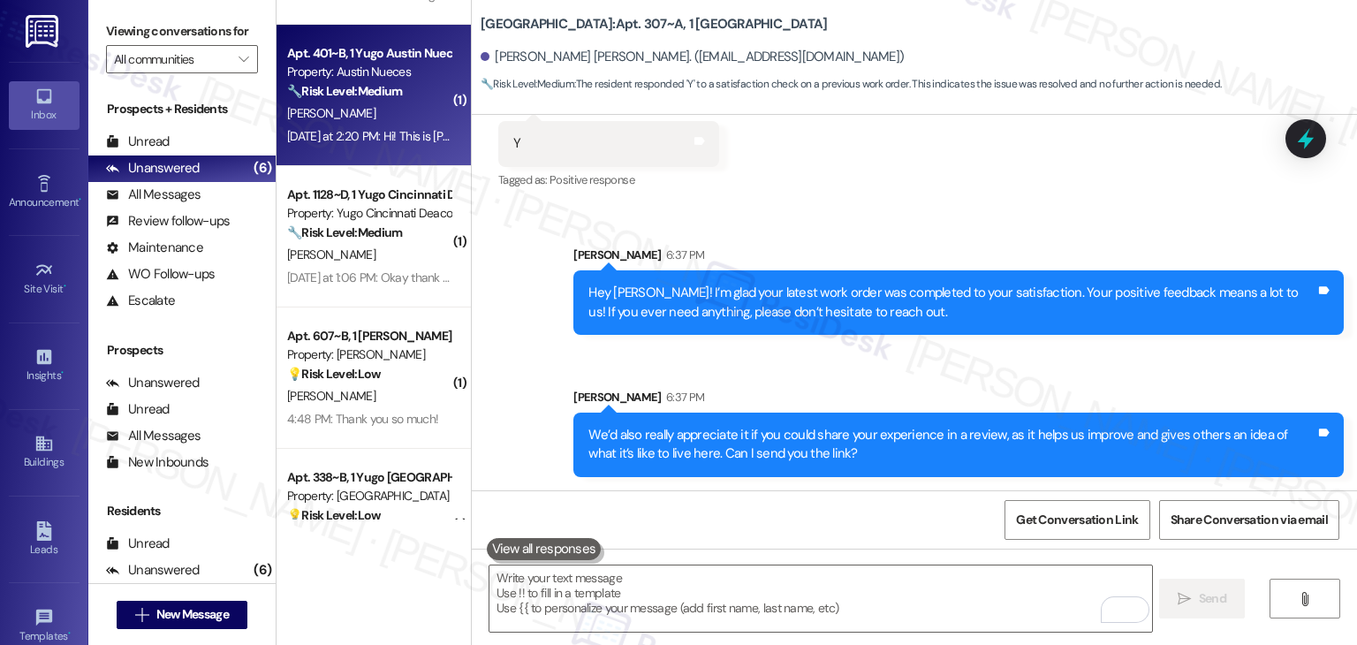
scroll to position [265, 0]
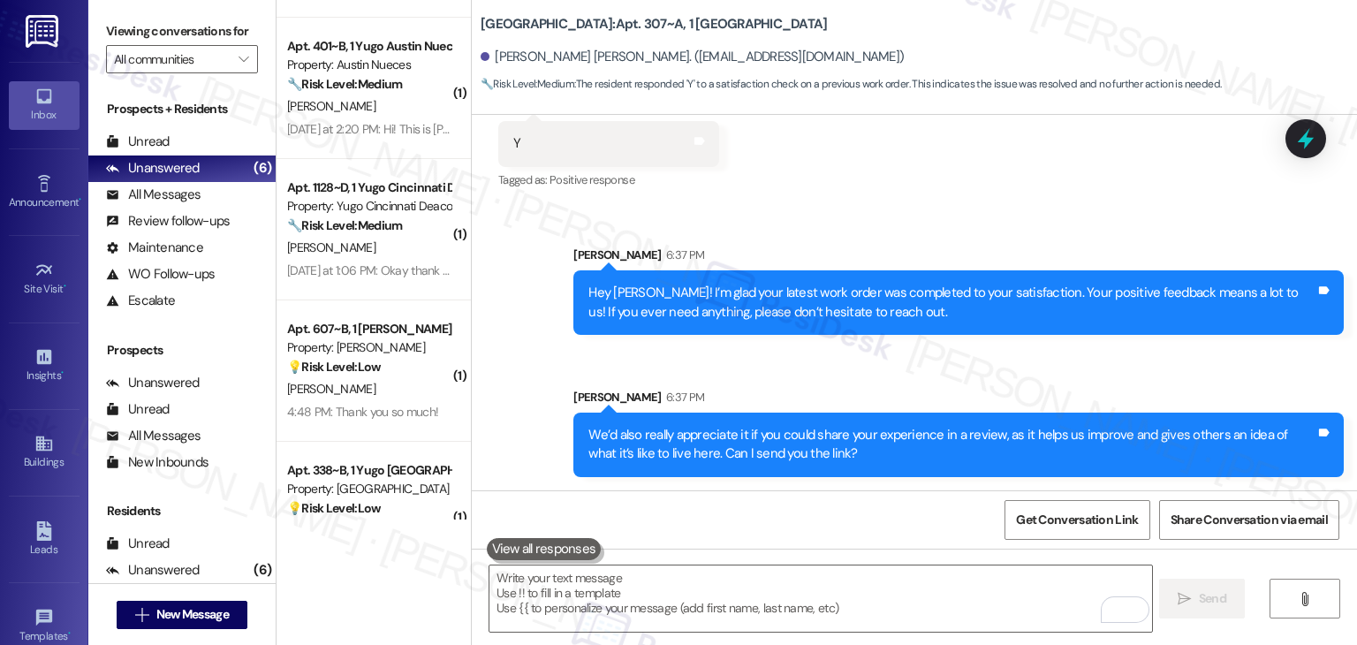
click at [534, 382] on div "Sent via SMS [PERSON_NAME] 6:37 PM Hey [PERSON_NAME]! I’m glad your latest work…" at bounding box center [914, 348] width 885 height 284
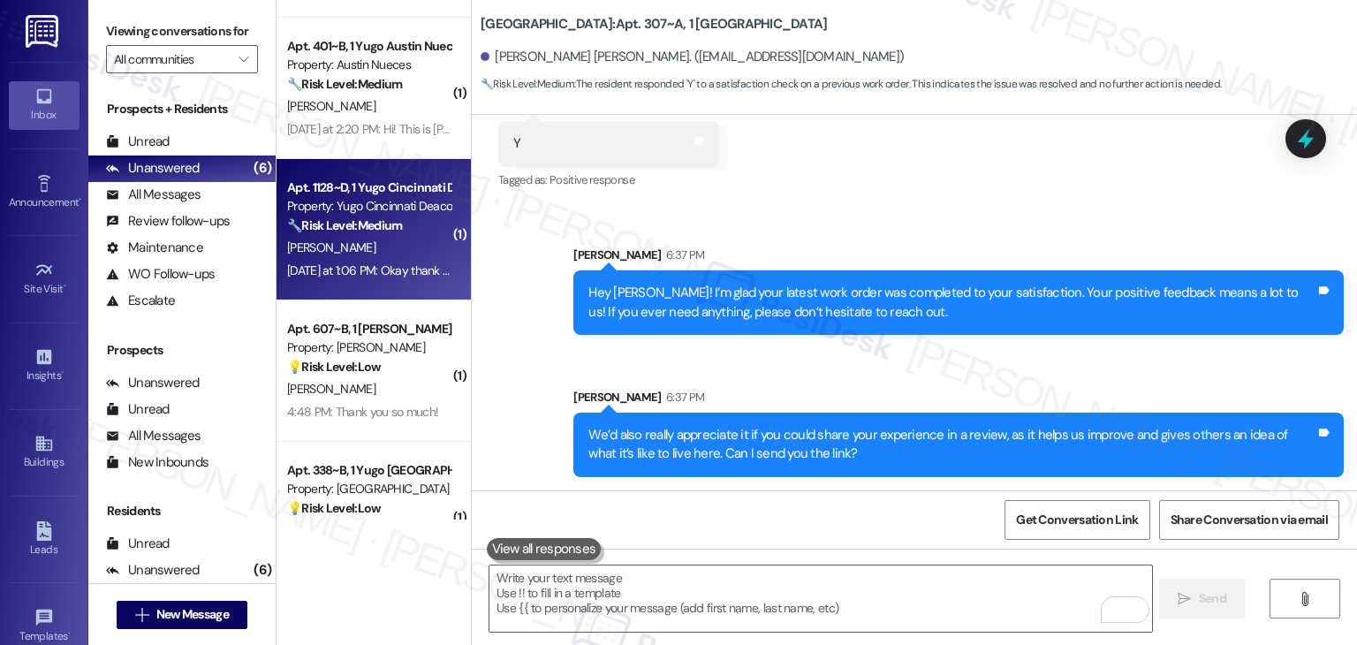
click at [385, 276] on div "[DATE] at 1:06 PM: Okay thank you. It would work better for me to move [DATE] e…" at bounding box center [655, 270] width 737 height 16
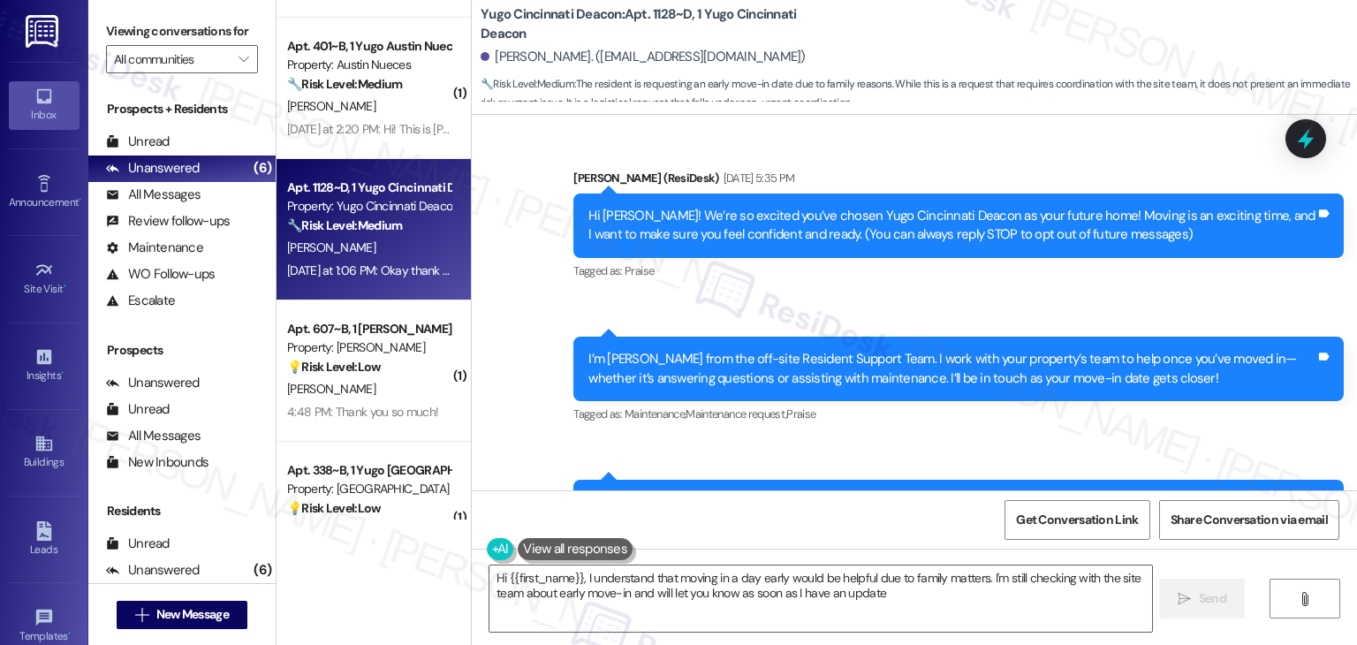
type textarea "Hi {{first_name}}, I understand that moving in a day early would be helpful due…"
